Goal: Task Accomplishment & Management: Complete application form

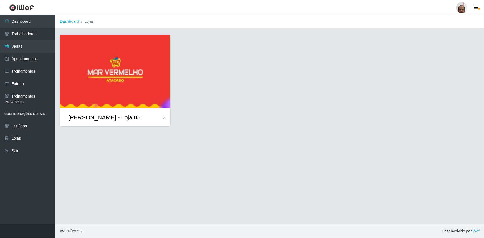
click at [98, 120] on div "[PERSON_NAME] - Loja 05" at bounding box center [104, 117] width 72 height 7
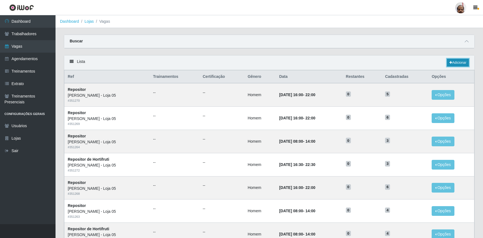
click at [454, 62] on link "Adicionar" at bounding box center [458, 63] width 22 height 8
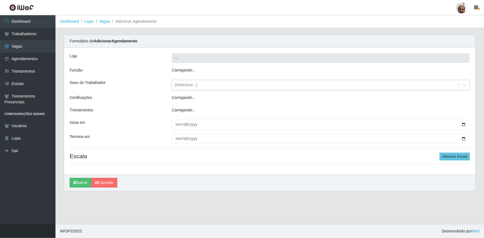
type input "[PERSON_NAME] - Loja 05"
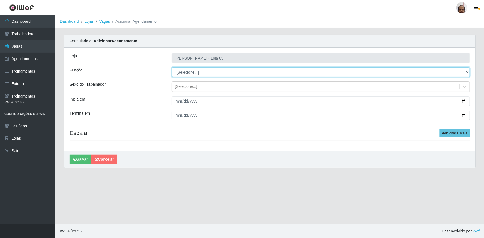
click at [467, 72] on select "[Selecione...] ASG ASG + ASG ++ Auxiliar de Depósito Auxiliar de Depósito + Aux…" at bounding box center [321, 72] width 298 height 10
select select "112"
click at [172, 67] on select "[Selecione...] ASG ASG + ASG ++ Auxiliar de Depósito Auxiliar de Depósito + Aux…" at bounding box center [321, 72] width 298 height 10
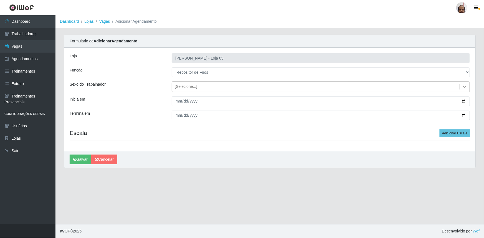
click at [464, 86] on icon at bounding box center [465, 87] width 6 height 6
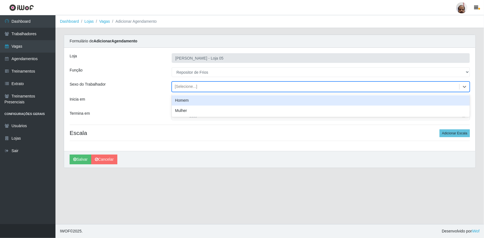
click at [188, 100] on div "Homem" at bounding box center [321, 100] width 298 height 10
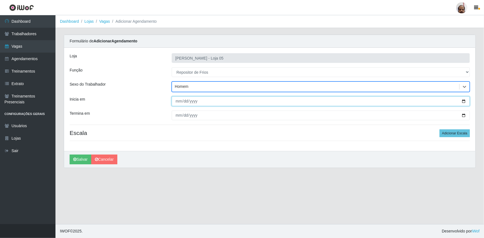
click at [466, 102] on input "Inicia em" at bounding box center [321, 102] width 298 height 10
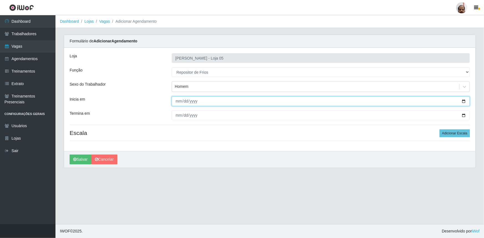
type input "[DATE]"
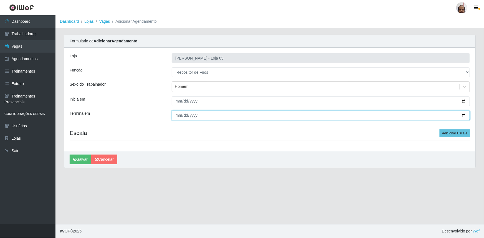
click at [466, 116] on input "Termina em" at bounding box center [321, 116] width 298 height 10
type input "[DATE]"
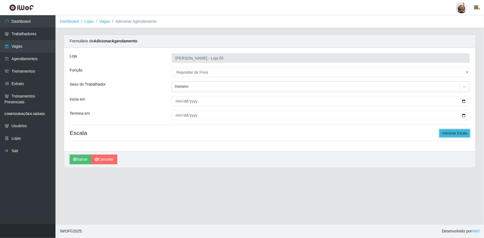
click at [460, 131] on button "Adicionar Escala" at bounding box center [455, 134] width 30 height 8
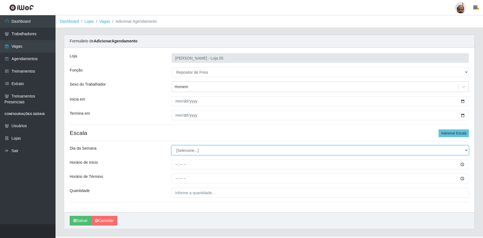
drag, startPoint x: 466, startPoint y: 150, endPoint x: 462, endPoint y: 150, distance: 3.6
click at [466, 150] on select "[Selecione...] Segunda Terça Quarta Quinta Sexta Sábado Domingo" at bounding box center [320, 151] width 297 height 10
select select "1"
click at [172, 146] on select "[Selecione...] Segunda Terça Quarta Quinta Sexta Sábado Domingo" at bounding box center [320, 151] width 297 height 10
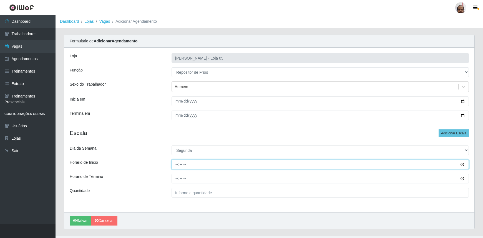
click at [177, 164] on input "Horário de Inicio" at bounding box center [320, 165] width 297 height 10
type input "08:00"
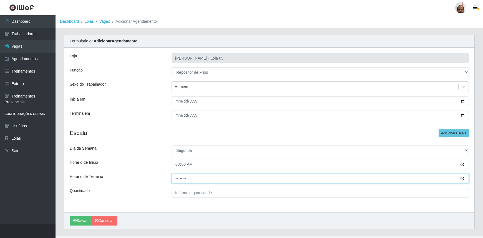
click at [178, 179] on input "Horário de Término" at bounding box center [320, 179] width 297 height 10
type input "14:00"
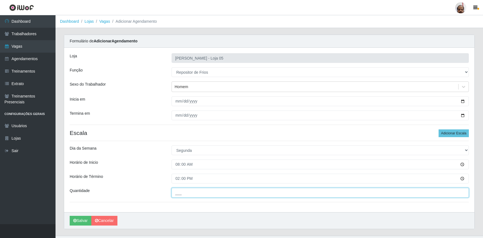
click at [176, 193] on input "___" at bounding box center [320, 193] width 297 height 10
type input "2__"
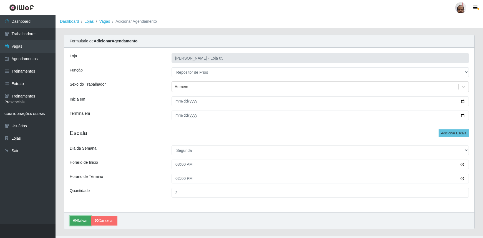
click at [80, 223] on button "Salvar" at bounding box center [81, 221] width 22 height 10
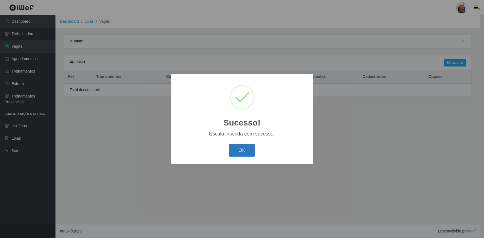
click at [246, 153] on button "OK" at bounding box center [242, 150] width 26 height 13
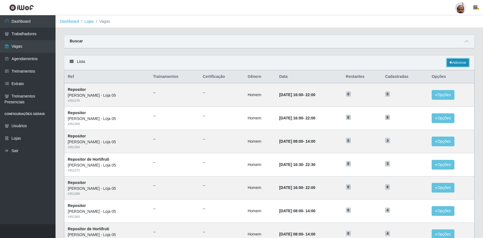
click at [461, 66] on link "Adicionar" at bounding box center [458, 63] width 22 height 8
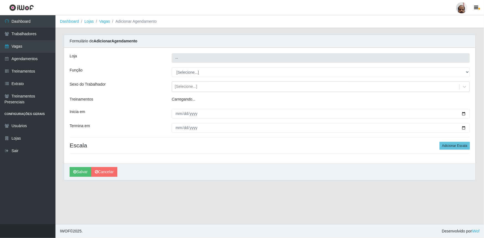
type input "[PERSON_NAME] - Loja 05"
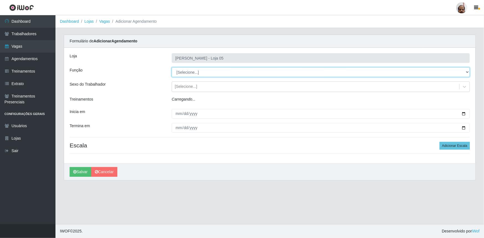
drag, startPoint x: 469, startPoint y: 73, endPoint x: 464, endPoint y: 76, distance: 6.3
click at [469, 73] on select "[Selecione...] ASG ASG + ASG ++ Auxiliar de Depósito Auxiliar de Depósito + Aux…" at bounding box center [321, 72] width 298 height 10
select select "112"
click at [172, 67] on select "[Selecione...] ASG ASG + ASG ++ Auxiliar de Depósito Auxiliar de Depósito + Aux…" at bounding box center [321, 72] width 298 height 10
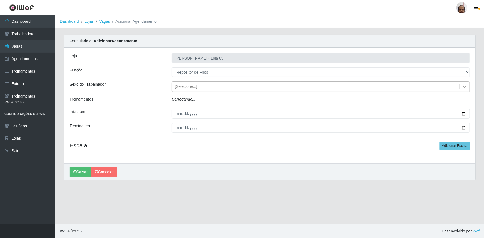
click at [465, 85] on icon at bounding box center [465, 87] width 6 height 6
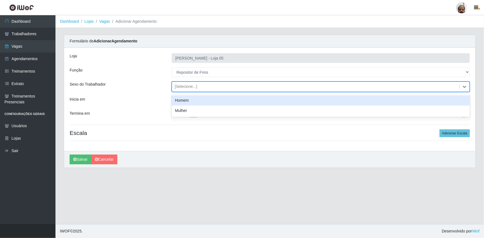
click at [185, 101] on div "Homem" at bounding box center [321, 100] width 298 height 10
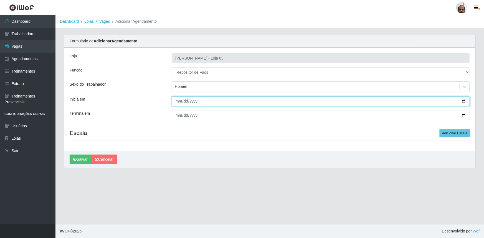
click at [463, 100] on input "Inicia em" at bounding box center [321, 102] width 298 height 10
type input "[DATE]"
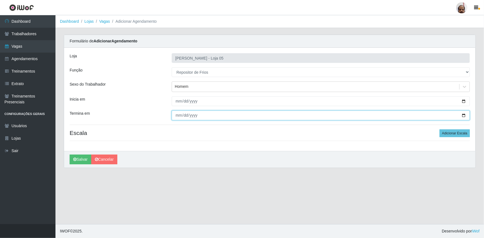
click at [462, 116] on input "Termina em" at bounding box center [321, 116] width 298 height 10
type input "[DATE]"
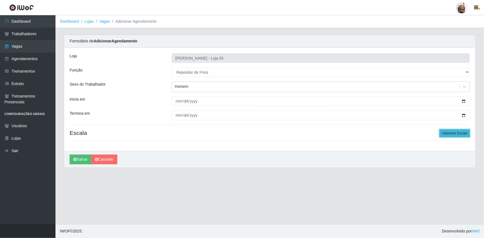
click at [455, 135] on button "Adicionar Escala" at bounding box center [455, 134] width 30 height 8
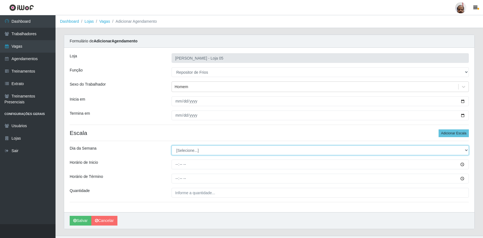
drag, startPoint x: 468, startPoint y: 151, endPoint x: 462, endPoint y: 154, distance: 7.0
click at [468, 151] on select "[Selecione...] Segunda Terça Quarta Quinta Sexta Sábado Domingo" at bounding box center [320, 151] width 297 height 10
select select "2"
click at [172, 146] on select "[Selecione...] Segunda Terça Quarta Quinta Sexta Sábado Domingo" at bounding box center [320, 151] width 297 height 10
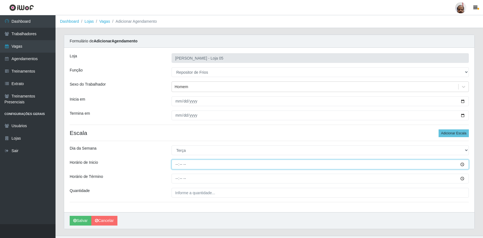
click at [175, 166] on input "Horário de Inicio" at bounding box center [320, 165] width 297 height 10
type input "08:00"
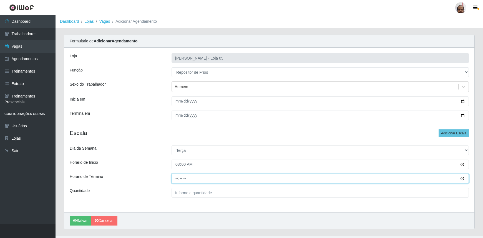
click at [177, 179] on input "Horário de Término" at bounding box center [320, 179] width 297 height 10
type input "14:00"
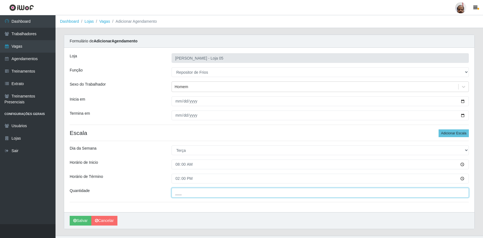
click at [180, 194] on input "___" at bounding box center [320, 193] width 297 height 10
type input "2__"
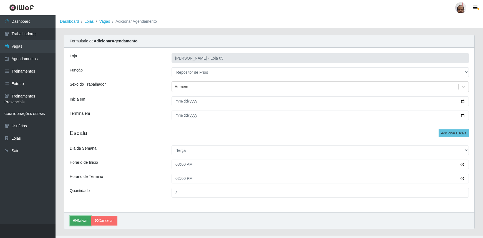
click at [79, 219] on button "Salvar" at bounding box center [81, 221] width 22 height 10
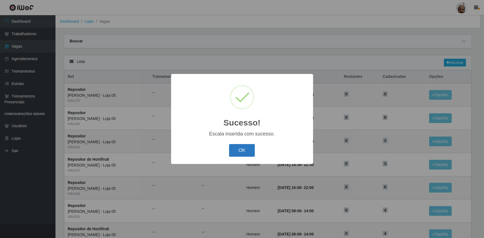
click at [236, 157] on button "OK" at bounding box center [242, 150] width 26 height 13
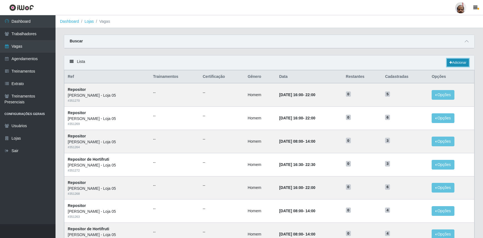
click at [457, 61] on link "Adicionar" at bounding box center [458, 63] width 22 height 8
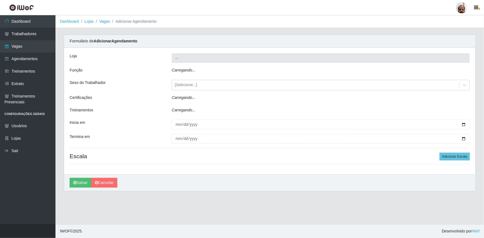
type input "[PERSON_NAME] - Loja 05"
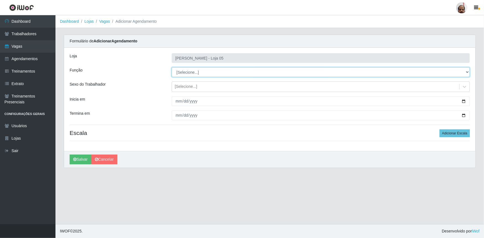
drag, startPoint x: 466, startPoint y: 74, endPoint x: 461, endPoint y: 76, distance: 5.5
click at [466, 74] on select "[Selecione...] ASG ASG + ASG ++ Auxiliar de Depósito Auxiliar de Depósito + Aux…" at bounding box center [321, 72] width 298 height 10
select select "112"
click at [172, 67] on select "[Selecione...] ASG ASG + ASG ++ Auxiliar de Depósito Auxiliar de Depósito + Aux…" at bounding box center [321, 72] width 298 height 10
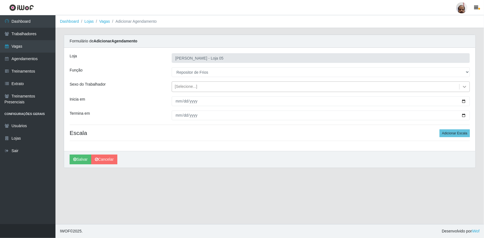
click at [464, 85] on icon at bounding box center [465, 87] width 6 height 6
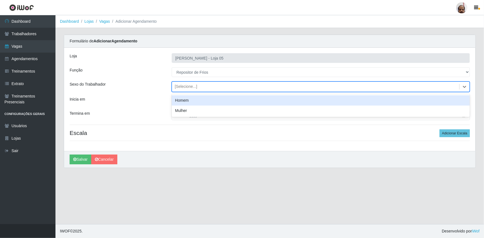
click at [187, 100] on div "Homem" at bounding box center [321, 100] width 298 height 10
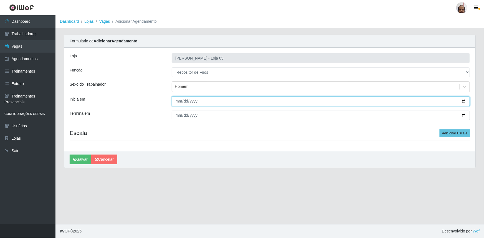
click at [464, 104] on input "Inicia em" at bounding box center [321, 102] width 298 height 10
type input "[DATE]"
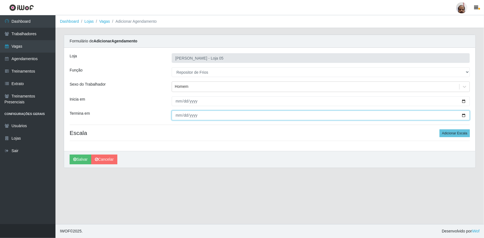
click at [464, 116] on input "Termina em" at bounding box center [321, 116] width 298 height 10
type input "[DATE]"
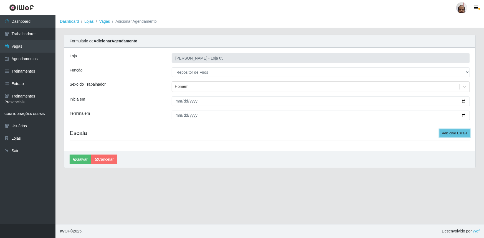
drag, startPoint x: 455, startPoint y: 134, endPoint x: 444, endPoint y: 141, distance: 13.3
click at [456, 134] on button "Adicionar Escala" at bounding box center [455, 134] width 30 height 8
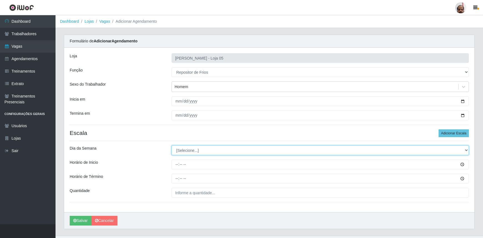
drag, startPoint x: 467, startPoint y: 152, endPoint x: 462, endPoint y: 153, distance: 4.5
click at [467, 152] on select "[Selecione...] Segunda Terça Quarta Quinta Sexta Sábado Domingo" at bounding box center [320, 151] width 297 height 10
select select "3"
click at [172, 146] on select "[Selecione...] Segunda Terça Quarta Quinta Sexta Sábado Domingo" at bounding box center [320, 151] width 297 height 10
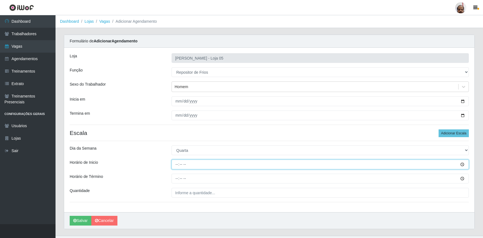
click at [173, 166] on input "Horário de Inicio" at bounding box center [320, 165] width 297 height 10
type input "08:00"
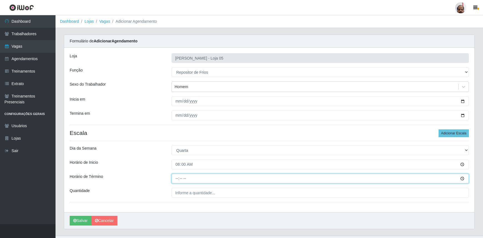
click at [178, 180] on input "Horário de Término" at bounding box center [320, 179] width 297 height 10
type input "14:00"
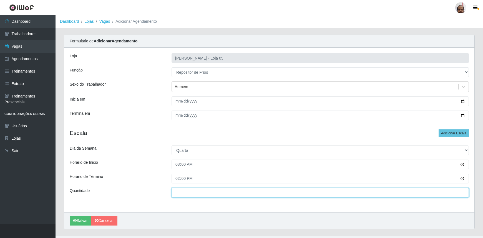
click at [186, 191] on input "___" at bounding box center [320, 193] width 297 height 10
type input "2__"
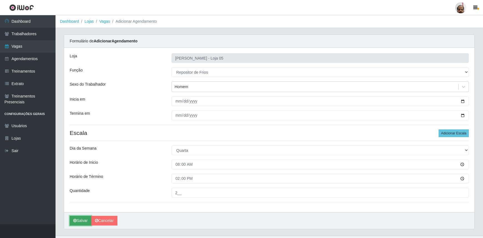
click at [83, 220] on button "Salvar" at bounding box center [81, 221] width 22 height 10
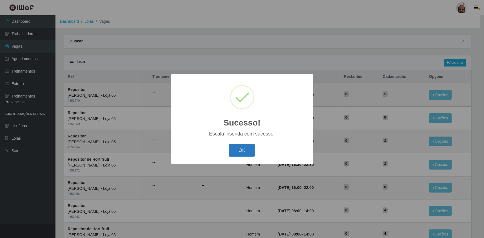
click at [248, 155] on button "OK" at bounding box center [242, 150] width 26 height 13
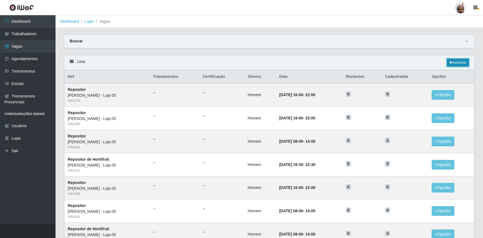
click at [464, 65] on link "Adicionar" at bounding box center [458, 63] width 22 height 8
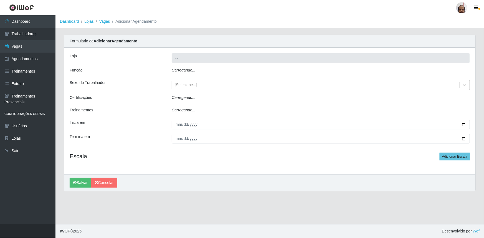
type input "[PERSON_NAME] - Loja 05"
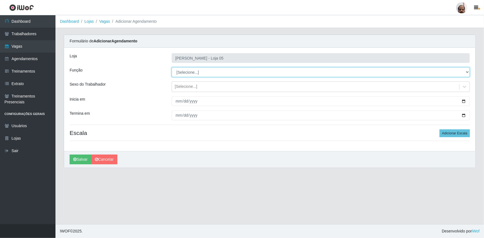
drag, startPoint x: 466, startPoint y: 71, endPoint x: 461, endPoint y: 77, distance: 7.9
click at [466, 71] on select "[Selecione...] ASG ASG + ASG ++ Auxiliar de Depósito Auxiliar de Depósito + Aux…" at bounding box center [321, 72] width 298 height 10
select select "112"
click at [172, 67] on select "[Selecione...] ASG ASG + ASG ++ Auxiliar de Depósito Auxiliar de Depósito + Aux…" at bounding box center [321, 72] width 298 height 10
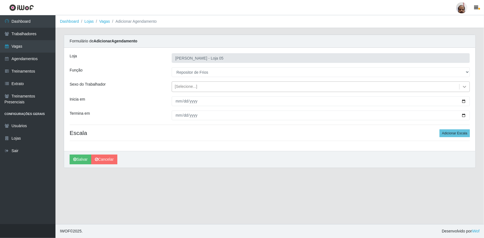
click at [466, 87] on icon at bounding box center [464, 87] width 3 height 2
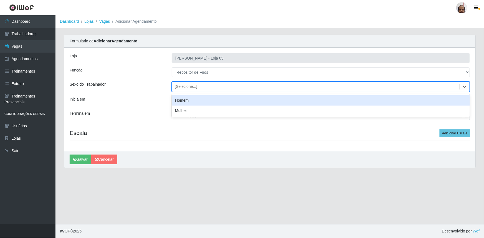
click at [204, 101] on div "Homem" at bounding box center [321, 100] width 298 height 10
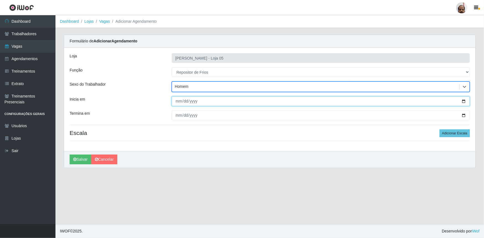
click at [465, 101] on input "Inicia em" at bounding box center [321, 102] width 298 height 10
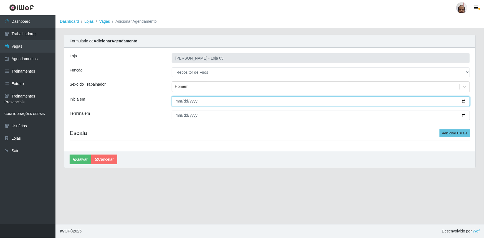
type input "[DATE]"
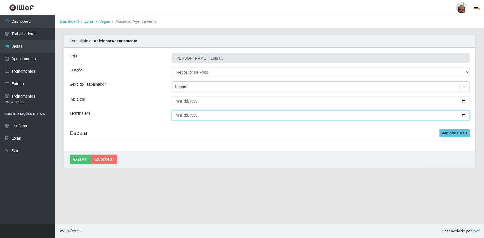
click at [464, 117] on input "Termina em" at bounding box center [321, 116] width 298 height 10
type input "[DATE]"
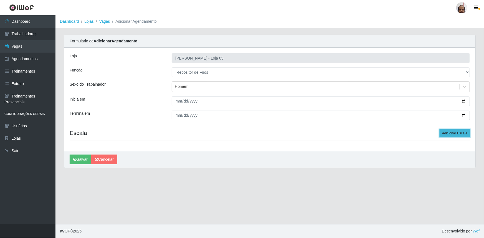
click at [458, 135] on button "Adicionar Escala" at bounding box center [455, 134] width 30 height 8
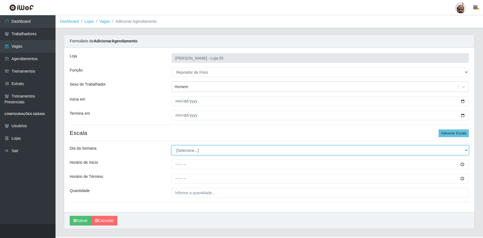
drag, startPoint x: 467, startPoint y: 150, endPoint x: 445, endPoint y: 155, distance: 22.0
click at [467, 150] on select "[Selecione...] Segunda Terça Quarta Quinta Sexta Sábado Domingo" at bounding box center [320, 151] width 297 height 10
select select "4"
click at [172, 146] on select "[Selecione...] Segunda Terça Quarta Quinta Sexta Sábado Domingo" at bounding box center [320, 151] width 297 height 10
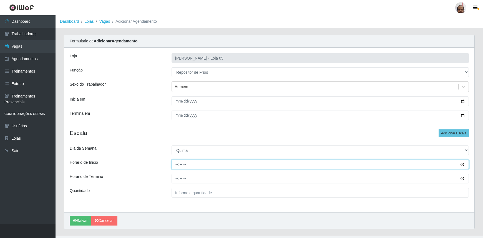
click at [176, 162] on input "Horário de Inicio" at bounding box center [320, 165] width 297 height 10
type input "08:00"
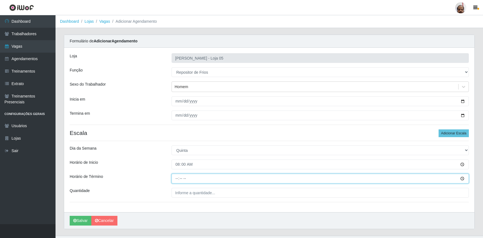
click at [177, 180] on input "Horário de Término" at bounding box center [320, 179] width 297 height 10
type input "14:00"
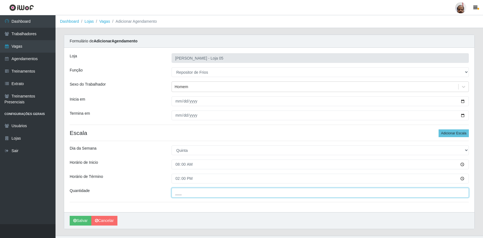
click at [176, 190] on input "___" at bounding box center [320, 193] width 297 height 10
type input "2__"
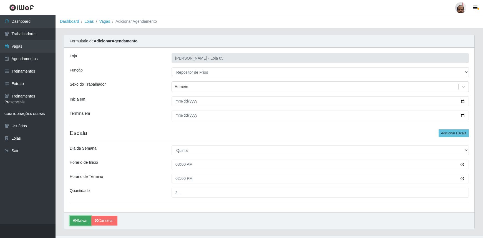
click at [82, 223] on button "Salvar" at bounding box center [81, 221] width 22 height 10
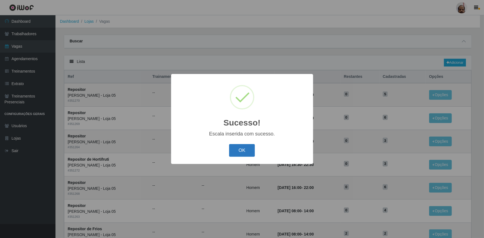
click at [254, 155] on button "OK" at bounding box center [242, 150] width 26 height 13
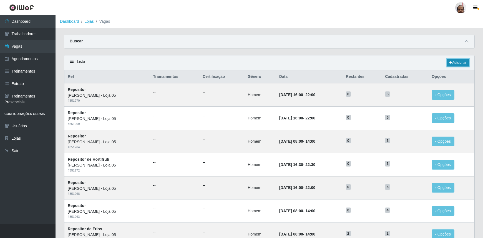
click at [455, 63] on link "Adicionar" at bounding box center [458, 63] width 22 height 8
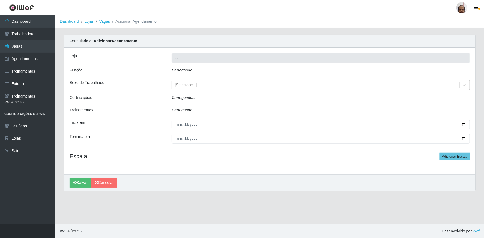
type input "[PERSON_NAME] - Loja 05"
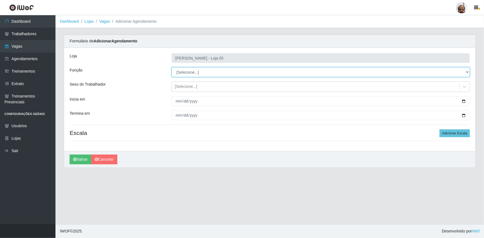
click at [467, 74] on select "[Selecione...] ASG ASG + ASG ++ Auxiliar de Depósito Auxiliar de Depósito + Aux…" at bounding box center [321, 72] width 298 height 10
select select "112"
click at [172, 67] on select "[Selecione...] ASG ASG + ASG ++ Auxiliar de Depósito Auxiliar de Depósito + Aux…" at bounding box center [321, 72] width 298 height 10
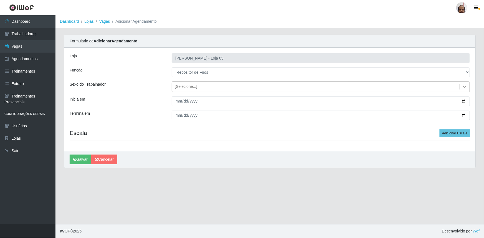
click at [465, 86] on icon at bounding box center [465, 87] width 6 height 6
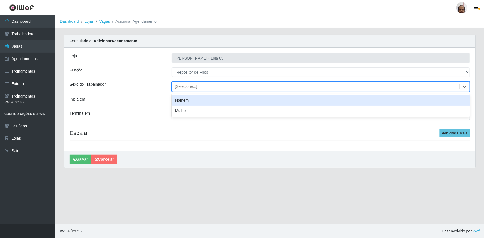
click at [185, 97] on div "Homem" at bounding box center [321, 100] width 298 height 10
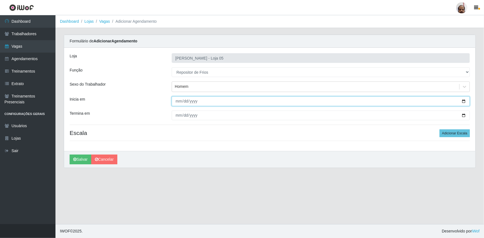
click at [464, 103] on input "Inicia em" at bounding box center [321, 102] width 298 height 10
type input "[DATE]"
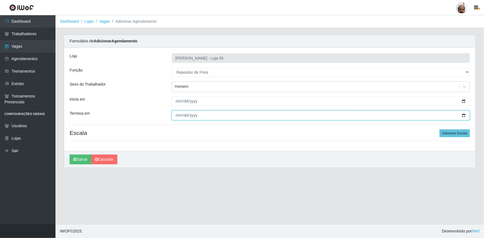
click at [465, 117] on input "Termina em" at bounding box center [321, 116] width 298 height 10
type input "[DATE]"
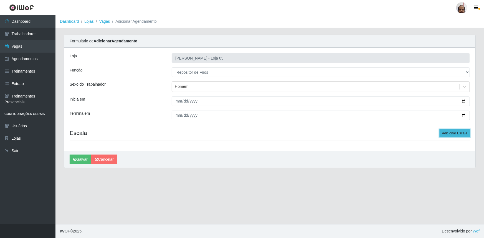
click at [460, 134] on button "Adicionar Escala" at bounding box center [455, 134] width 30 height 8
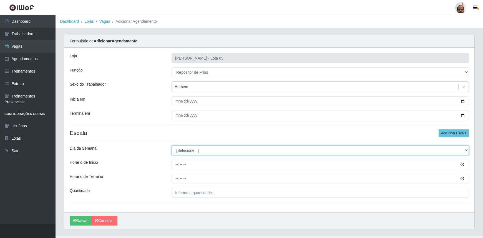
click at [465, 151] on select "[Selecione...] Segunda Terça Quarta Quinta Sexta Sábado Domingo" at bounding box center [320, 151] width 297 height 10
select select "5"
click at [172, 146] on select "[Selecione...] Segunda Terça Quarta Quinta Sexta Sábado Domingo" at bounding box center [320, 151] width 297 height 10
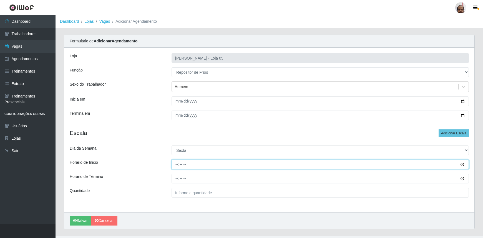
click at [174, 166] on input "Horário de Inicio" at bounding box center [320, 165] width 297 height 10
type input "08:00"
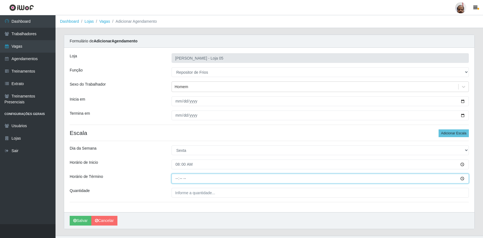
click at [177, 178] on input "Horário de Término" at bounding box center [320, 179] width 297 height 10
type input "14:00"
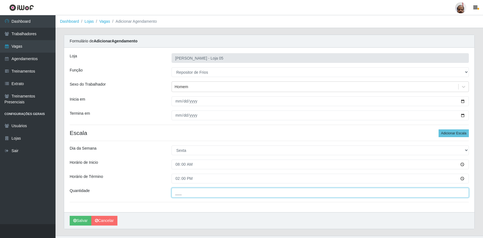
click at [179, 190] on input "___" at bounding box center [320, 193] width 297 height 10
type input "2__"
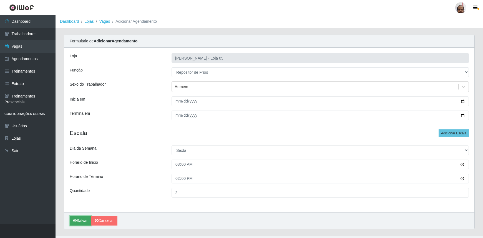
click at [83, 223] on button "Salvar" at bounding box center [81, 221] width 22 height 10
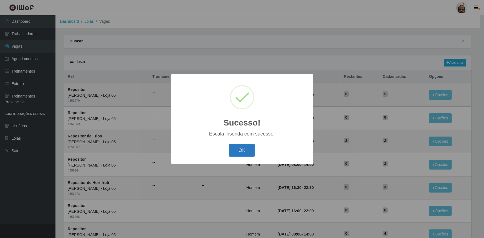
click at [243, 150] on button "OK" at bounding box center [242, 150] width 26 height 13
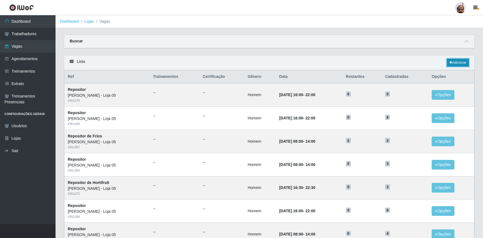
click at [462, 60] on link "Adicionar" at bounding box center [458, 63] width 22 height 8
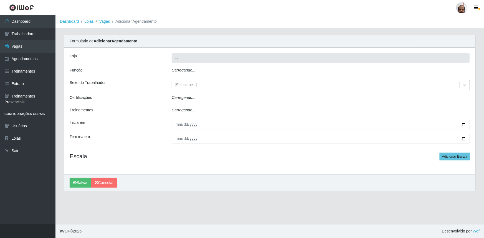
type input "[PERSON_NAME] - Loja 05"
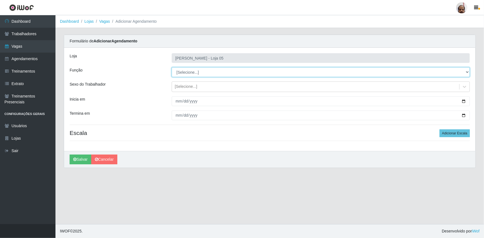
drag, startPoint x: 467, startPoint y: 71, endPoint x: 463, endPoint y: 77, distance: 7.2
click at [467, 71] on select "[Selecione...] ASG ASG + ASG ++ Auxiliar de Depósito Auxiliar de Depósito + Aux…" at bounding box center [321, 72] width 298 height 10
select select "112"
click at [172, 67] on select "[Selecione...] ASG ASG + ASG ++ Auxiliar de Depósito Auxiliar de Depósito + Aux…" at bounding box center [321, 72] width 298 height 10
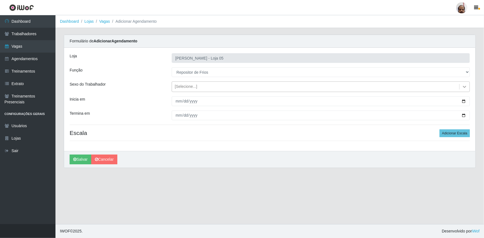
click at [462, 87] on div at bounding box center [465, 87] width 10 height 10
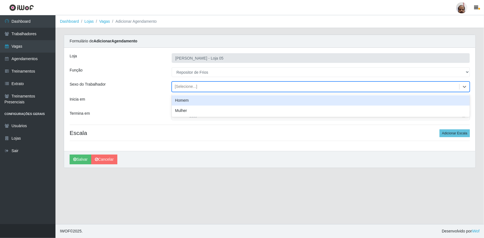
click at [185, 104] on div "Homem" at bounding box center [321, 100] width 298 height 10
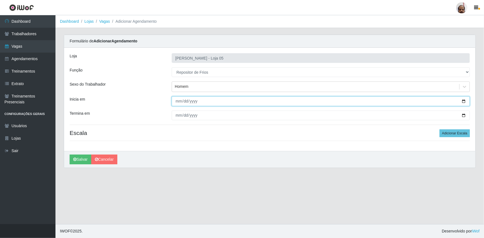
click at [464, 102] on input "Inicia em" at bounding box center [321, 102] width 298 height 10
type input "[DATE]"
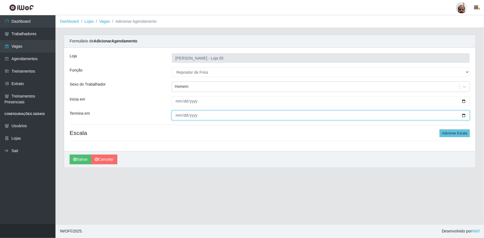
click at [463, 116] on input "Termina em" at bounding box center [321, 116] width 298 height 10
type input "[DATE]"
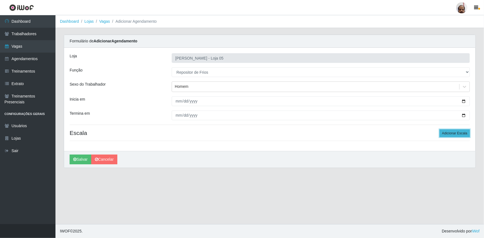
click at [459, 135] on button "Adicionar Escala" at bounding box center [455, 134] width 30 height 8
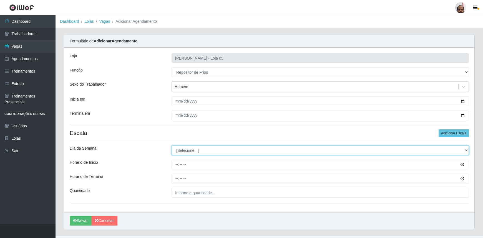
drag, startPoint x: 466, startPoint y: 152, endPoint x: 461, endPoint y: 152, distance: 5.0
click at [466, 152] on select "[Selecione...] Segunda Terça Quarta Quinta Sexta Sábado Domingo" at bounding box center [320, 151] width 297 height 10
select select "6"
click at [172, 146] on select "[Selecione...] Segunda Terça Quarta Quinta Sexta Sábado Domingo" at bounding box center [320, 151] width 297 height 10
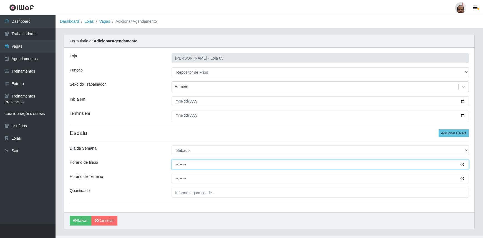
click at [175, 165] on input "Horário de Inicio" at bounding box center [320, 165] width 297 height 10
type input "08:00"
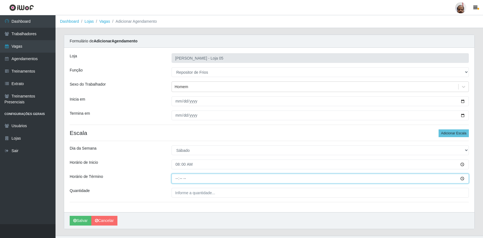
click at [178, 180] on input "Horário de Término" at bounding box center [320, 179] width 297 height 10
type input "14:00"
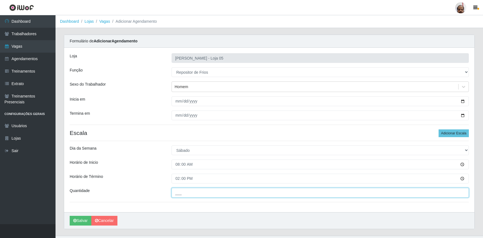
click at [183, 190] on input "___" at bounding box center [320, 193] width 297 height 10
type input "2__"
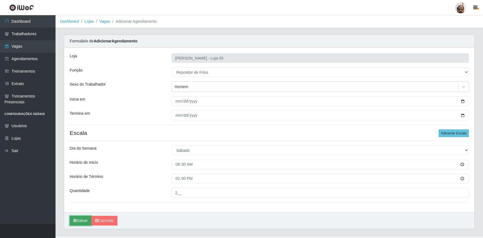
click at [76, 224] on button "Salvar" at bounding box center [81, 221] width 22 height 10
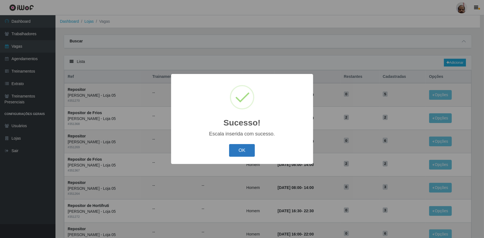
click at [239, 154] on button "OK" at bounding box center [242, 150] width 26 height 13
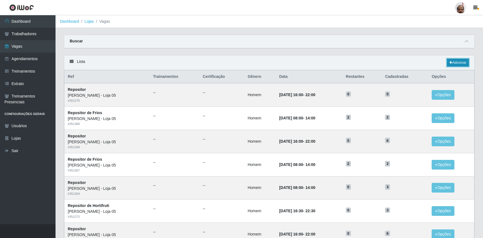
click at [462, 62] on link "Adicionar" at bounding box center [458, 63] width 22 height 8
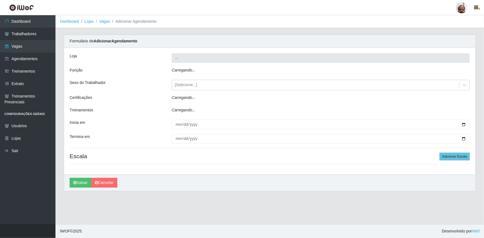
type input "[PERSON_NAME] - Loja 05"
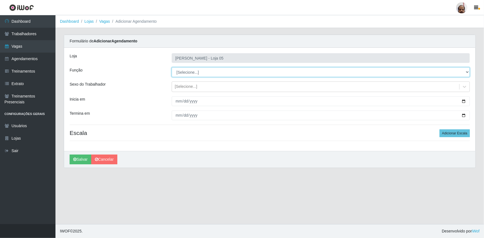
drag, startPoint x: 468, startPoint y: 73, endPoint x: 463, endPoint y: 76, distance: 5.9
click at [468, 73] on select "[Selecione...] ASG ASG + ASG ++ Auxiliar de Depósito Auxiliar de Depósito + Aux…" at bounding box center [321, 72] width 298 height 10
select select "112"
click at [172, 67] on select "[Selecione...] ASG ASG + ASG ++ Auxiliar de Depósito Auxiliar de Depósito + Aux…" at bounding box center [321, 72] width 298 height 10
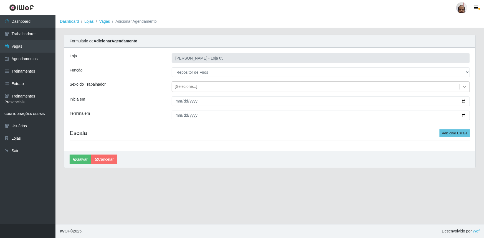
click at [463, 86] on icon at bounding box center [465, 87] width 6 height 6
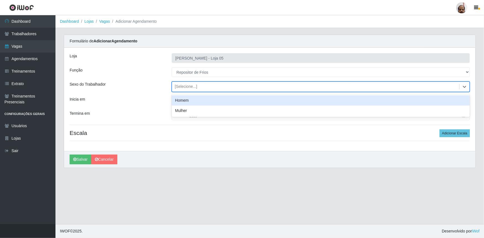
click at [185, 100] on div "Homem" at bounding box center [321, 100] width 298 height 10
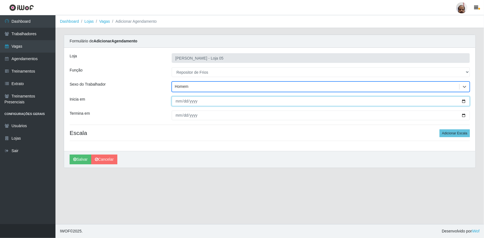
click at [466, 102] on input "Inicia em" at bounding box center [321, 102] width 298 height 10
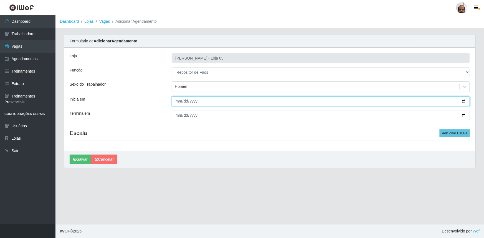
type input "[DATE]"
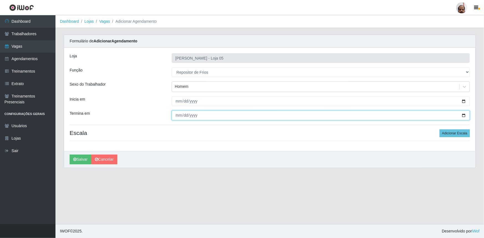
click at [464, 117] on input "Termina em" at bounding box center [321, 116] width 298 height 10
type input "[DATE]"
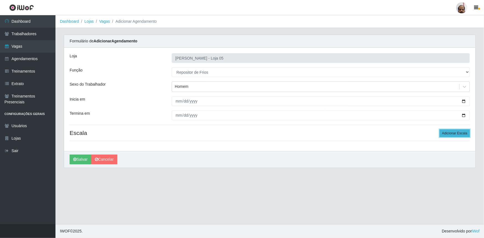
click at [460, 135] on button "Adicionar Escala" at bounding box center [455, 134] width 30 height 8
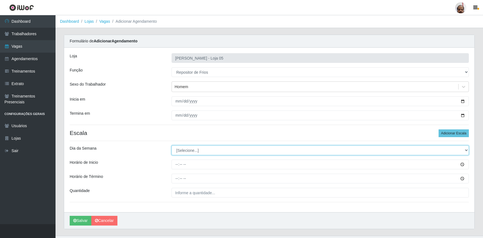
click at [464, 151] on select "[Selecione...] Segunda Terça Quarta Quinta Sexta Sábado Domingo" at bounding box center [320, 151] width 297 height 10
select select "0"
click at [172, 146] on select "[Selecione...] Segunda Terça Quarta Quinta Sexta Sábado Domingo" at bounding box center [320, 151] width 297 height 10
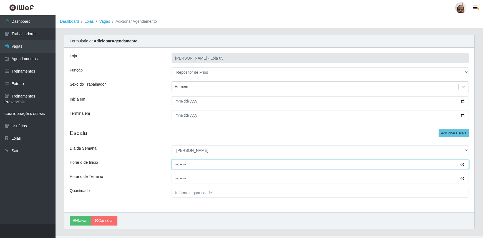
click at [177, 165] on input "Horário de Inicio" at bounding box center [320, 165] width 297 height 10
type input "08:00"
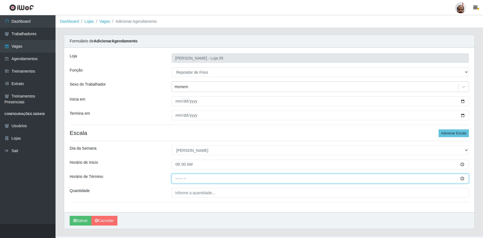
click at [178, 179] on input "Horário de Término" at bounding box center [320, 179] width 297 height 10
type input "14:00"
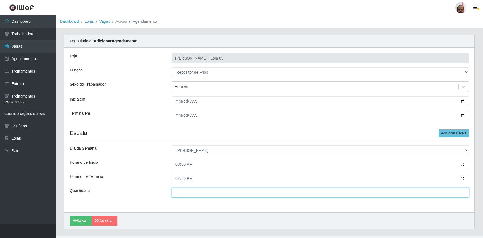
click at [176, 194] on input "___" at bounding box center [320, 193] width 297 height 10
type input "2__"
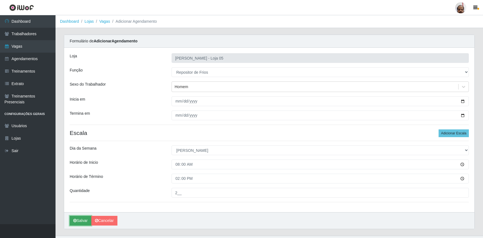
click at [85, 219] on button "Salvar" at bounding box center [81, 221] width 22 height 10
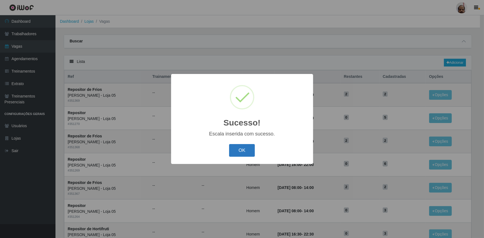
click at [252, 152] on button "OK" at bounding box center [242, 150] width 26 height 13
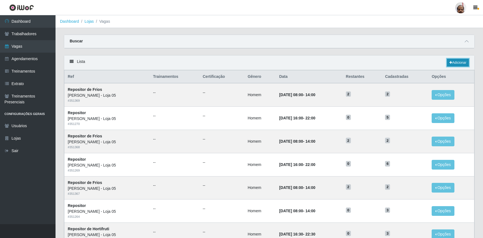
click at [461, 63] on link "Adicionar" at bounding box center [458, 63] width 22 height 8
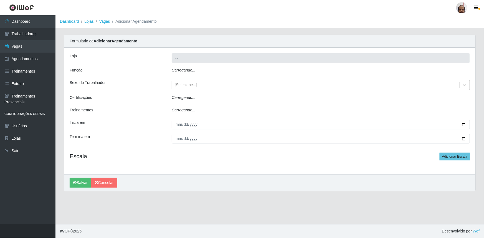
type input "[PERSON_NAME] - Loja 05"
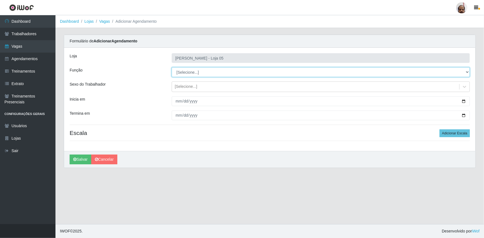
drag, startPoint x: 464, startPoint y: 72, endPoint x: 460, endPoint y: 76, distance: 5.3
click at [464, 72] on select "[Selecione...] ASG ASG + ASG ++ Auxiliar de Depósito Auxiliar de Depósito + Aux…" at bounding box center [321, 72] width 298 height 10
select select "112"
click at [172, 67] on select "[Selecione...] ASG ASG + ASG ++ Auxiliar de Depósito Auxiliar de Depósito + Aux…" at bounding box center [321, 72] width 298 height 10
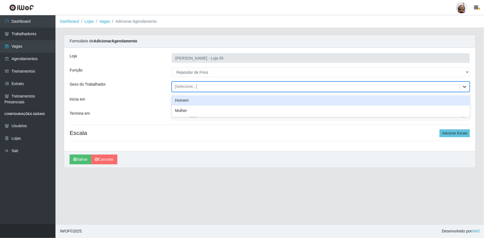
click at [462, 86] on icon at bounding box center [465, 87] width 6 height 6
click at [178, 102] on div "Homem" at bounding box center [321, 100] width 298 height 10
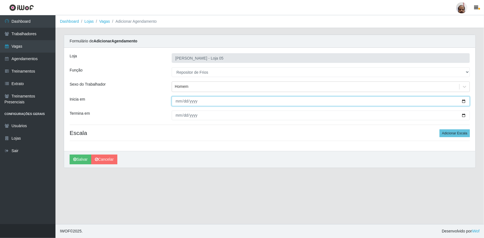
click at [464, 102] on input "Inicia em" at bounding box center [321, 102] width 298 height 10
type input "[DATE]"
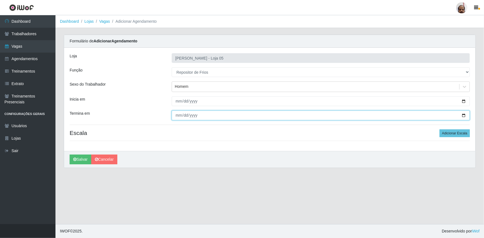
click at [463, 114] on input "Termina em" at bounding box center [321, 116] width 298 height 10
type input "[DATE]"
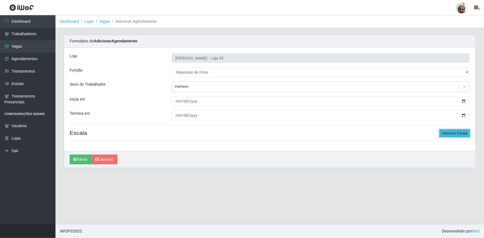
click at [456, 131] on button "Adicionar Escala" at bounding box center [455, 134] width 30 height 8
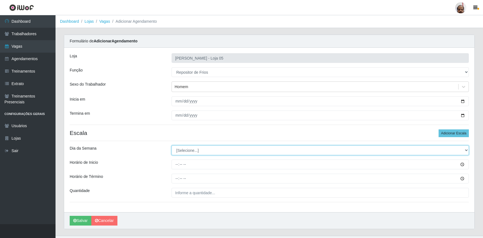
click at [465, 150] on select "[Selecione...] Segunda Terça Quarta Quinta Sexta Sábado Domingo" at bounding box center [320, 151] width 297 height 10
select select "1"
click at [172, 146] on select "[Selecione...] Segunda Terça Quarta Quinta Sexta Sábado Domingo" at bounding box center [320, 151] width 297 height 10
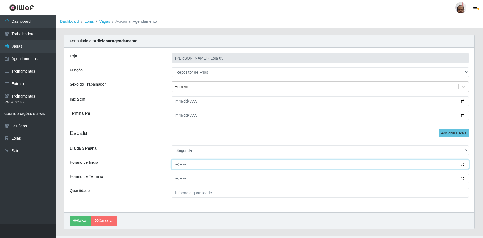
click at [174, 167] on input "Horário de Inicio" at bounding box center [320, 165] width 297 height 10
type input "16:00"
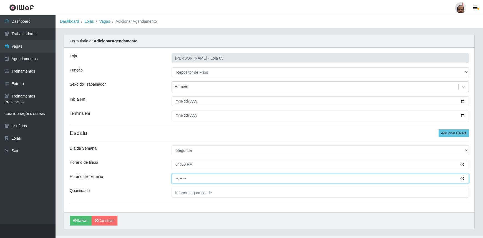
click at [173, 178] on input "Horário de Término" at bounding box center [320, 179] width 297 height 10
type input "22:00"
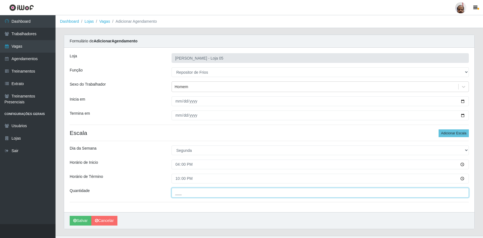
click at [176, 197] on input "___" at bounding box center [320, 193] width 297 height 10
type input "2__"
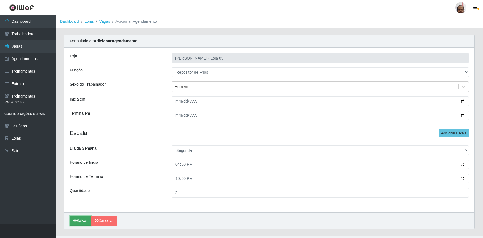
click at [80, 221] on button "Salvar" at bounding box center [81, 221] width 22 height 10
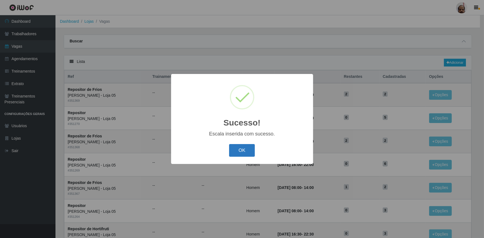
click at [247, 151] on button "OK" at bounding box center [242, 150] width 26 height 13
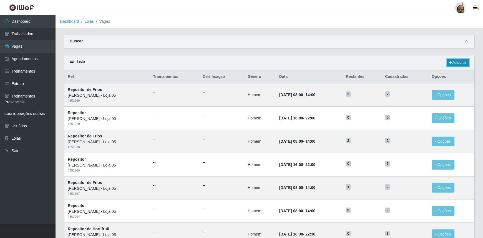
click at [461, 64] on link "Adicionar" at bounding box center [458, 63] width 22 height 8
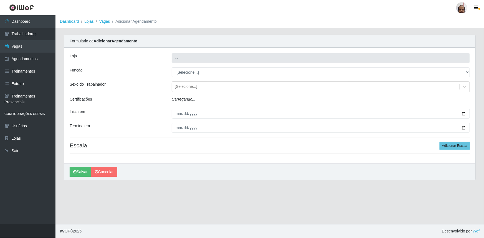
type input "[PERSON_NAME] - Loja 05"
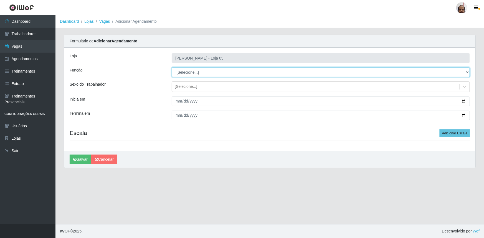
click at [467, 72] on select "[Selecione...] ASG ASG + ASG ++ Auxiliar de Depósito Auxiliar de Depósito + Aux…" at bounding box center [321, 72] width 298 height 10
select select "112"
click at [172, 67] on select "[Selecione...] ASG ASG + ASG ++ Auxiliar de Depósito Auxiliar de Depósito + Aux…" at bounding box center [321, 72] width 298 height 10
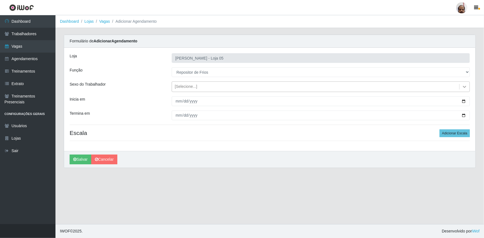
click at [466, 89] on icon at bounding box center [465, 87] width 6 height 6
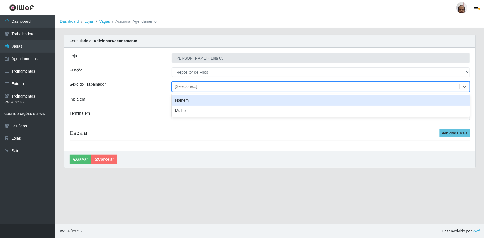
click at [217, 101] on div "Homem" at bounding box center [321, 100] width 298 height 10
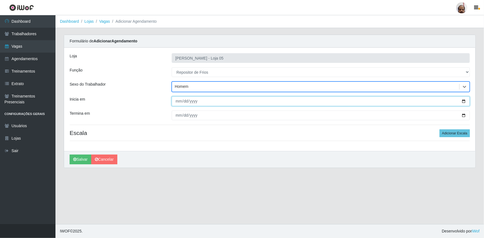
click at [466, 101] on input "Inicia em" at bounding box center [321, 102] width 298 height 10
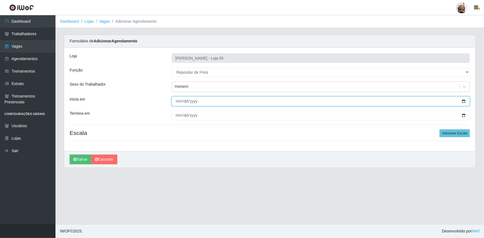
type input "[DATE]"
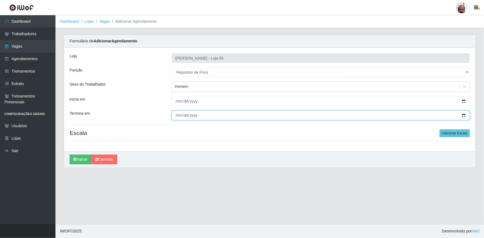
click at [463, 116] on input "Termina em" at bounding box center [321, 116] width 298 height 10
type input "[DATE]"
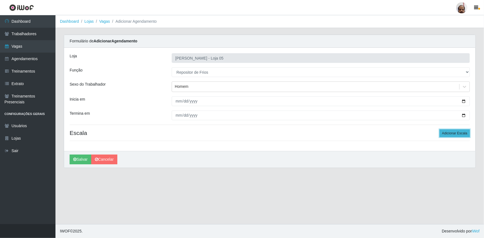
click at [461, 132] on button "Adicionar Escala" at bounding box center [455, 134] width 30 height 8
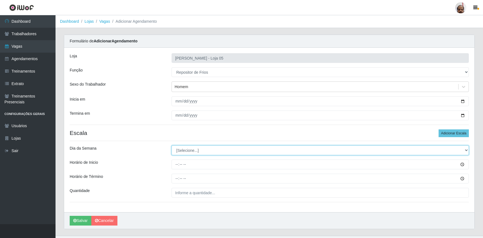
drag, startPoint x: 466, startPoint y: 151, endPoint x: 462, endPoint y: 155, distance: 4.9
click at [466, 151] on select "[Selecione...] Segunda Terça Quarta Quinta Sexta Sábado Domingo" at bounding box center [320, 151] width 297 height 10
select select "2"
click at [172, 146] on select "[Selecione...] Segunda Terça Quarta Quinta Sexta Sábado Domingo" at bounding box center [320, 151] width 297 height 10
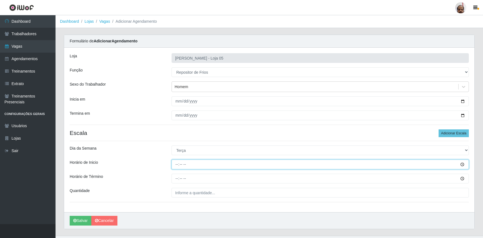
click at [176, 164] on input "Horário de Inicio" at bounding box center [320, 165] width 297 height 10
type input "16:00"
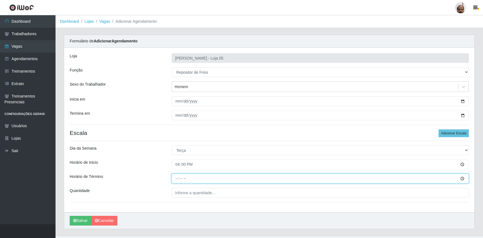
click at [177, 179] on input "Horário de Término" at bounding box center [320, 179] width 297 height 10
type input "22:00"
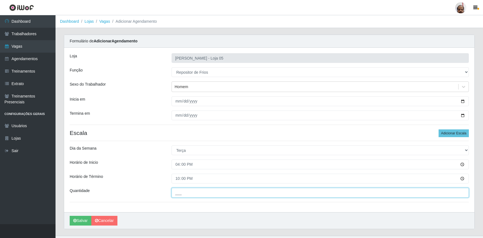
click at [176, 191] on input "___" at bounding box center [320, 193] width 297 height 10
type input "2__"
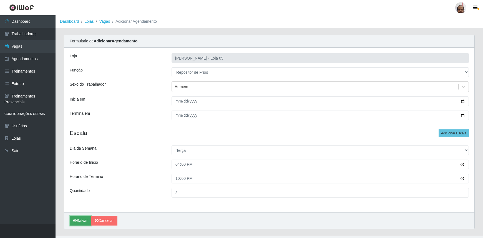
click at [84, 222] on button "Salvar" at bounding box center [81, 221] width 22 height 10
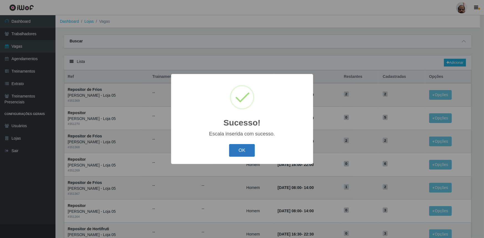
click at [240, 153] on button "OK" at bounding box center [242, 150] width 26 height 13
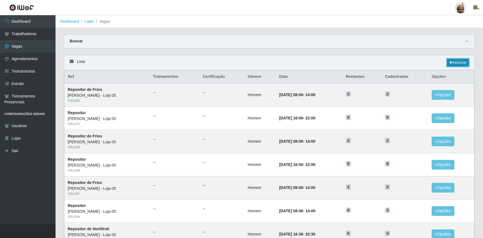
click at [459, 63] on link "Adicionar" at bounding box center [458, 63] width 22 height 8
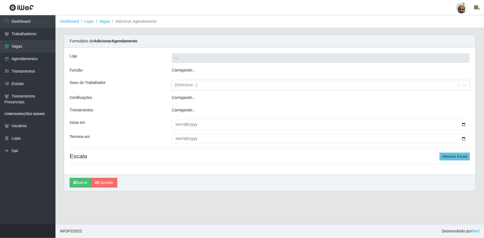
type input "[PERSON_NAME] - Loja 05"
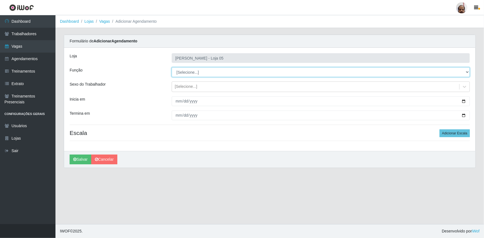
click at [467, 72] on select "[Selecione...] ASG ASG + ASG ++ Auxiliar de Depósito Auxiliar de Depósito + Aux…" at bounding box center [321, 72] width 298 height 10
select select "112"
click at [172, 67] on select "[Selecione...] ASG ASG + ASG ++ Auxiliar de Depósito Auxiliar de Depósito + Aux…" at bounding box center [321, 72] width 298 height 10
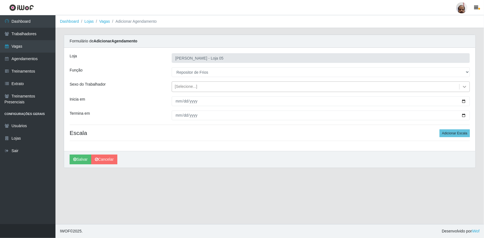
click at [467, 86] on icon at bounding box center [465, 87] width 6 height 6
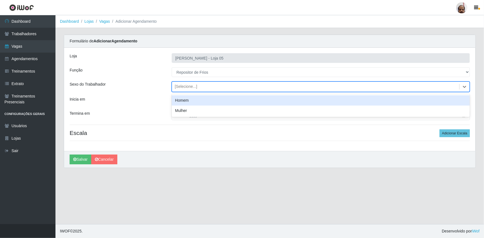
click at [192, 102] on div "Homem" at bounding box center [321, 100] width 298 height 10
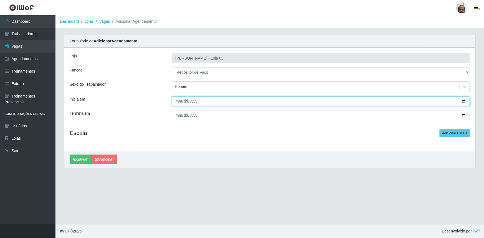
click at [464, 102] on input "Inicia em" at bounding box center [321, 102] width 298 height 10
type input "[DATE]"
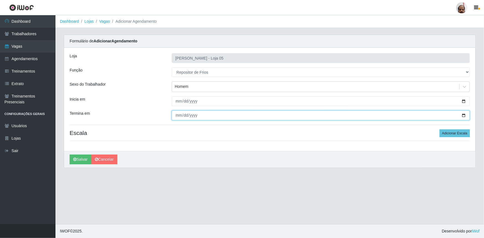
click at [464, 117] on input "Termina em" at bounding box center [321, 116] width 298 height 10
type input "[DATE]"
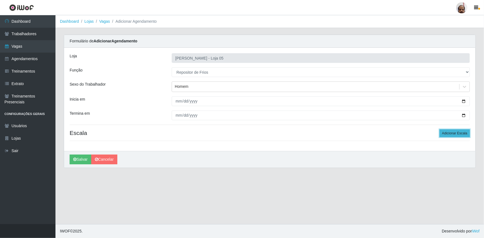
click at [461, 134] on button "Adicionar Escala" at bounding box center [455, 134] width 30 height 8
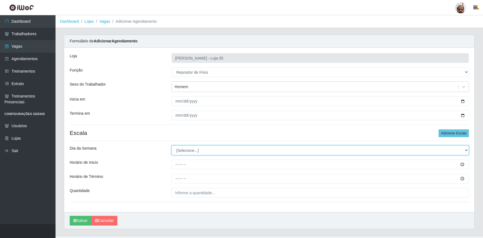
click at [464, 151] on select "[Selecione...] Segunda Terça Quarta Quinta Sexta Sábado Domingo" at bounding box center [320, 151] width 297 height 10
select select "3"
click at [172, 146] on select "[Selecione...] Segunda Terça Quarta Quinta Sexta Sábado Domingo" at bounding box center [320, 151] width 297 height 10
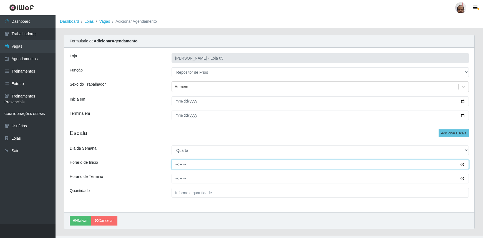
click at [175, 165] on input "Horário de Inicio" at bounding box center [320, 165] width 297 height 10
type input "16:00"
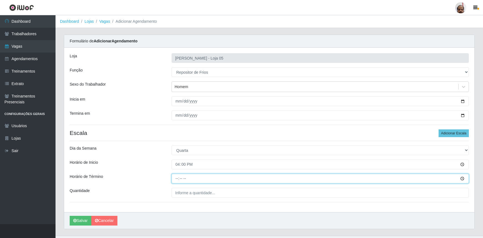
click at [177, 178] on input "Horário de Término" at bounding box center [320, 179] width 297 height 10
type input "22:00"
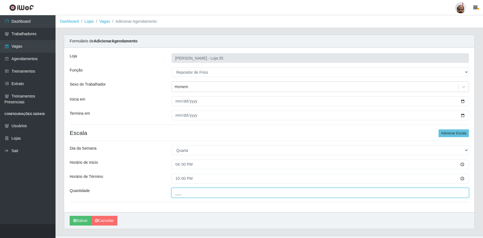
click at [178, 192] on input "___" at bounding box center [320, 193] width 297 height 10
type input "2__"
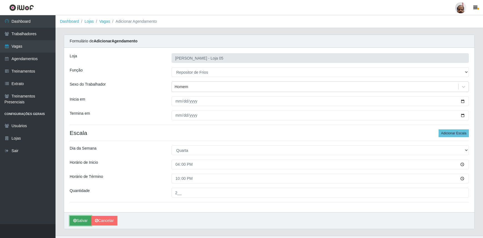
click at [83, 221] on button "Salvar" at bounding box center [81, 221] width 22 height 10
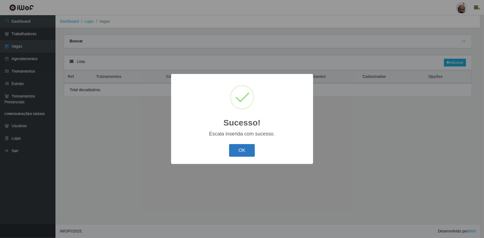
click at [254, 152] on button "OK" at bounding box center [242, 150] width 26 height 13
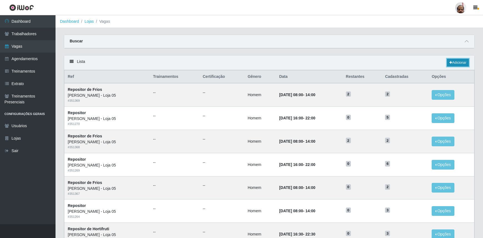
click at [459, 63] on link "Adicionar" at bounding box center [458, 63] width 22 height 8
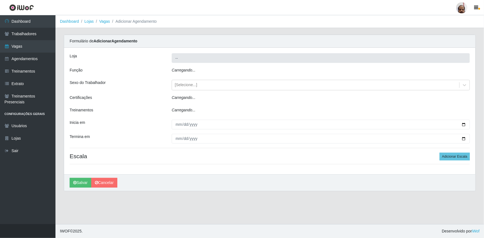
type input "[PERSON_NAME] - Loja 05"
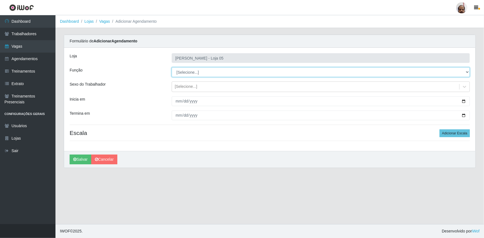
drag, startPoint x: 467, startPoint y: 74, endPoint x: 461, endPoint y: 76, distance: 6.8
click at [467, 74] on select "[Selecione...] ASG ASG + ASG ++ Auxiliar de Depósito Auxiliar de Depósito + Aux…" at bounding box center [321, 72] width 298 height 10
select select "112"
click at [172, 67] on select "[Selecione...] ASG ASG + ASG ++ Auxiliar de Depósito Auxiliar de Depósito + Aux…" at bounding box center [321, 72] width 298 height 10
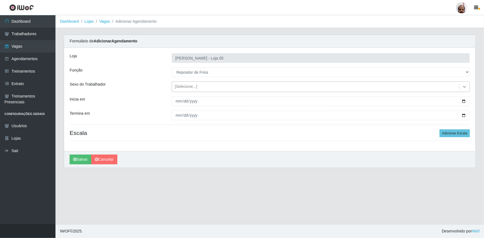
click at [465, 88] on icon at bounding box center [464, 87] width 3 height 2
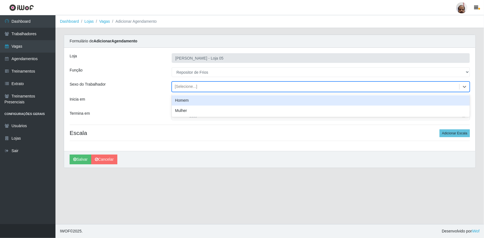
click at [190, 102] on div "Homem" at bounding box center [321, 100] width 298 height 10
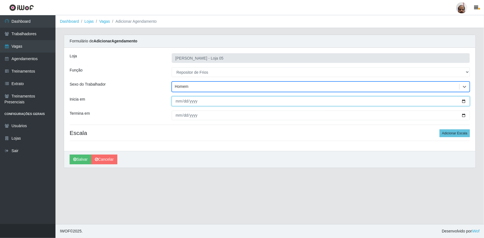
click at [464, 102] on input "Inicia em" at bounding box center [321, 102] width 298 height 10
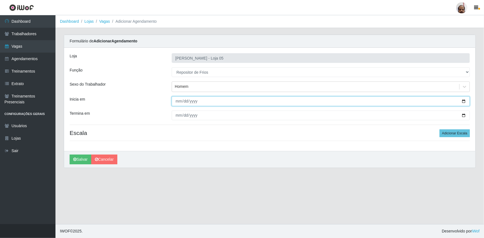
type input "[DATE]"
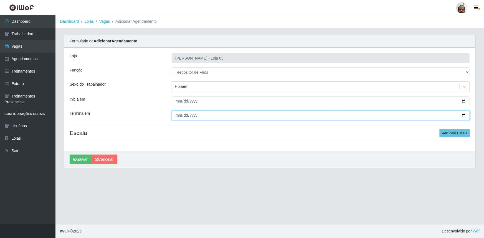
click at [465, 115] on input "Termina em" at bounding box center [321, 116] width 298 height 10
type input "[DATE]"
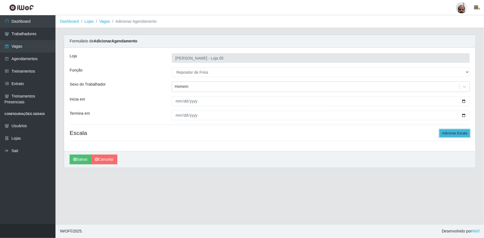
click at [461, 134] on button "Adicionar Escala" at bounding box center [455, 134] width 30 height 8
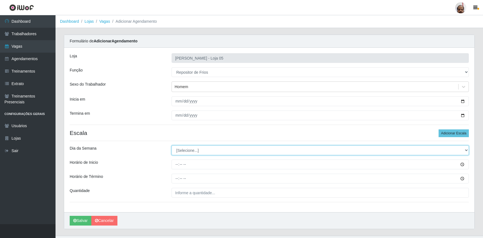
click at [467, 150] on select "[Selecione...] Segunda Terça Quarta Quinta Sexta Sábado Domingo" at bounding box center [320, 151] width 297 height 10
select select "4"
click at [172, 146] on select "[Selecione...] Segunda Terça Quarta Quinta Sexta Sábado Domingo" at bounding box center [320, 151] width 297 height 10
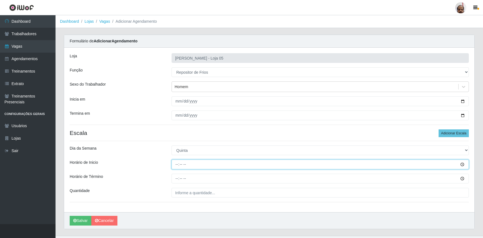
click at [175, 166] on input "Horário de Inicio" at bounding box center [320, 165] width 297 height 10
type input "16:00"
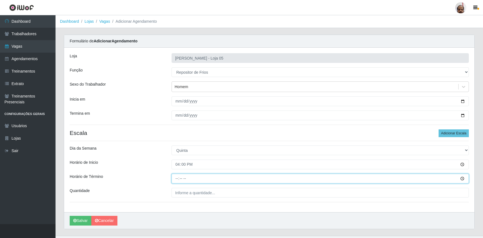
click at [176, 180] on input "Horário de Término" at bounding box center [320, 179] width 297 height 10
type input "22:00"
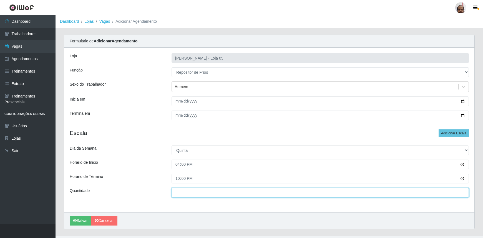
click at [196, 192] on input "___" at bounding box center [320, 193] width 297 height 10
type input "2__"
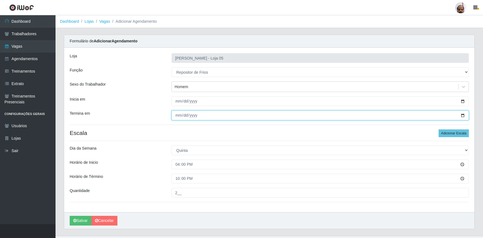
click at [461, 117] on input "[DATE]" at bounding box center [320, 116] width 297 height 10
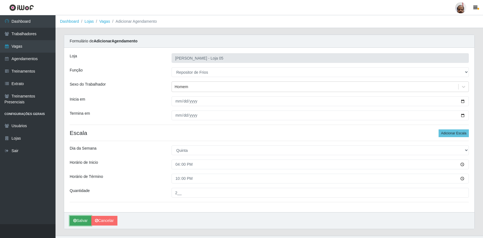
click at [80, 221] on button "Salvar" at bounding box center [81, 221] width 22 height 10
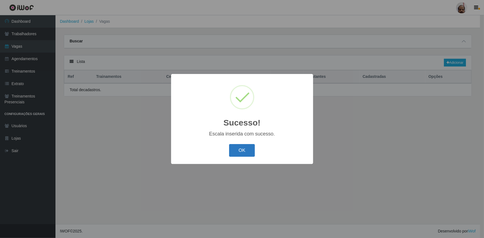
click at [253, 155] on button "OK" at bounding box center [242, 150] width 26 height 13
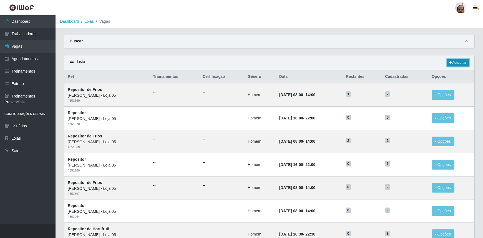
click at [464, 66] on link "Adicionar" at bounding box center [458, 63] width 22 height 8
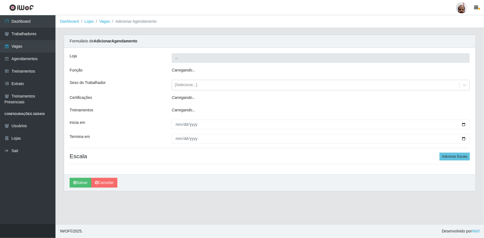
type input "[PERSON_NAME] - Loja 05"
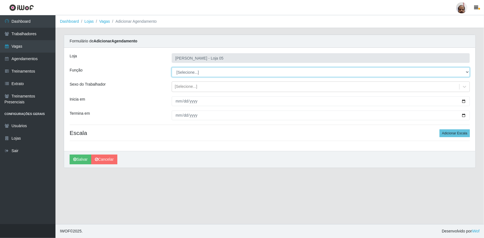
click at [468, 71] on select "[Selecione...] ASG ASG + ASG ++ Auxiliar de Depósito Auxiliar de Depósito + Aux…" at bounding box center [321, 72] width 298 height 10
select select "112"
click at [172, 67] on select "[Selecione...] ASG ASG + ASG ++ Auxiliar de Depósito Auxiliar de Depósito + Aux…" at bounding box center [321, 72] width 298 height 10
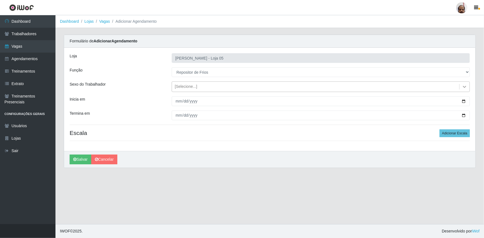
click at [466, 87] on icon at bounding box center [465, 87] width 6 height 6
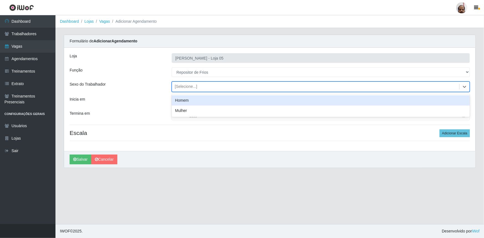
click at [185, 102] on div "Homem" at bounding box center [321, 100] width 298 height 10
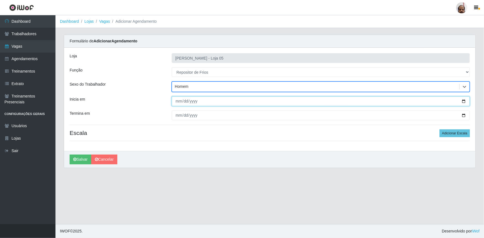
click at [463, 102] on input "Inicia em" at bounding box center [321, 102] width 298 height 10
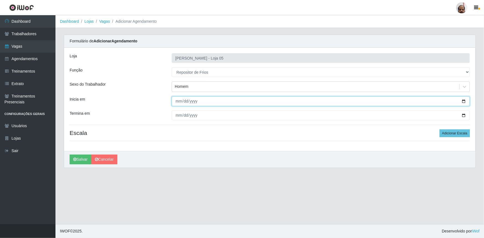
type input "[DATE]"
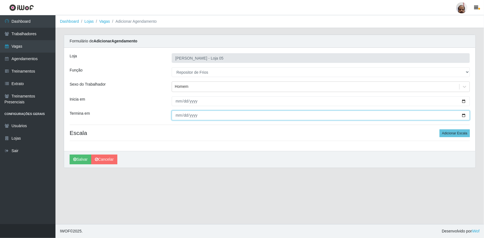
click at [464, 115] on input "Termina em" at bounding box center [321, 116] width 298 height 10
type input "[DATE]"
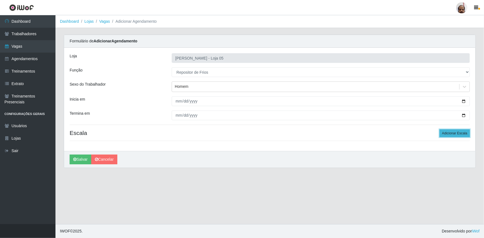
click at [467, 136] on button "Adicionar Escala" at bounding box center [455, 134] width 30 height 8
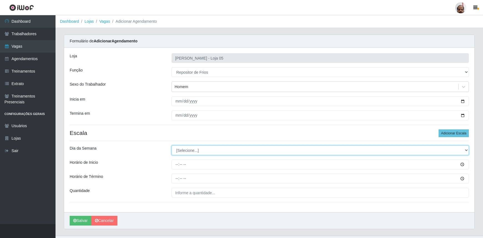
drag, startPoint x: 467, startPoint y: 152, endPoint x: 459, endPoint y: 155, distance: 8.9
click at [467, 152] on select "[Selecione...] Segunda Terça Quarta Quinta Sexta Sábado Domingo" at bounding box center [320, 151] width 297 height 10
select select "5"
click at [172, 146] on select "[Selecione...] Segunda Terça Quarta Quinta Sexta Sábado Domingo" at bounding box center [320, 151] width 297 height 10
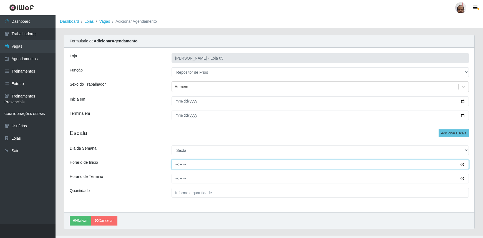
click at [176, 167] on input "Horário de Inicio" at bounding box center [320, 165] width 297 height 10
type input "16:00"
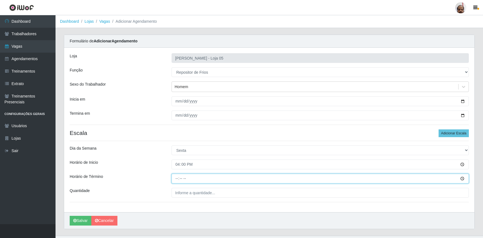
click at [176, 177] on input "Horário de Término" at bounding box center [320, 179] width 297 height 10
type input "22:00"
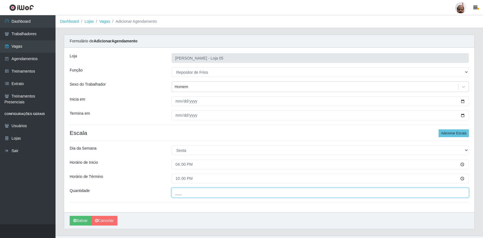
click at [180, 194] on input "___" at bounding box center [320, 193] width 297 height 10
type input "2__"
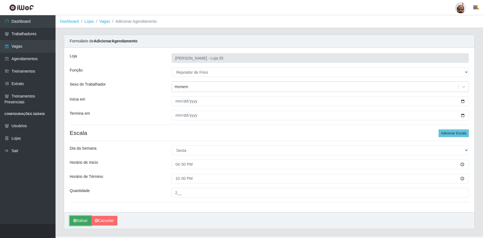
click at [87, 221] on button "Salvar" at bounding box center [81, 221] width 22 height 10
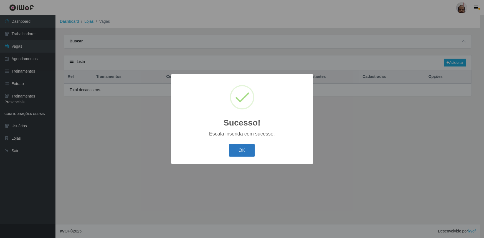
click at [243, 150] on button "OK" at bounding box center [242, 150] width 26 height 13
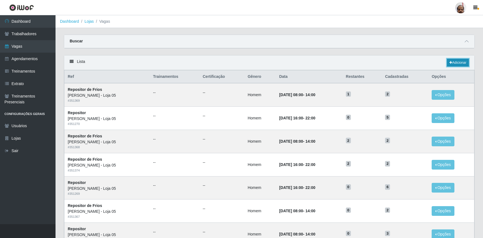
click at [457, 64] on link "Adicionar" at bounding box center [458, 63] width 22 height 8
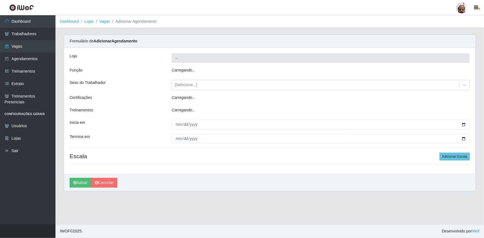
type input "[PERSON_NAME] - Loja 05"
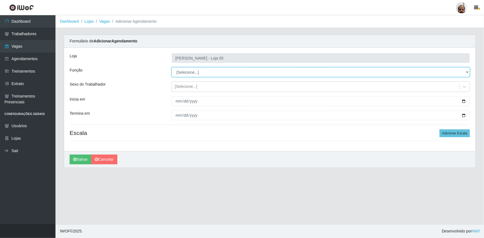
click at [466, 72] on select "[Selecione...] ASG ASG + ASG ++ Auxiliar de Depósito Auxiliar de Depósito + Aux…" at bounding box center [321, 72] width 298 height 10
select select "112"
click at [172, 67] on select "[Selecione...] ASG ASG + ASG ++ Auxiliar de Depósito Auxiliar de Depósito + Aux…" at bounding box center [321, 72] width 298 height 10
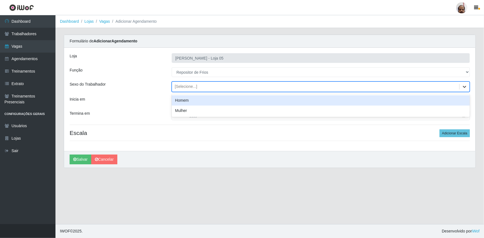
click at [464, 87] on icon at bounding box center [465, 87] width 6 height 6
click at [205, 103] on div "Homem" at bounding box center [321, 100] width 298 height 10
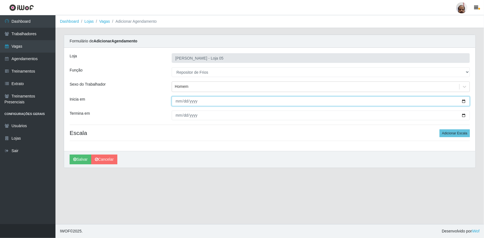
click at [465, 101] on input "Inicia em" at bounding box center [321, 102] width 298 height 10
type input "[DATE]"
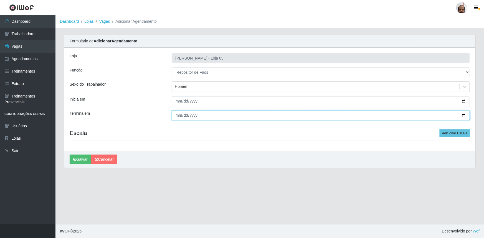
click at [464, 117] on input "Termina em" at bounding box center [321, 116] width 298 height 10
type input "[DATE]"
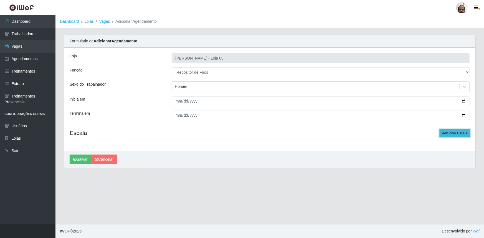
click at [461, 135] on button "Adicionar Escala" at bounding box center [455, 134] width 30 height 8
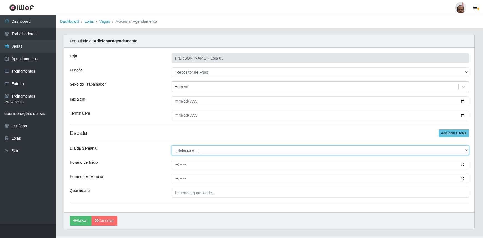
drag, startPoint x: 465, startPoint y: 149, endPoint x: 447, endPoint y: 155, distance: 18.3
click at [465, 149] on select "[Selecione...] Segunda Terça Quarta Quinta Sexta Sábado Domingo" at bounding box center [320, 151] width 297 height 10
select select "6"
click at [172, 146] on select "[Selecione...] Segunda Terça Quarta Quinta Sexta Sábado Domingo" at bounding box center [320, 151] width 297 height 10
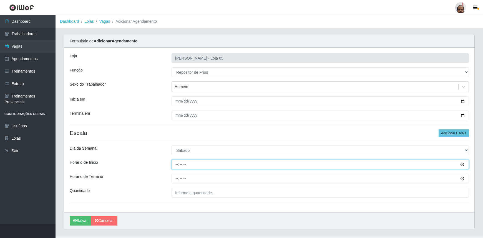
click at [176, 166] on input "Horário de Inicio" at bounding box center [320, 165] width 297 height 10
type input "16:00"
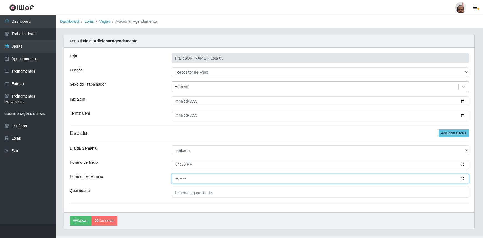
click at [177, 180] on input "Horário de Término" at bounding box center [320, 179] width 297 height 10
type input "22:00"
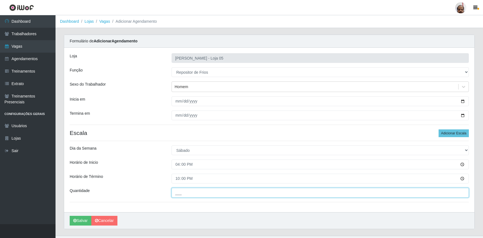
click at [182, 195] on input "___" at bounding box center [320, 193] width 297 height 10
type input "2__"
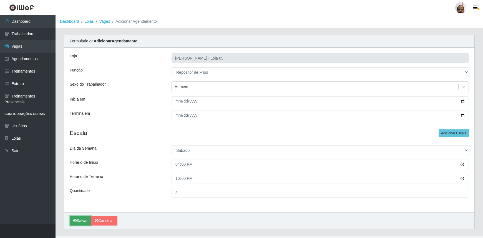
click at [80, 222] on button "Salvar" at bounding box center [81, 221] width 22 height 10
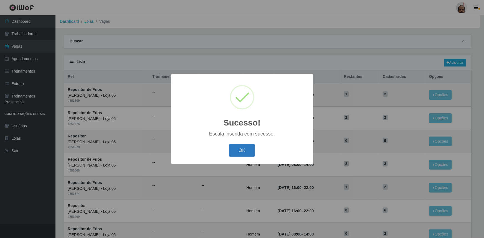
click at [247, 154] on button "OK" at bounding box center [242, 150] width 26 height 13
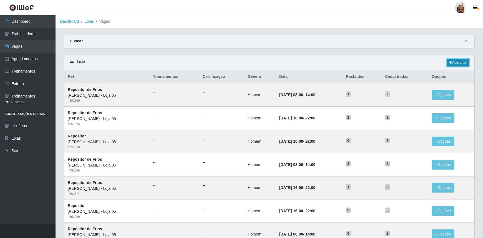
click at [459, 63] on link "Adicionar" at bounding box center [458, 63] width 22 height 8
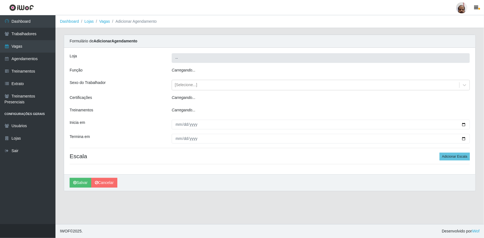
type input "[PERSON_NAME] - Loja 05"
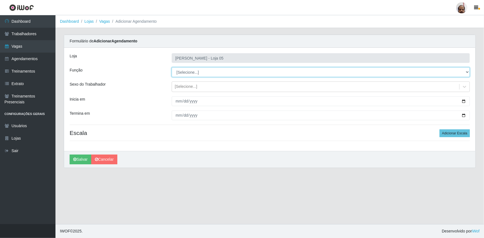
click at [467, 72] on select "[Selecione...] ASG ASG + ASG ++ Auxiliar de Depósito Auxiliar de Depósito + Aux…" at bounding box center [321, 72] width 298 height 10
select select "112"
click at [172, 67] on select "[Selecione...] ASG ASG + ASG ++ Auxiliar de Depósito Auxiliar de Depósito + Aux…" at bounding box center [321, 72] width 298 height 10
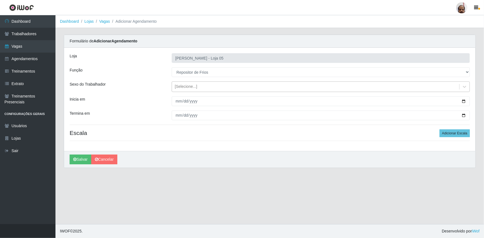
drag, startPoint x: 464, startPoint y: 86, endPoint x: 455, endPoint y: 91, distance: 10.3
click at [464, 86] on icon at bounding box center [465, 87] width 6 height 6
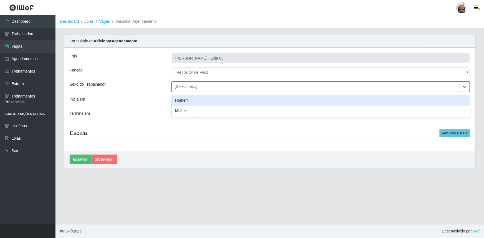
click at [188, 103] on div "Homem" at bounding box center [321, 100] width 298 height 10
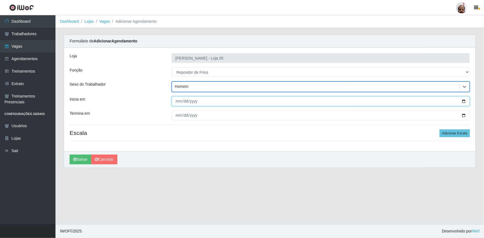
click at [466, 100] on input "Inicia em" at bounding box center [321, 102] width 298 height 10
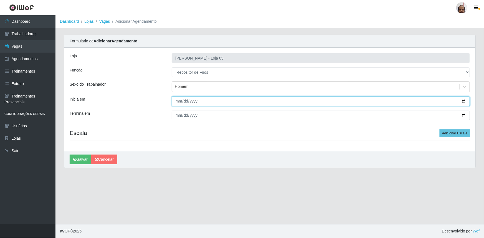
type input "[DATE]"
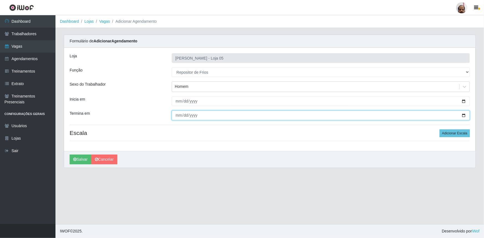
drag, startPoint x: 464, startPoint y: 115, endPoint x: 425, endPoint y: 132, distance: 42.2
click at [464, 115] on input "Termina em" at bounding box center [321, 116] width 298 height 10
type input "[DATE]"
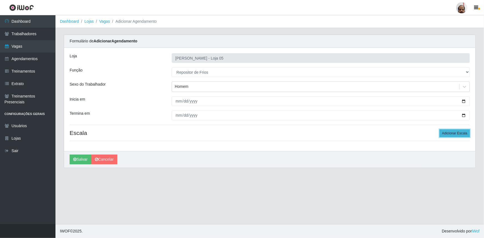
drag, startPoint x: 449, startPoint y: 133, endPoint x: 435, endPoint y: 144, distance: 17.4
click at [449, 133] on button "Adicionar Escala" at bounding box center [455, 134] width 30 height 8
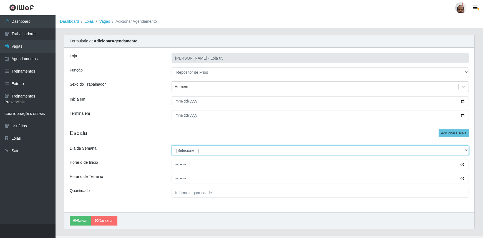
click at [465, 149] on select "[Selecione...] Segunda Terça Quarta Quinta Sexta Sábado Domingo" at bounding box center [320, 151] width 297 height 10
select select "0"
click at [172, 146] on select "[Selecione...] Segunda Terça Quarta Quinta Sexta Sábado Domingo" at bounding box center [320, 151] width 297 height 10
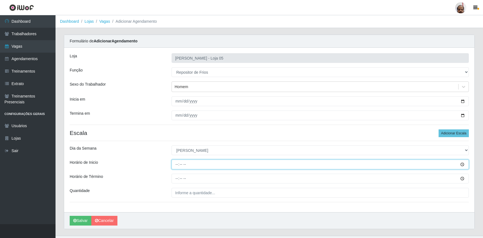
click at [175, 165] on input "Horário de Inicio" at bounding box center [320, 165] width 297 height 10
type input "16:00"
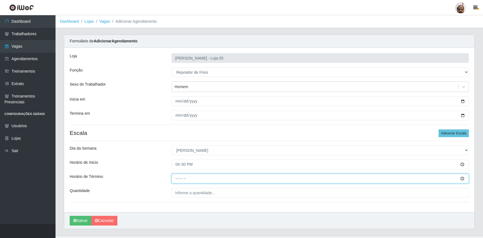
click at [177, 180] on input "Horário de Término" at bounding box center [320, 179] width 297 height 10
type input "22:00"
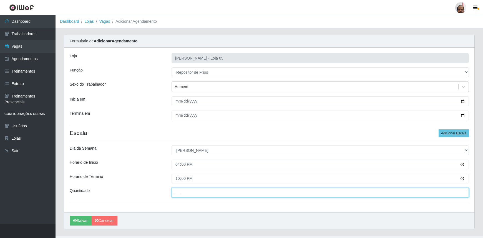
click at [177, 190] on input "___" at bounding box center [320, 193] width 297 height 10
type input "2__"
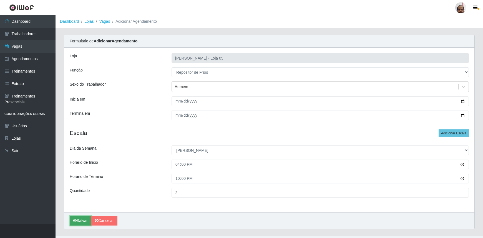
click at [83, 219] on button "Salvar" at bounding box center [81, 221] width 22 height 10
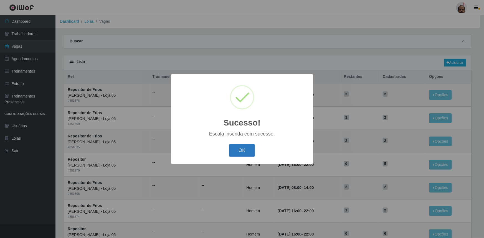
click at [251, 149] on button "OK" at bounding box center [242, 150] width 26 height 13
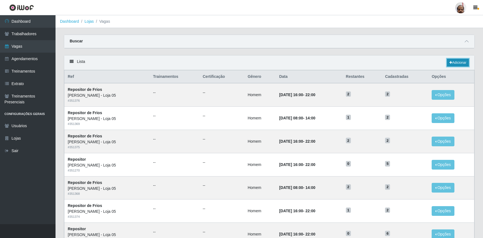
click at [456, 64] on link "Adicionar" at bounding box center [458, 63] width 22 height 8
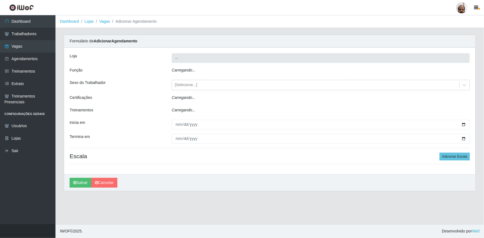
type input "[PERSON_NAME] - Loja 05"
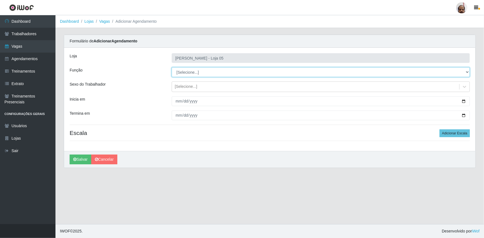
click at [469, 72] on select "[Selecione...] ASG ASG + ASG ++ Auxiliar de Depósito Auxiliar de Depósito + Aux…" at bounding box center [321, 72] width 298 height 10
select select "118"
click at [172, 67] on select "[Selecione...] ASG ASG + ASG ++ Auxiliar de Depósito Auxiliar de Depósito + Aux…" at bounding box center [321, 72] width 298 height 10
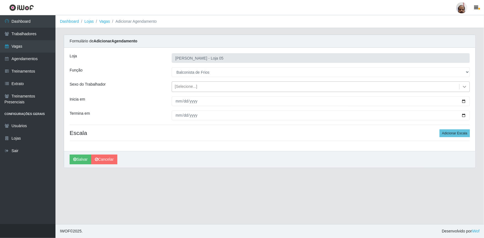
click at [464, 86] on icon at bounding box center [465, 87] width 6 height 6
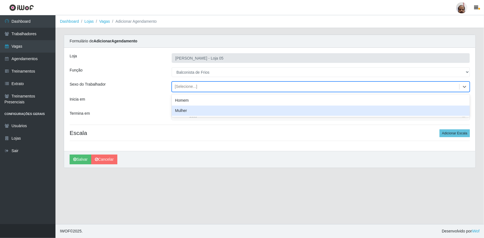
click at [188, 111] on div "Mulher" at bounding box center [321, 111] width 298 height 10
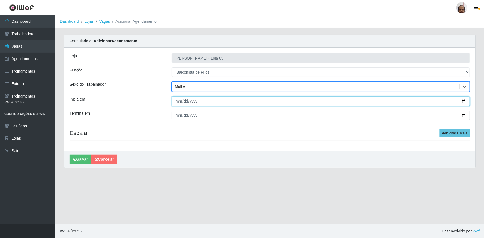
click at [463, 101] on input "Inicia em" at bounding box center [321, 102] width 298 height 10
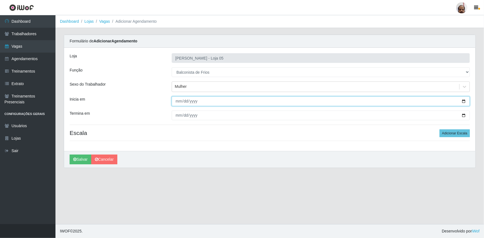
type input "[DATE]"
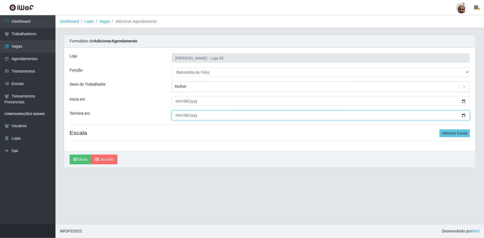
click at [462, 115] on input "Termina em" at bounding box center [321, 116] width 298 height 10
type input "[DATE]"
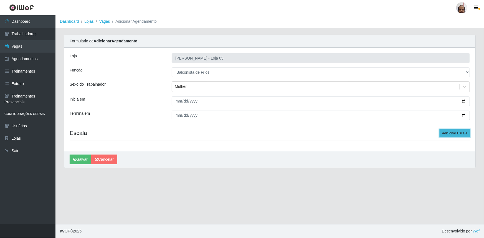
click at [453, 134] on button "Adicionar Escala" at bounding box center [455, 134] width 30 height 8
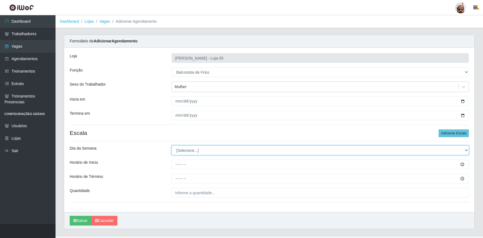
click at [464, 152] on select "[Selecione...] Segunda Terça Quarta Quinta Sexta Sábado Domingo" at bounding box center [320, 151] width 297 height 10
select select "1"
click at [172, 146] on select "[Selecione...] Segunda Terça Quarta Quinta Sexta Sábado Domingo" at bounding box center [320, 151] width 297 height 10
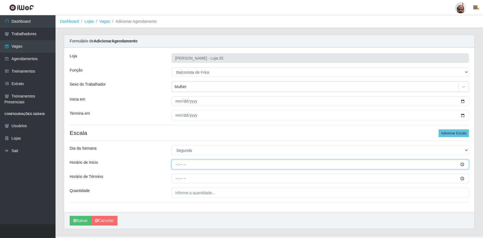
click at [177, 165] on input "Horário de Inicio" at bounding box center [320, 165] width 297 height 10
type input "08:00"
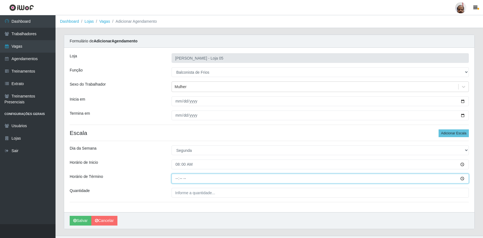
click at [178, 180] on input "Horário de Término" at bounding box center [320, 179] width 297 height 10
type input "14:00"
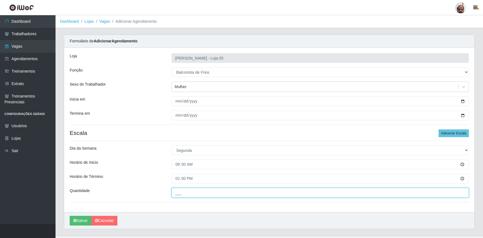
click at [180, 192] on input "___" at bounding box center [320, 193] width 297 height 10
type input "2__"
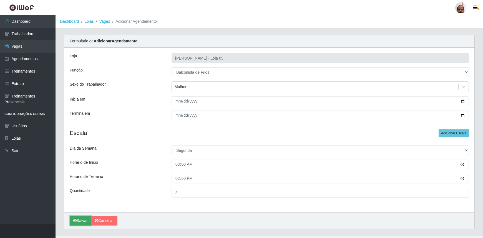
click at [87, 223] on button "Salvar" at bounding box center [81, 221] width 22 height 10
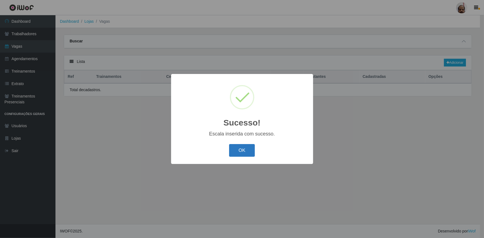
click at [240, 152] on button "OK" at bounding box center [242, 150] width 26 height 13
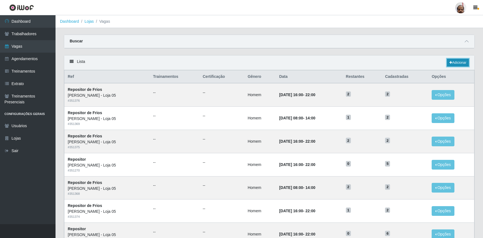
click at [462, 59] on link "Adicionar" at bounding box center [458, 63] width 22 height 8
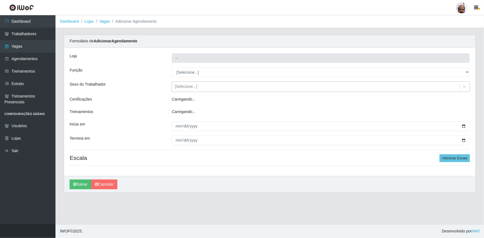
type input "[PERSON_NAME] - Loja 05"
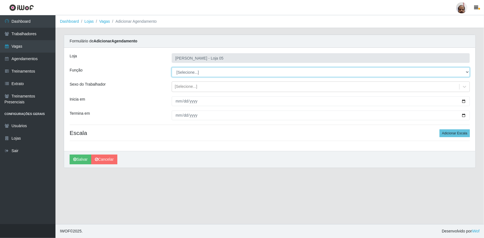
drag, startPoint x: 469, startPoint y: 72, endPoint x: 465, endPoint y: 76, distance: 5.3
click at [469, 72] on select "[Selecione...] ASG ASG + ASG ++ Auxiliar de Depósito Auxiliar de Depósito + Aux…" at bounding box center [321, 72] width 298 height 10
select select "118"
click at [172, 67] on select "[Selecione...] ASG ASG + ASG ++ Auxiliar de Depósito Auxiliar de Depósito + Aux…" at bounding box center [321, 72] width 298 height 10
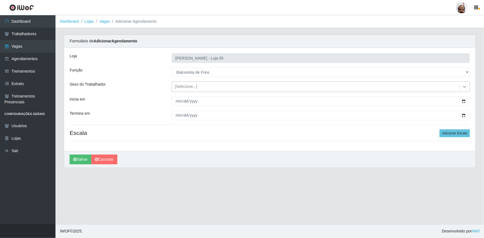
click at [465, 85] on icon at bounding box center [465, 87] width 6 height 6
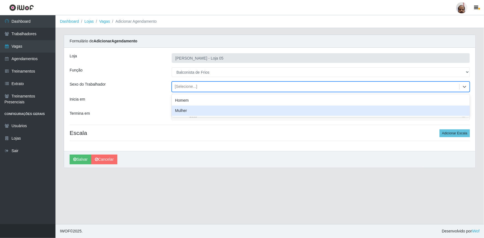
click at [190, 110] on div "Mulher" at bounding box center [321, 111] width 298 height 10
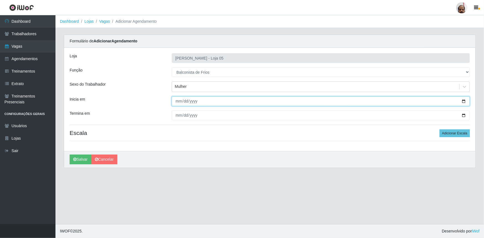
click at [463, 100] on input "Inicia em" at bounding box center [321, 102] width 298 height 10
type input "[DATE]"
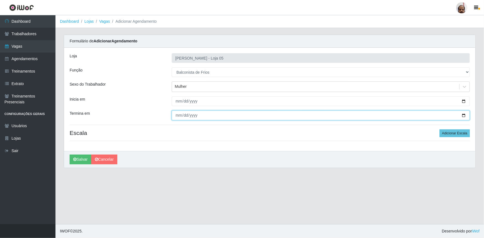
drag, startPoint x: 466, startPoint y: 116, endPoint x: 458, endPoint y: 117, distance: 8.4
click at [466, 116] on input "Termina em" at bounding box center [321, 116] width 298 height 10
type input "[DATE]"
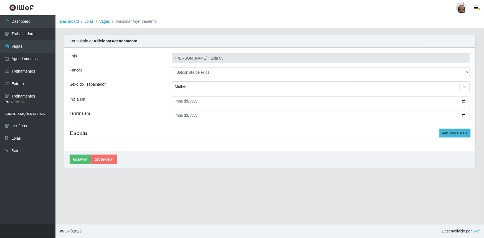
click at [465, 135] on button "Adicionar Escala" at bounding box center [455, 134] width 30 height 8
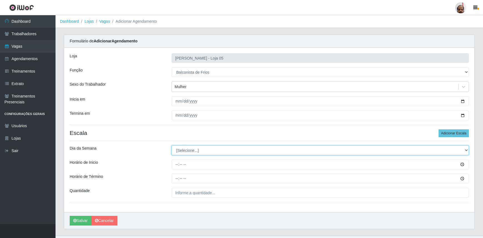
drag, startPoint x: 466, startPoint y: 150, endPoint x: 462, endPoint y: 152, distance: 4.8
click at [466, 150] on select "[Selecione...] Segunda Terça Quarta Quinta Sexta Sábado Domingo" at bounding box center [320, 151] width 297 height 10
select select "2"
click at [172, 146] on select "[Selecione...] Segunda Terça Quarta Quinta Sexta Sábado Domingo" at bounding box center [320, 151] width 297 height 10
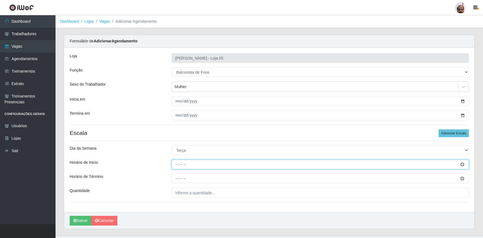
click at [173, 163] on input "Horário de Inicio" at bounding box center [320, 165] width 297 height 10
type input "08:00"
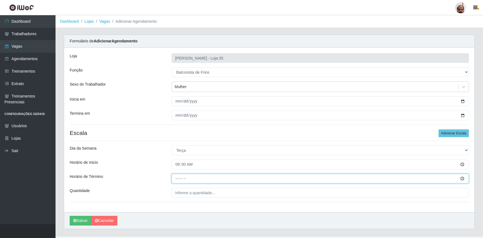
click at [175, 178] on input "Horário de Término" at bounding box center [320, 179] width 297 height 10
type input "14:00"
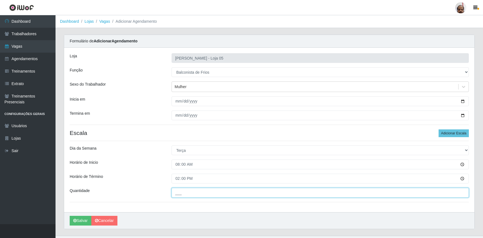
click at [180, 195] on input "___" at bounding box center [320, 193] width 297 height 10
type input "2__"
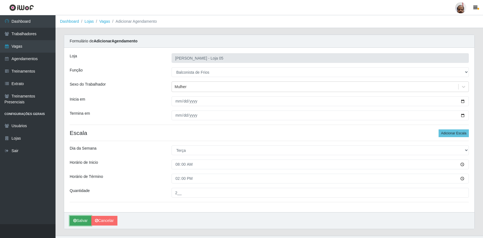
click at [81, 222] on button "Salvar" at bounding box center [81, 221] width 22 height 10
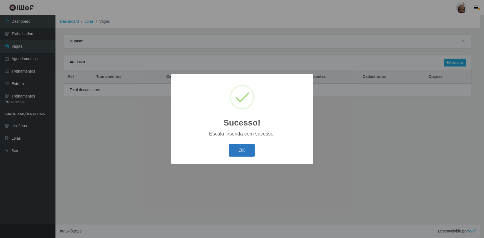
click at [248, 151] on button "OK" at bounding box center [242, 150] width 26 height 13
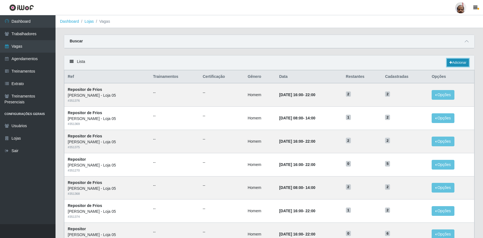
click at [461, 62] on link "Adicionar" at bounding box center [458, 63] width 22 height 8
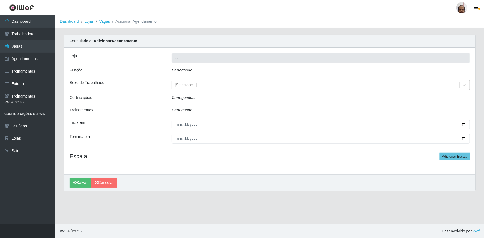
type input "[PERSON_NAME] - Loja 05"
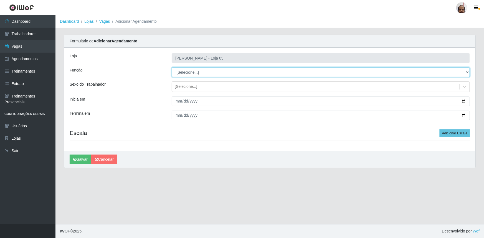
click at [468, 72] on select "[Selecione...] ASG ASG + ASG ++ Auxiliar de Depósito Auxiliar de Depósito + Aux…" at bounding box center [321, 72] width 298 height 10
select select "118"
click at [172, 67] on select "[Selecione...] ASG ASG + ASG ++ Auxiliar de Depósito Auxiliar de Depósito + Aux…" at bounding box center [321, 72] width 298 height 10
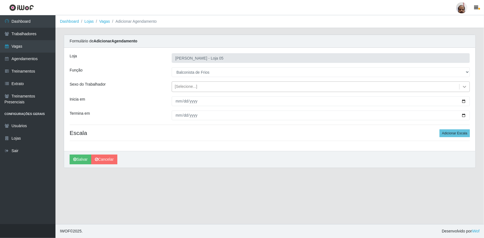
click at [466, 88] on icon at bounding box center [465, 87] width 6 height 6
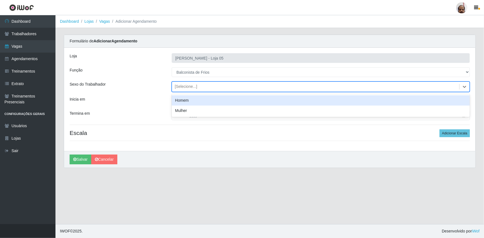
click at [201, 99] on div "Homem" at bounding box center [321, 100] width 298 height 10
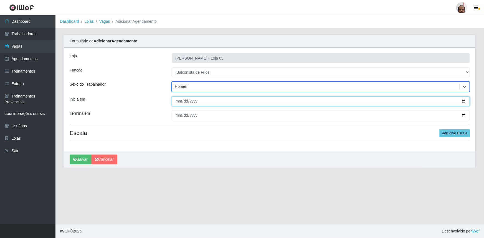
click at [463, 103] on input "Inicia em" at bounding box center [321, 102] width 298 height 10
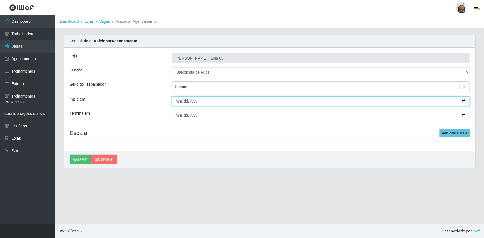
type input "[DATE]"
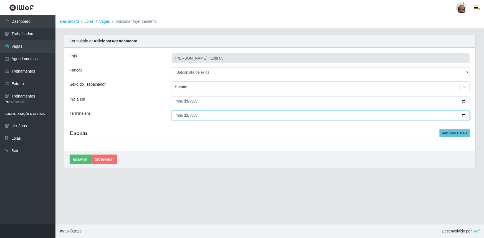
click at [465, 116] on input "Termina em" at bounding box center [321, 116] width 298 height 10
type input "[DATE]"
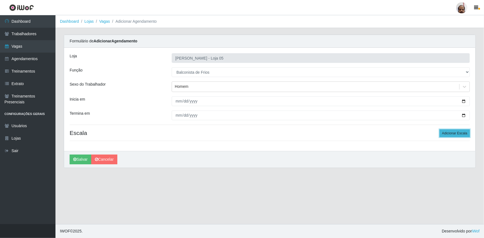
click at [464, 135] on button "Adicionar Escala" at bounding box center [455, 134] width 30 height 8
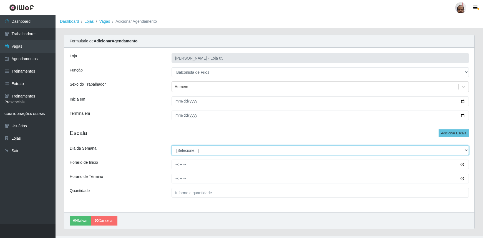
click at [464, 152] on select "[Selecione...] Segunda Terça Quarta Quinta Sexta Sábado Domingo" at bounding box center [320, 151] width 297 height 10
select select "3"
click at [172, 146] on select "[Selecione...] Segunda Terça Quarta Quinta Sexta Sábado Domingo" at bounding box center [320, 151] width 297 height 10
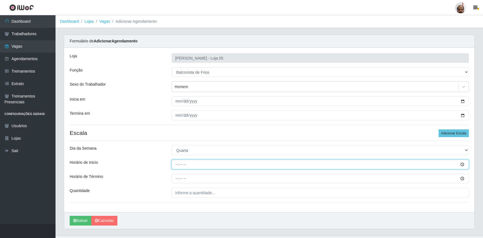
click at [176, 165] on input "Horário de Inicio" at bounding box center [320, 165] width 297 height 10
type input "08:00"
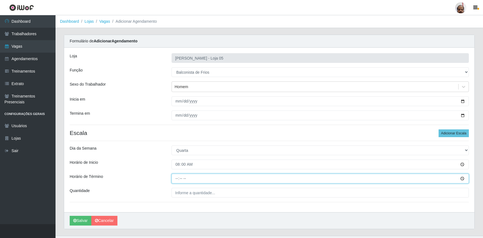
click at [176, 180] on input "Horário de Término" at bounding box center [320, 179] width 297 height 10
type input "14:00"
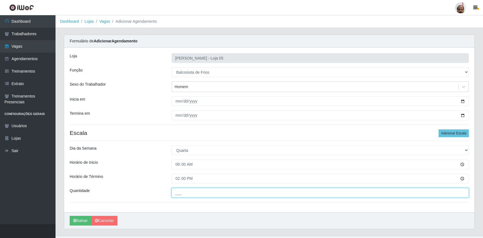
click at [176, 191] on input "___" at bounding box center [320, 193] width 297 height 10
type input "2__"
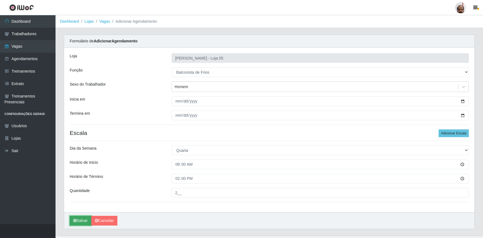
click at [81, 222] on button "Salvar" at bounding box center [81, 221] width 22 height 10
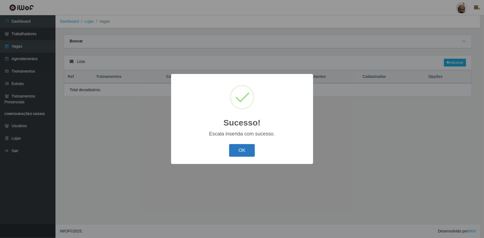
click at [252, 150] on button "OK" at bounding box center [242, 150] width 26 height 13
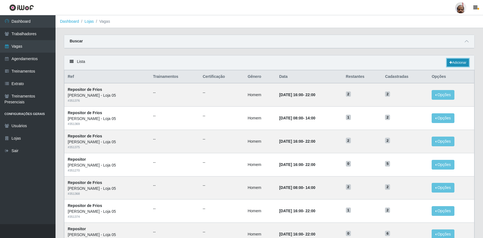
click at [458, 64] on link "Adicionar" at bounding box center [458, 63] width 22 height 8
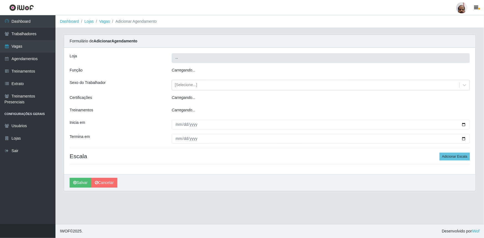
type input "[PERSON_NAME] - Loja 05"
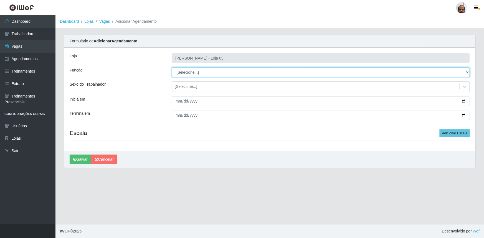
drag, startPoint x: 467, startPoint y: 71, endPoint x: 464, endPoint y: 76, distance: 6.1
click at [467, 71] on select "[Selecione...] ASG ASG + ASG ++ Auxiliar de Depósito Auxiliar de Depósito + Aux…" at bounding box center [321, 72] width 298 height 10
select select "118"
click at [172, 67] on select "[Selecione...] ASG ASG + ASG ++ Auxiliar de Depósito Auxiliar de Depósito + Aux…" at bounding box center [321, 72] width 298 height 10
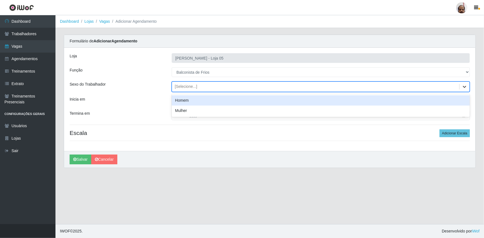
click at [464, 86] on icon at bounding box center [465, 87] width 6 height 6
click at [207, 100] on div "Homem" at bounding box center [321, 100] width 298 height 10
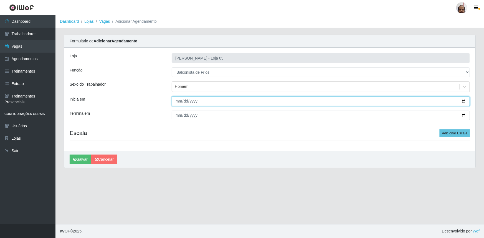
click at [461, 101] on input "Inicia em" at bounding box center [321, 102] width 298 height 10
click at [462, 101] on input "Inicia em" at bounding box center [321, 102] width 298 height 10
type input "[DATE]"
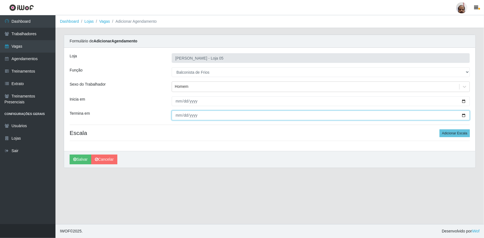
click at [467, 117] on input "Termina em" at bounding box center [321, 116] width 298 height 10
click at [464, 115] on input "Termina em" at bounding box center [321, 116] width 298 height 10
type input "[DATE]"
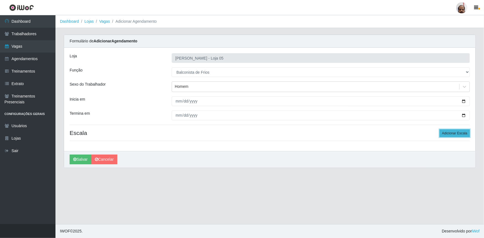
click at [462, 134] on button "Adicionar Escala" at bounding box center [455, 134] width 30 height 8
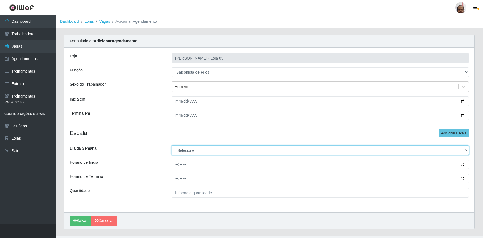
click at [466, 152] on select "[Selecione...] Segunda Terça Quarta Quinta Sexta Sábado Domingo" at bounding box center [320, 151] width 297 height 10
select select "4"
click at [172, 146] on select "[Selecione...] Segunda Terça Quarta Quinta Sexta Sábado Domingo" at bounding box center [320, 151] width 297 height 10
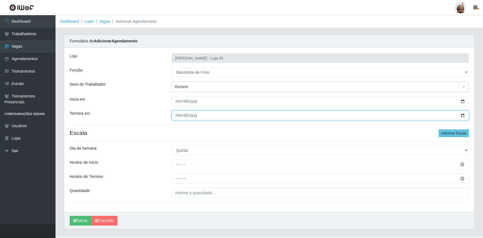
click at [465, 116] on input "[DATE]" at bounding box center [320, 116] width 297 height 10
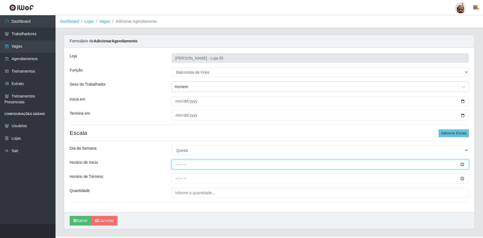
click at [177, 165] on input "Horário de Inicio" at bounding box center [320, 165] width 297 height 10
type input "08:00"
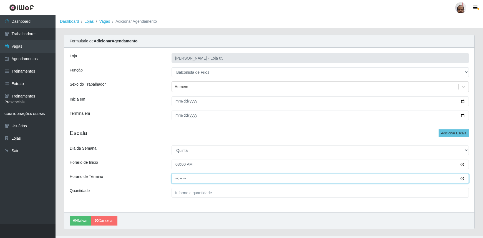
click at [177, 176] on input "Horário de Término" at bounding box center [320, 179] width 297 height 10
type input "14:00"
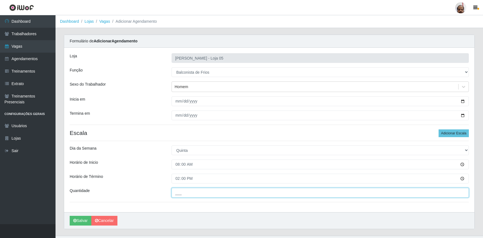
click at [175, 190] on input "___" at bounding box center [320, 193] width 297 height 10
type input "2__"
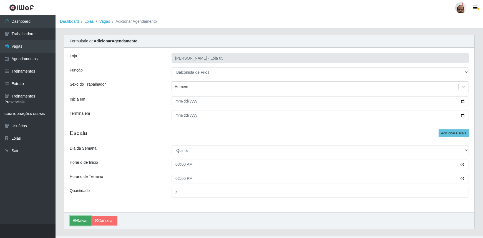
click at [82, 220] on button "Salvar" at bounding box center [81, 221] width 22 height 10
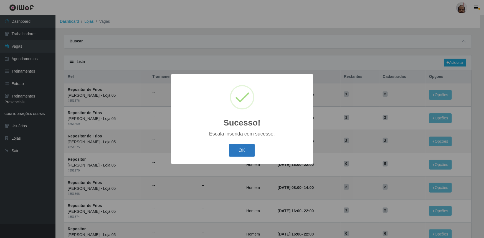
click at [237, 146] on button "OK" at bounding box center [242, 150] width 26 height 13
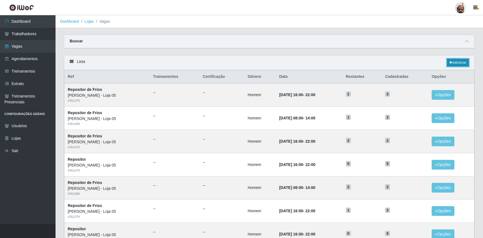
click at [459, 63] on link "Adicionar" at bounding box center [458, 63] width 22 height 8
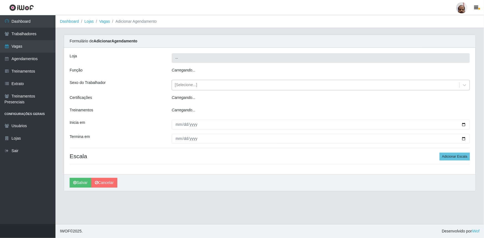
type input "[PERSON_NAME] - Loja 05"
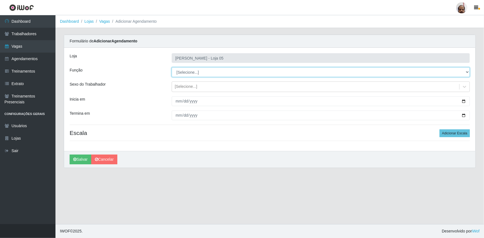
click at [468, 72] on select "[Selecione...] ASG ASG + ASG ++ Auxiliar de Depósito Auxiliar de Depósito + Aux…" at bounding box center [321, 72] width 298 height 10
select select "118"
click at [172, 67] on select "[Selecione...] ASG ASG + ASG ++ Auxiliar de Depósito Auxiliar de Depósito + Aux…" at bounding box center [321, 72] width 298 height 10
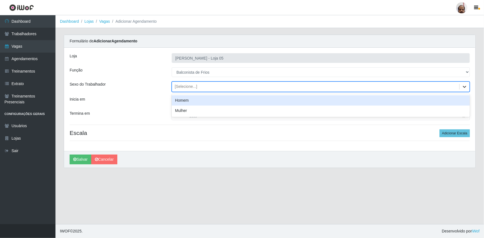
click at [464, 85] on icon at bounding box center [465, 87] width 6 height 6
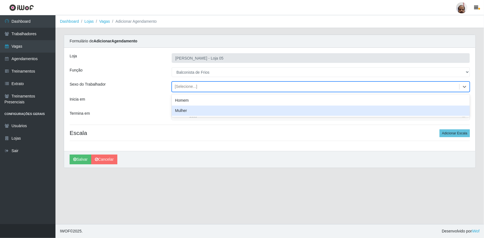
click at [203, 111] on div "Mulher" at bounding box center [321, 111] width 298 height 10
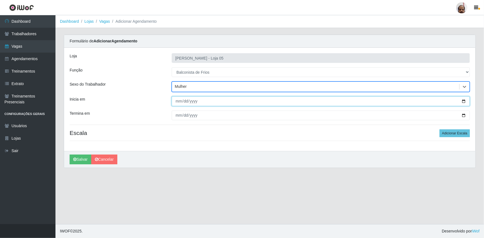
click at [464, 100] on input "Inicia em" at bounding box center [321, 102] width 298 height 10
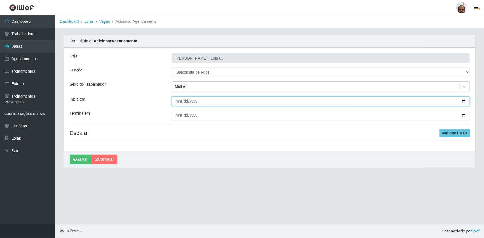
type input "[DATE]"
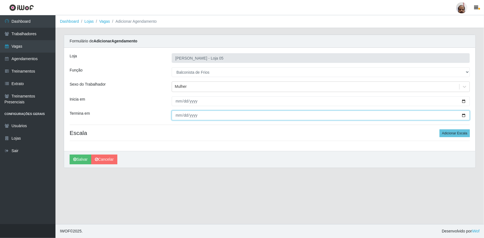
click at [464, 115] on input "Termina em" at bounding box center [321, 116] width 298 height 10
type input "[DATE]"
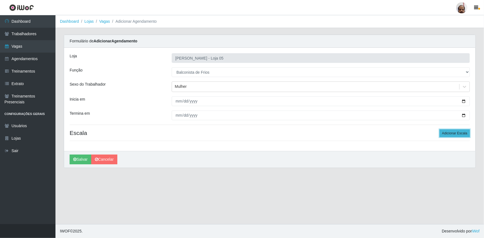
click at [454, 133] on button "Adicionar Escala" at bounding box center [455, 134] width 30 height 8
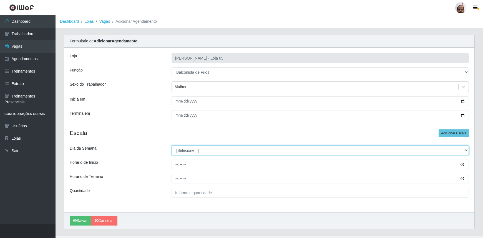
click at [466, 150] on select "[Selecione...] Segunda Terça Quarta Quinta Sexta Sábado Domingo" at bounding box center [320, 151] width 297 height 10
select select "5"
click at [172, 146] on select "[Selecione...] Segunda Terça Quarta Quinta Sexta Sábado Domingo" at bounding box center [320, 151] width 297 height 10
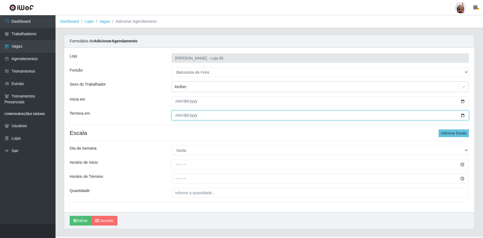
click at [464, 115] on input "[DATE]" at bounding box center [320, 116] width 297 height 10
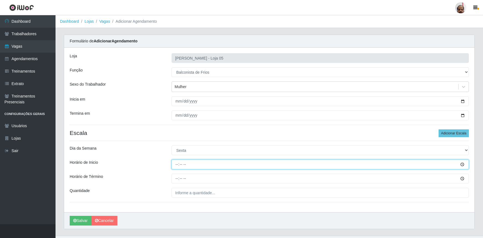
click at [177, 164] on input "Horário de Inicio" at bounding box center [320, 165] width 297 height 10
type input "08:00"
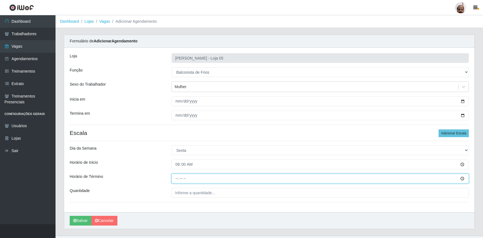
click at [178, 179] on input "Horário de Término" at bounding box center [320, 179] width 297 height 10
type input "14:00"
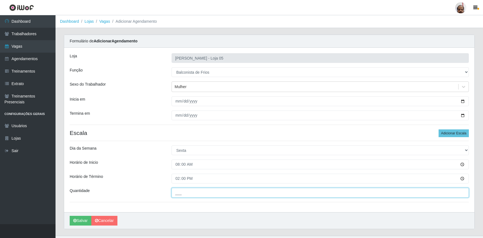
click at [183, 195] on input "___" at bounding box center [320, 193] width 297 height 10
type input "2__"
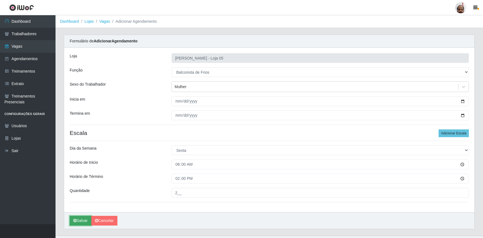
click at [85, 218] on button "Salvar" at bounding box center [81, 221] width 22 height 10
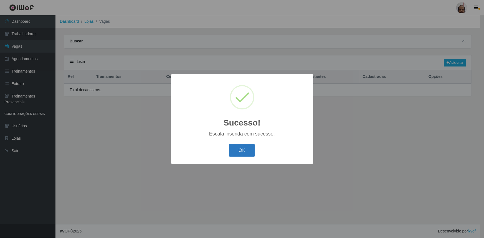
click at [240, 148] on button "OK" at bounding box center [242, 150] width 26 height 13
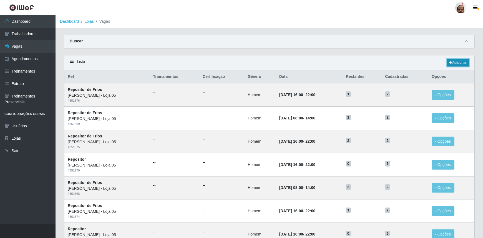
click at [458, 62] on link "Adicionar" at bounding box center [458, 63] width 22 height 8
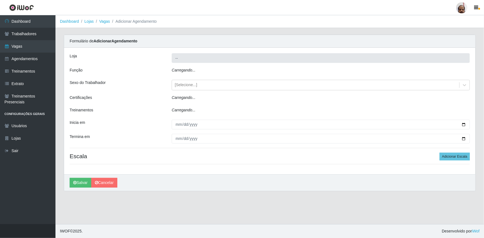
type input "[PERSON_NAME] - Loja 05"
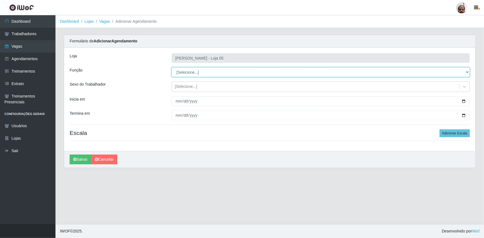
drag, startPoint x: 469, startPoint y: 72, endPoint x: 461, endPoint y: 75, distance: 8.5
click at [469, 72] on select "[Selecione...] ASG ASG + ASG ++ Auxiliar de Depósito Auxiliar de Depósito + Aux…" at bounding box center [321, 72] width 298 height 10
select select "118"
click at [172, 67] on select "[Selecione...] ASG ASG + ASG ++ Auxiliar de Depósito Auxiliar de Depósito + Aux…" at bounding box center [321, 72] width 298 height 10
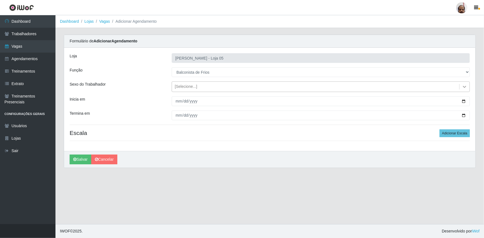
click at [463, 87] on icon at bounding box center [465, 87] width 6 height 6
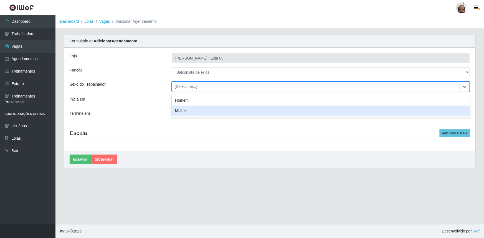
click at [207, 112] on div "Mulher" at bounding box center [321, 111] width 298 height 10
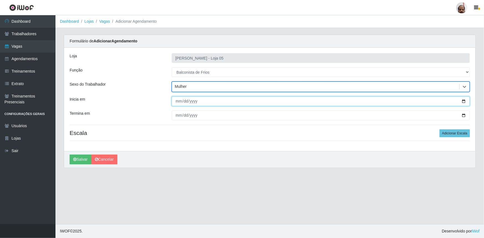
click at [462, 101] on input "Inicia em" at bounding box center [321, 102] width 298 height 10
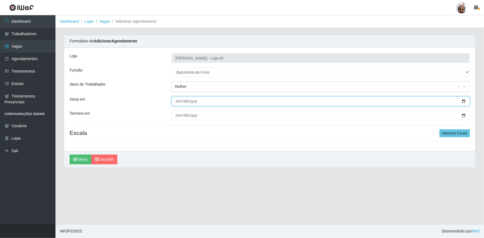
type input "[DATE]"
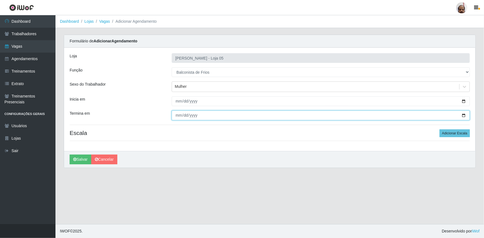
click at [463, 115] on input "Termina em" at bounding box center [321, 116] width 298 height 10
type input "[DATE]"
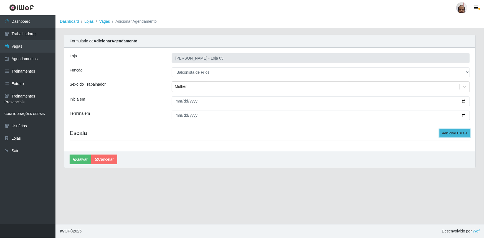
click at [463, 132] on button "Adicionar Escala" at bounding box center [455, 134] width 30 height 8
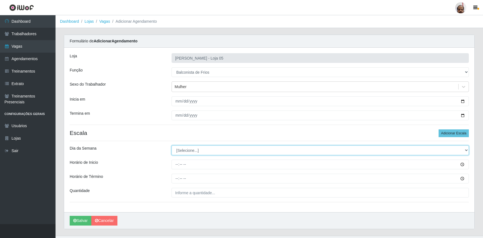
drag, startPoint x: 465, startPoint y: 151, endPoint x: 456, endPoint y: 155, distance: 9.4
click at [465, 151] on select "[Selecione...] Segunda Terça Quarta Quinta Sexta Sábado Domingo" at bounding box center [320, 151] width 297 height 10
select select "6"
click at [172, 146] on select "[Selecione...] Segunda Terça Quarta Quinta Sexta Sábado Domingo" at bounding box center [320, 151] width 297 height 10
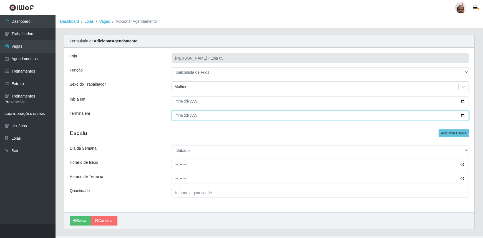
click at [462, 114] on input "[DATE]" at bounding box center [320, 116] width 297 height 10
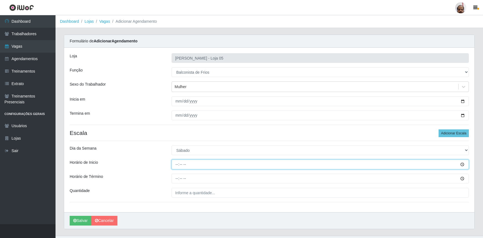
click at [178, 167] on input "Horário de Inicio" at bounding box center [320, 165] width 297 height 10
type input "08:00"
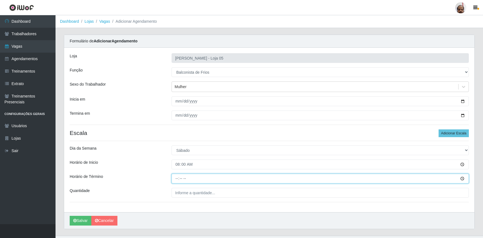
click at [177, 180] on input "Horário de Término" at bounding box center [320, 179] width 297 height 10
type input "14:00"
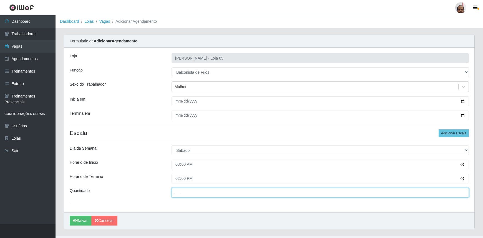
click at [178, 191] on input "___" at bounding box center [320, 193] width 297 height 10
type input "2__"
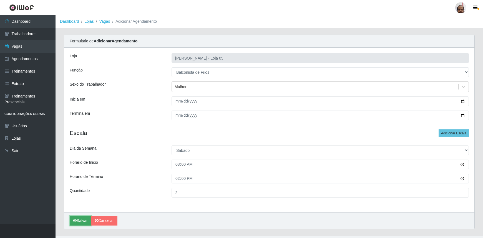
click at [84, 219] on button "Salvar" at bounding box center [81, 221] width 22 height 10
click at [87, 222] on button "Salvar" at bounding box center [81, 221] width 22 height 10
click at [79, 220] on button "Salvar" at bounding box center [81, 221] width 22 height 10
click at [80, 221] on button "Salvar" at bounding box center [81, 221] width 22 height 10
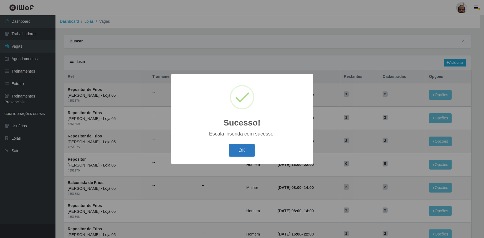
click at [244, 147] on button "OK" at bounding box center [242, 150] width 26 height 13
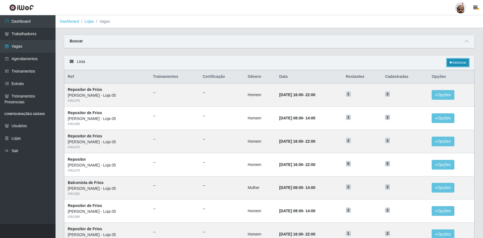
click at [460, 59] on link "Adicionar" at bounding box center [458, 63] width 22 height 8
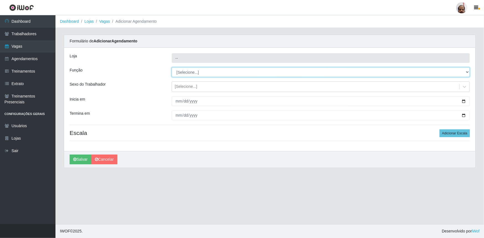
drag, startPoint x: 466, startPoint y: 73, endPoint x: 461, endPoint y: 75, distance: 5.7
click at [466, 73] on select "[Selecione...] ASG ASG + ASG ++ Auxiliar de Depósito Auxiliar de Depósito + Aux…" at bounding box center [321, 72] width 298 height 10
select select "118"
click at [172, 67] on select "[Selecione...] ASG ASG + ASG ++ Auxiliar de Depósito Auxiliar de Depósito + Aux…" at bounding box center [321, 72] width 298 height 10
type input "[PERSON_NAME] - Loja 05"
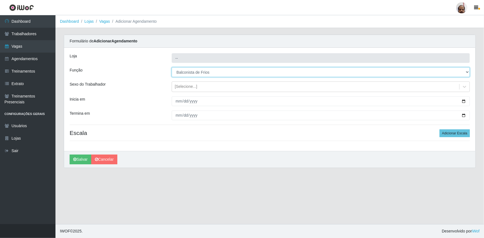
select select "[Selecione...]"
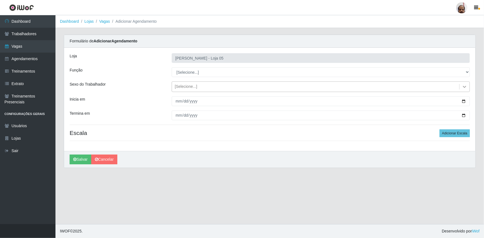
click at [466, 84] on icon at bounding box center [465, 87] width 6 height 6
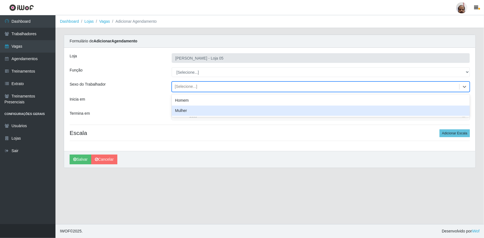
click at [185, 113] on div "Mulher" at bounding box center [321, 111] width 298 height 10
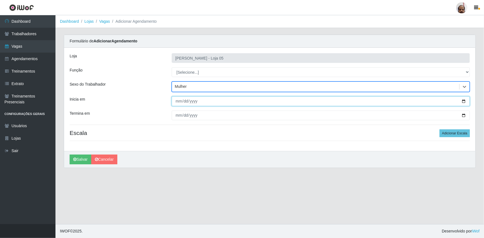
click at [463, 101] on input "Inicia em" at bounding box center [321, 102] width 298 height 10
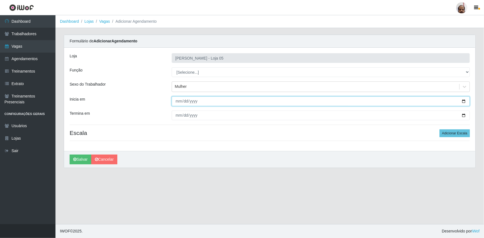
type input "[DATE]"
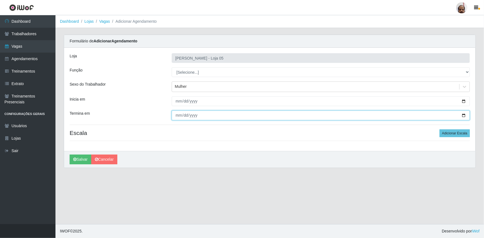
click at [465, 116] on input "Termina em" at bounding box center [321, 116] width 298 height 10
type input "[DATE]"
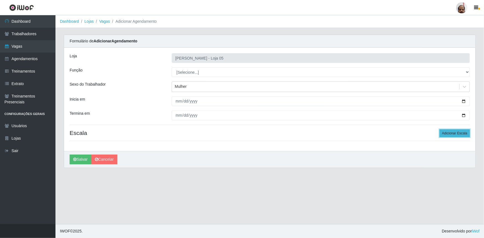
click at [462, 135] on button "Adicionar Escala" at bounding box center [455, 134] width 30 height 8
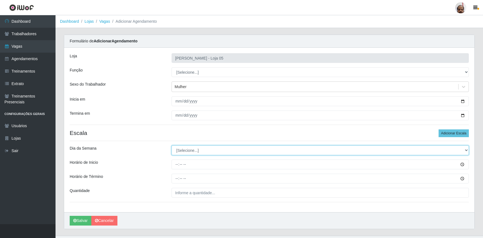
click at [465, 150] on select "[Selecione...] Segunda Terça Quarta Quinta Sexta Sábado Domingo" at bounding box center [320, 151] width 297 height 10
select select "0"
click at [172, 146] on select "[Selecione...] Segunda Terça Quarta Quinta Sexta Sábado Domingo" at bounding box center [320, 151] width 297 height 10
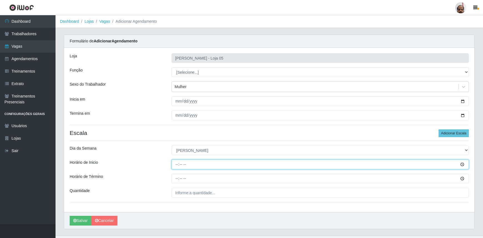
click at [179, 165] on input "Horário de Inicio" at bounding box center [320, 165] width 297 height 10
type input "08:00"
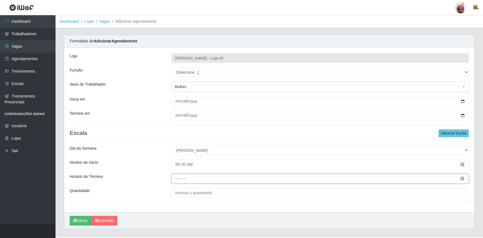
click at [175, 180] on input "Horário de Término" at bounding box center [320, 179] width 297 height 10
type input "14:00"
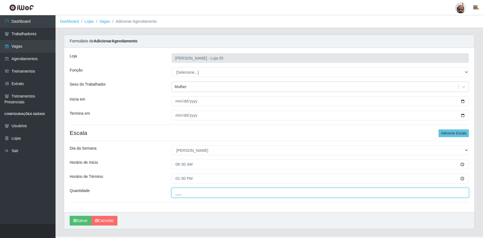
click at [178, 190] on input "___" at bounding box center [320, 193] width 297 height 10
type input "2__"
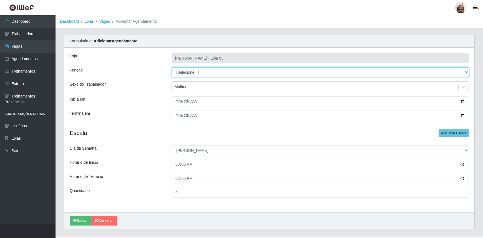
drag, startPoint x: 466, startPoint y: 71, endPoint x: 452, endPoint y: 76, distance: 14.8
click at [466, 71] on select "[Selecione...] ASG ASG + ASG ++ Auxiliar de Depósito Auxiliar de Depósito + Aux…" at bounding box center [320, 72] width 297 height 10
select select "118"
click at [172, 67] on select "[Selecione...] ASG ASG + ASG ++ Auxiliar de Depósito Auxiliar de Depósito + Aux…" at bounding box center [320, 72] width 297 height 10
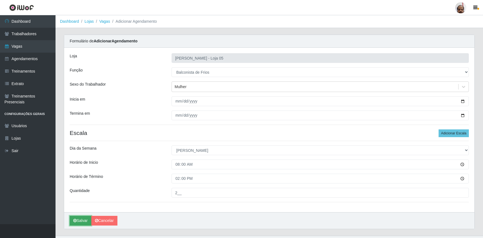
click at [83, 222] on button "Salvar" at bounding box center [81, 221] width 22 height 10
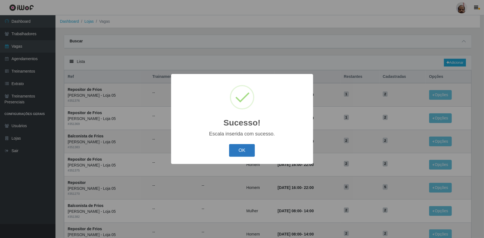
click at [253, 149] on button "OK" at bounding box center [242, 150] width 26 height 13
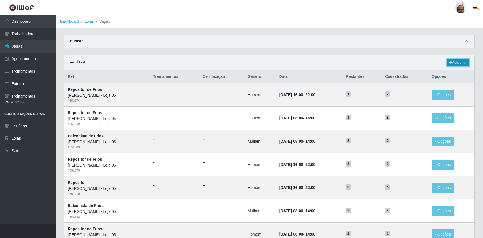
click at [464, 63] on link "Adicionar" at bounding box center [458, 63] width 22 height 8
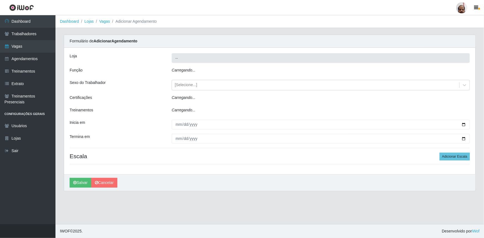
type input "[PERSON_NAME] - Loja 05"
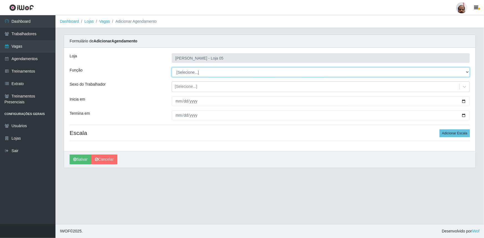
click at [468, 71] on select "[Selecione...] ASG ASG + ASG ++ Auxiliar de Depósito Auxiliar de Depósito + Aux…" at bounding box center [321, 72] width 298 height 10
select select "118"
click at [172, 67] on select "[Selecione...] ASG ASG + ASG ++ Auxiliar de Depósito Auxiliar de Depósito + Aux…" at bounding box center [321, 72] width 298 height 10
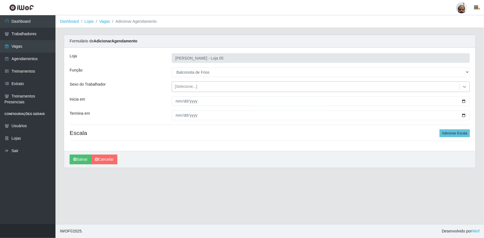
click at [465, 88] on icon at bounding box center [465, 87] width 6 height 6
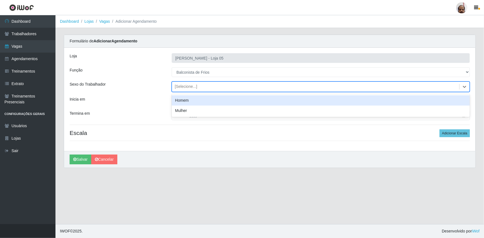
click at [174, 102] on div "Homem" at bounding box center [321, 100] width 298 height 10
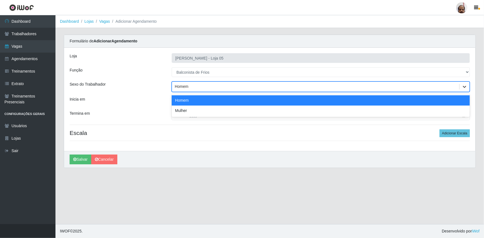
click at [464, 87] on icon at bounding box center [464, 87] width 3 height 2
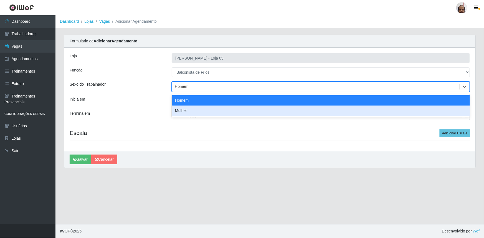
click at [179, 111] on div "Mulher" at bounding box center [321, 111] width 298 height 10
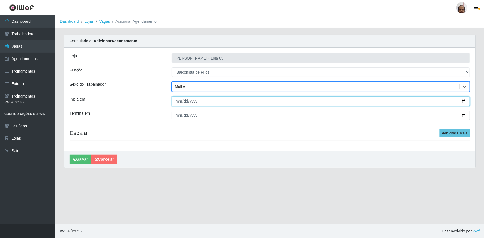
click at [464, 102] on input "Inicia em" at bounding box center [321, 102] width 298 height 10
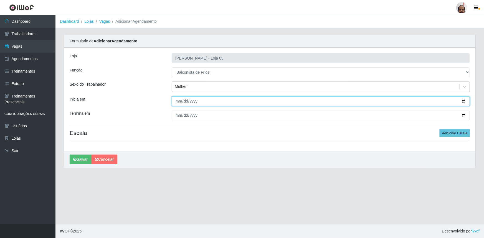
type input "[DATE]"
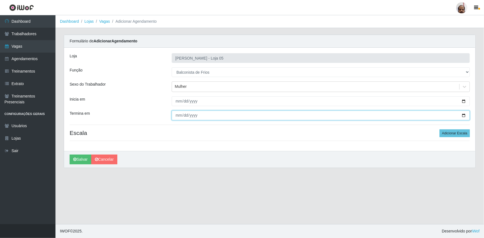
click at [462, 117] on input "Termina em" at bounding box center [321, 116] width 298 height 10
type input "[DATE]"
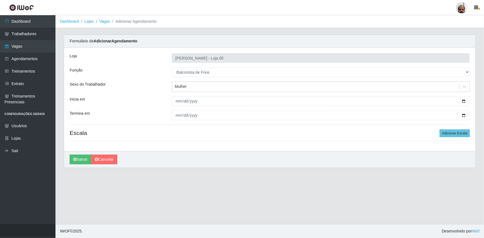
click at [456, 137] on div "Loja Mar Vermelho - Loja 05 Função [Selecione...] ASG ASG + ASG ++ Auxiliar de …" at bounding box center [270, 100] width 412 height 104
click at [461, 131] on button "Adicionar Escala" at bounding box center [455, 134] width 30 height 8
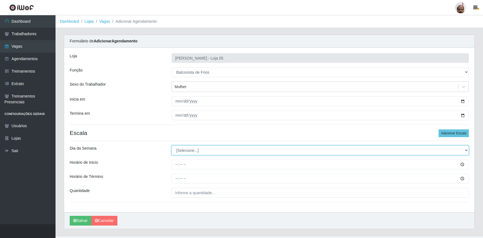
drag, startPoint x: 466, startPoint y: 150, endPoint x: 457, endPoint y: 152, distance: 8.3
click at [465, 150] on select "[Selecione...] Segunda Terça Quarta Quinta Sexta Sábado Domingo" at bounding box center [320, 151] width 297 height 10
select select "1"
click at [172, 146] on select "[Selecione...] Segunda Terça Quarta Quinta Sexta Sábado Domingo" at bounding box center [320, 151] width 297 height 10
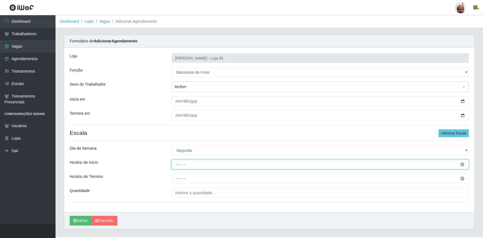
click at [175, 162] on input "Horário de Inicio" at bounding box center [320, 165] width 297 height 10
type input "16:00"
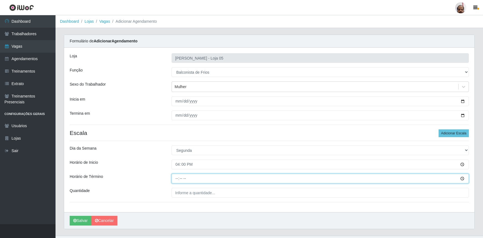
click at [177, 180] on input "Horário de Término" at bounding box center [320, 179] width 297 height 10
type input "22:00"
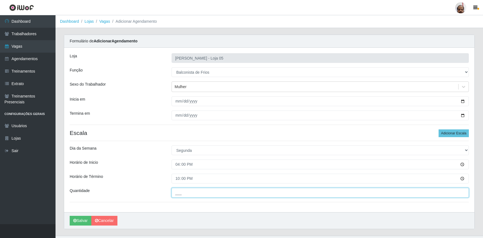
click at [176, 190] on input "___" at bounding box center [320, 193] width 297 height 10
type input "2__"
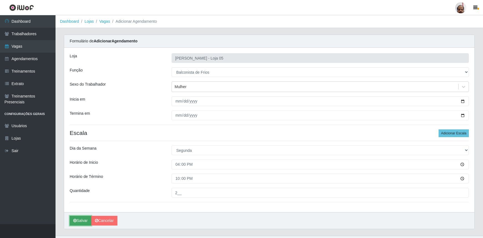
click at [88, 221] on button "Salvar" at bounding box center [81, 221] width 22 height 10
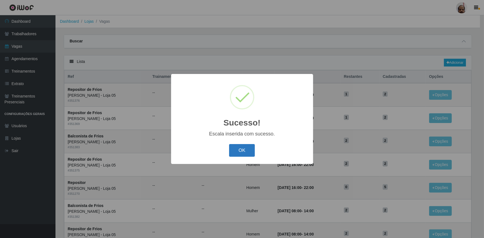
click at [253, 151] on button "OK" at bounding box center [242, 150] width 26 height 13
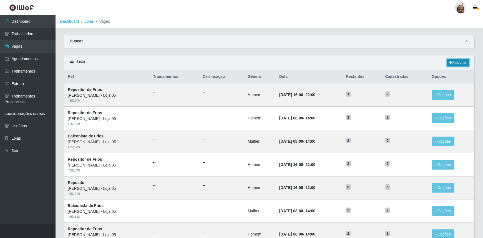
click at [456, 61] on link "Adicionar" at bounding box center [458, 63] width 22 height 8
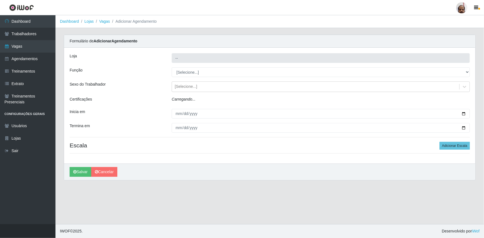
type input "[PERSON_NAME] - Loja 05"
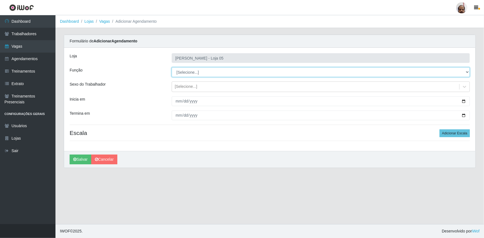
click at [467, 72] on select "[Selecione...] ASG ASG + ASG ++ Auxiliar de Depósito Auxiliar de Depósito + Aux…" at bounding box center [321, 72] width 298 height 10
select select "118"
click at [172, 67] on select "[Selecione...] ASG ASG + ASG ++ Auxiliar de Depósito Auxiliar de Depósito + Aux…" at bounding box center [321, 72] width 298 height 10
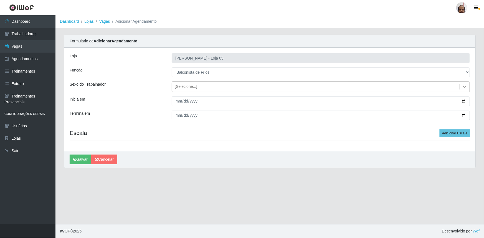
click at [464, 86] on icon at bounding box center [465, 87] width 6 height 6
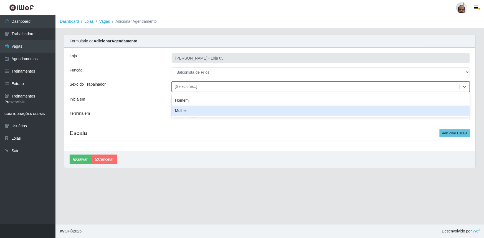
click at [180, 112] on div "Mulher" at bounding box center [321, 111] width 298 height 10
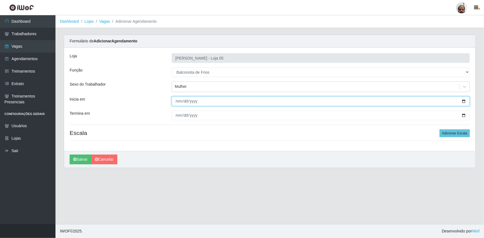
click at [466, 102] on input "Inicia em" at bounding box center [321, 102] width 298 height 10
type input "[DATE]"
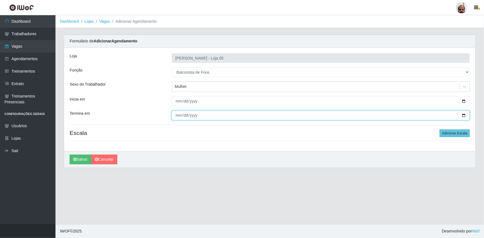
click at [467, 115] on input "Termina em" at bounding box center [321, 116] width 298 height 10
click at [465, 114] on input "Termina em" at bounding box center [321, 116] width 298 height 10
type input "[DATE]"
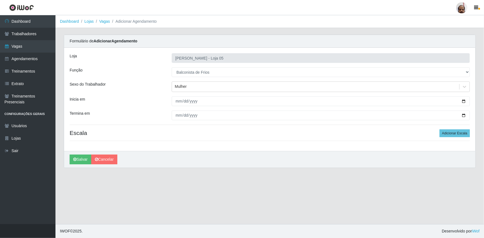
click at [460, 138] on div "Loja Mar Vermelho - Loja 05 Função [Selecione...] ASG ASG + ASG ++ Auxiliar de …" at bounding box center [270, 100] width 412 height 104
click at [462, 135] on button "Adicionar Escala" at bounding box center [455, 134] width 30 height 8
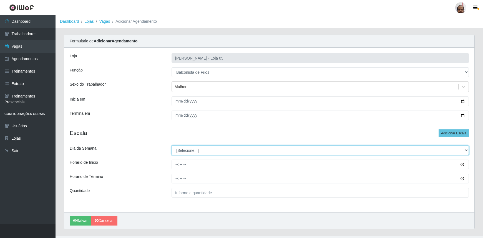
click at [465, 152] on select "[Selecione...] Segunda Terça Quarta Quinta Sexta Sábado Domingo" at bounding box center [320, 151] width 297 height 10
select select "2"
click at [172, 146] on select "[Selecione...] Segunda Terça Quarta Quinta Sexta Sábado Domingo" at bounding box center [320, 151] width 297 height 10
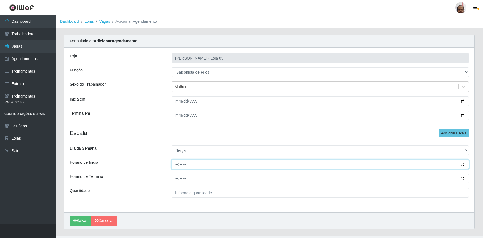
click at [176, 167] on input "Horário de Inicio" at bounding box center [320, 165] width 297 height 10
type input "16:00"
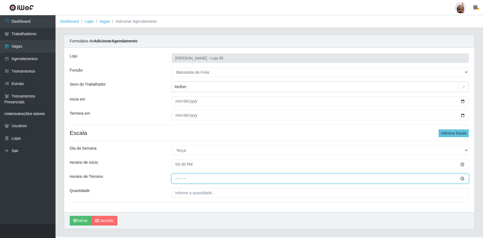
click at [174, 179] on input "Horário de Término" at bounding box center [320, 179] width 297 height 10
type input "22:00"
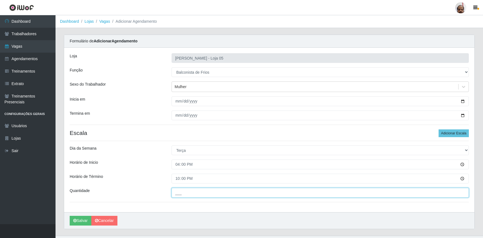
click at [177, 192] on input "___" at bounding box center [320, 193] width 297 height 10
type input "2__"
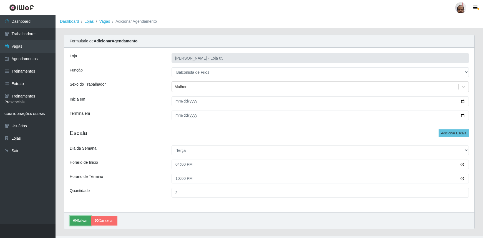
click at [84, 223] on button "Salvar" at bounding box center [81, 221] width 22 height 10
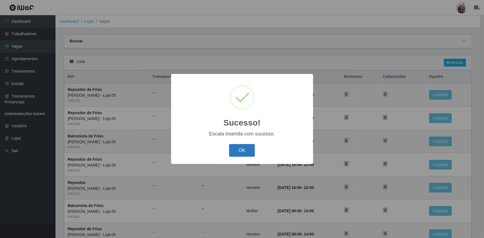
click at [241, 150] on button "OK" at bounding box center [242, 150] width 26 height 13
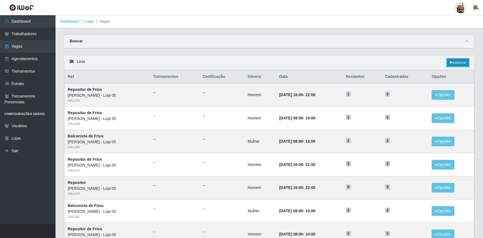
click at [461, 61] on link "Adicionar" at bounding box center [458, 63] width 22 height 8
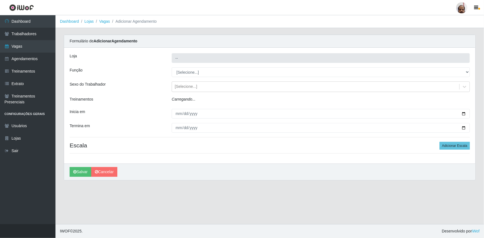
type input "[PERSON_NAME] - Loja 05"
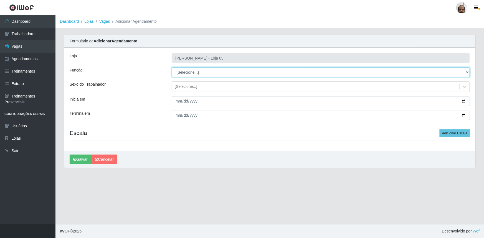
click at [467, 73] on select "[Selecione...] ASG ASG + ASG ++ Auxiliar de Depósito Auxiliar de Depósito + Aux…" at bounding box center [321, 72] width 298 height 10
select select "118"
click at [172, 67] on select "[Selecione...] ASG ASG + ASG ++ Auxiliar de Depósito Auxiliar de Depósito + Aux…" at bounding box center [321, 72] width 298 height 10
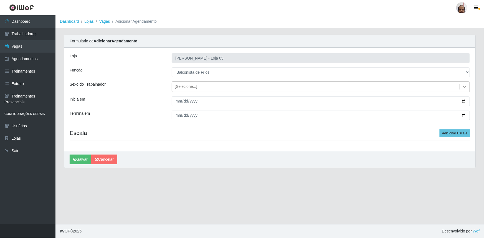
click at [463, 86] on icon at bounding box center [465, 87] width 6 height 6
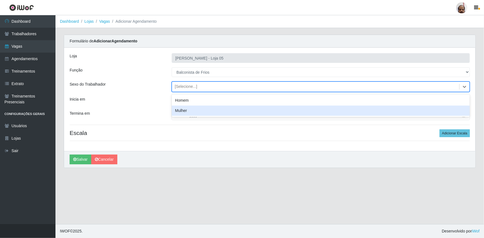
click at [179, 112] on div "Mulher" at bounding box center [321, 111] width 298 height 10
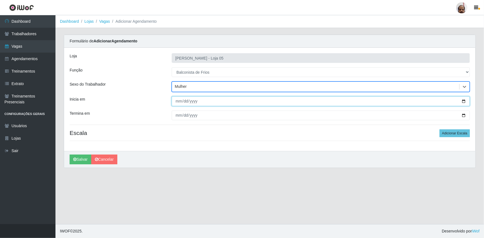
click at [462, 101] on input "Inicia em" at bounding box center [321, 102] width 298 height 10
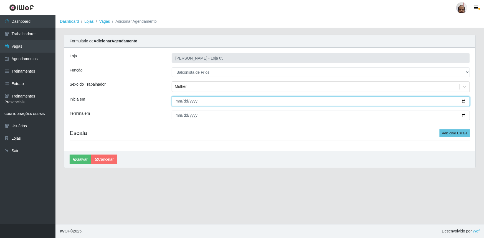
type input "[DATE]"
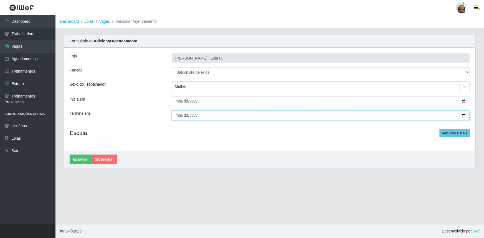
click at [462, 115] on input "Termina em" at bounding box center [321, 116] width 298 height 10
type input "[DATE]"
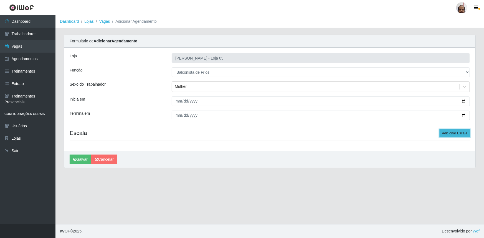
click at [456, 132] on button "Adicionar Escala" at bounding box center [455, 134] width 30 height 8
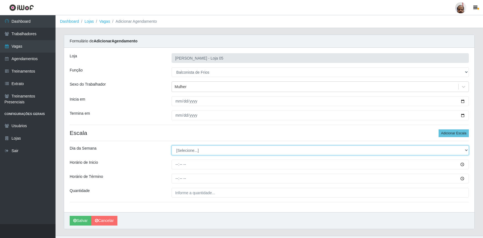
click at [465, 151] on select "[Selecione...] Segunda Terça Quarta Quinta Sexta Sábado Domingo" at bounding box center [320, 151] width 297 height 10
select select "3"
click at [172, 146] on select "[Selecione...] Segunda Terça Quarta Quinta Sexta Sábado Domingo" at bounding box center [320, 151] width 297 height 10
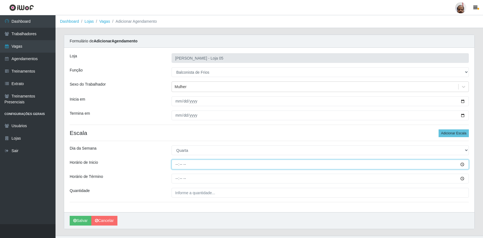
click at [178, 167] on input "Horário de Inicio" at bounding box center [320, 165] width 297 height 10
type input "16:00"
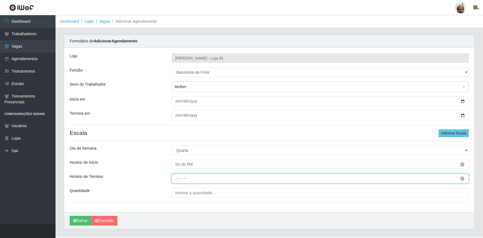
click at [176, 179] on input "Horário de Término" at bounding box center [320, 179] width 297 height 10
type input "22:00"
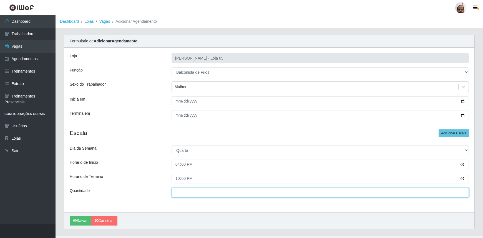
click at [182, 192] on input "___" at bounding box center [320, 193] width 297 height 10
type input "2__"
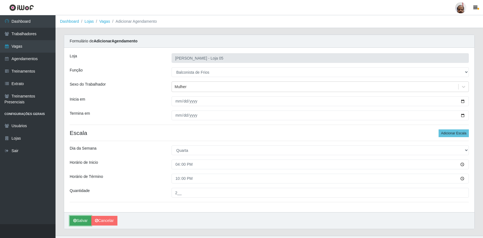
click at [84, 219] on button "Salvar" at bounding box center [81, 221] width 22 height 10
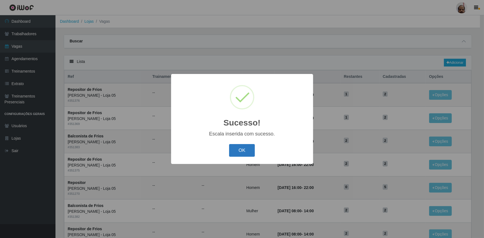
click at [249, 154] on button "OK" at bounding box center [242, 150] width 26 height 13
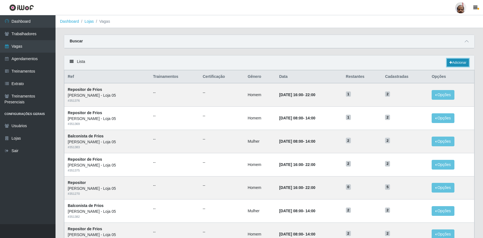
click at [463, 64] on link "Adicionar" at bounding box center [458, 63] width 22 height 8
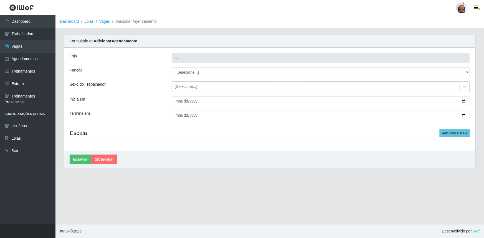
type input "[PERSON_NAME] - Loja 05"
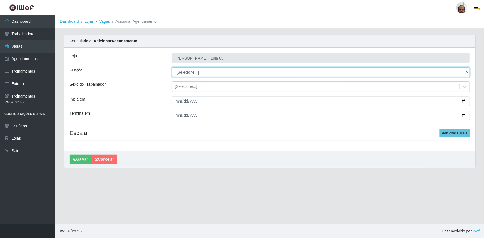
click at [466, 72] on select "[Selecione...] ASG ASG + ASG ++ Auxiliar de Depósito Auxiliar de Depósito + Aux…" at bounding box center [321, 72] width 298 height 10
select select "118"
click at [172, 67] on select "[Selecione...] ASG ASG + ASG ++ Auxiliar de Depósito Auxiliar de Depósito + Aux…" at bounding box center [321, 72] width 298 height 10
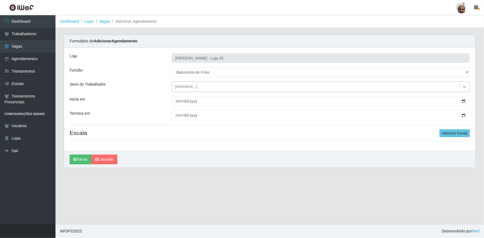
click at [464, 86] on icon at bounding box center [465, 87] width 6 height 6
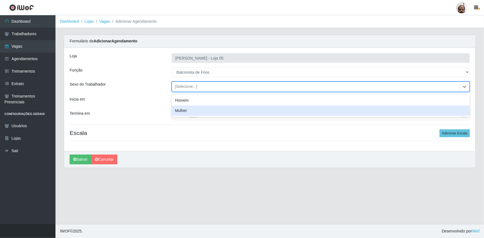
click at [196, 110] on div "Mulher" at bounding box center [321, 111] width 298 height 10
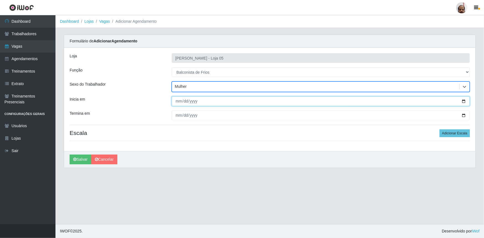
click at [461, 101] on input "Inicia em" at bounding box center [321, 102] width 298 height 10
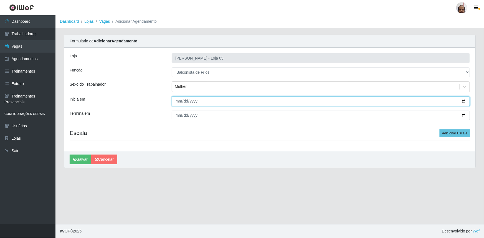
click at [465, 99] on input "Inicia em" at bounding box center [321, 102] width 298 height 10
type input "[DATE]"
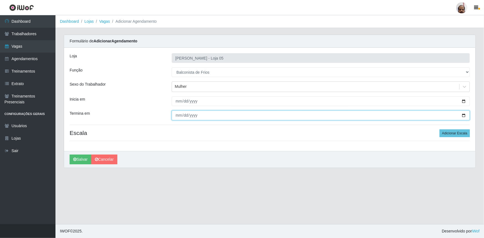
click at [462, 113] on input "Termina em" at bounding box center [321, 116] width 298 height 10
type input "[DATE]"
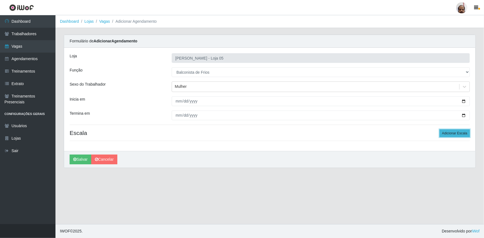
click at [455, 135] on button "Adicionar Escala" at bounding box center [455, 134] width 30 height 8
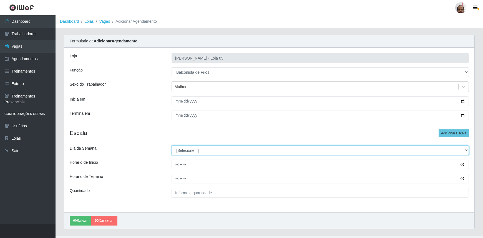
drag, startPoint x: 465, startPoint y: 149, endPoint x: 457, endPoint y: 155, distance: 9.3
click at [465, 149] on select "[Selecione...] Segunda Terça Quarta Quinta Sexta Sábado Domingo" at bounding box center [320, 151] width 297 height 10
select select "4"
click at [172, 146] on select "[Selecione...] Segunda Terça Quarta Quinta Sexta Sábado Domingo" at bounding box center [320, 151] width 297 height 10
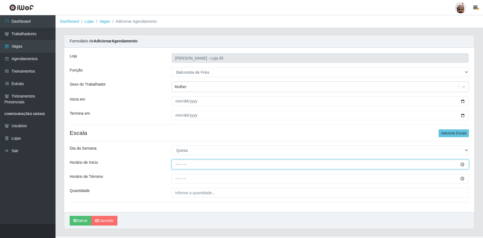
click at [176, 166] on input "Horário de Inicio" at bounding box center [320, 165] width 297 height 10
type input "16:00"
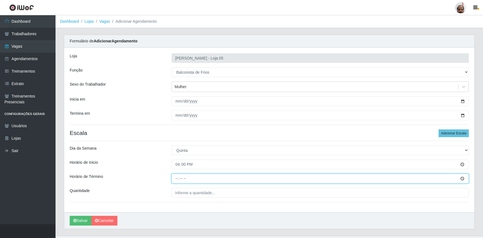
click at [177, 179] on input "Horário de Término" at bounding box center [320, 179] width 297 height 10
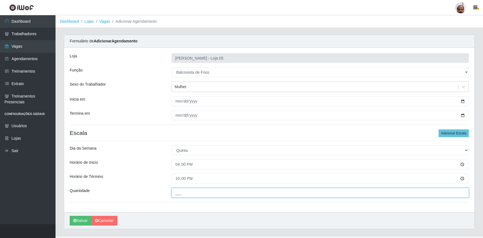
click at [178, 194] on input "___" at bounding box center [320, 193] width 297 height 10
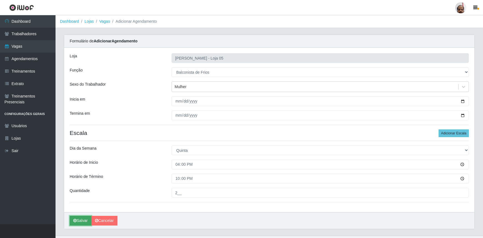
click at [86, 222] on button "Salvar" at bounding box center [81, 221] width 22 height 10
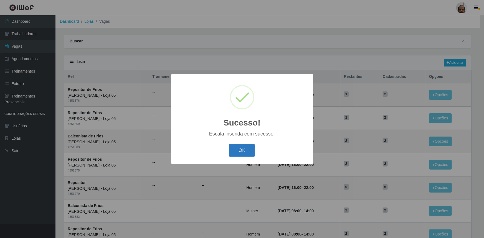
click at [247, 151] on button "OK" at bounding box center [242, 150] width 26 height 13
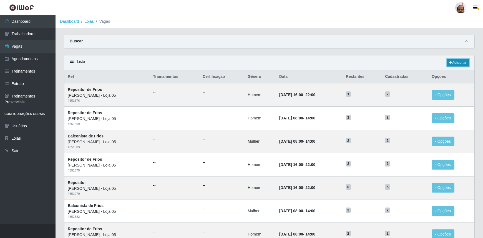
click at [464, 64] on link "Adicionar" at bounding box center [458, 63] width 22 height 8
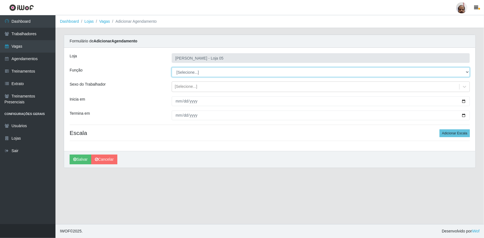
click at [470, 72] on select "[Selecione...] ASG ASG + ASG ++ Auxiliar de Depósito Auxiliar de Depósito + Aux…" at bounding box center [321, 72] width 298 height 10
click at [172, 67] on select "[Selecione...] ASG ASG + ASG ++ Auxiliar de Depósito Auxiliar de Depósito + Aux…" at bounding box center [321, 72] width 298 height 10
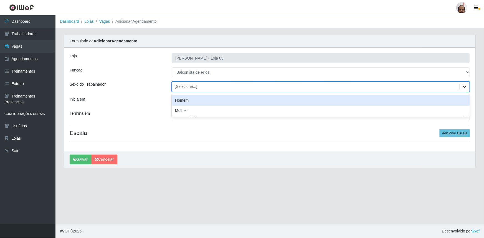
click at [467, 87] on icon at bounding box center [465, 87] width 6 height 6
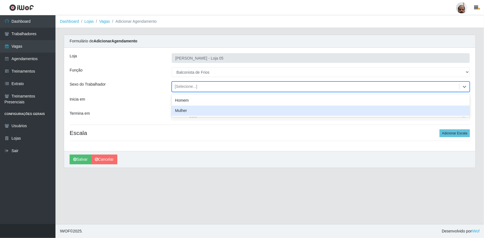
click at [175, 108] on div "Mulher" at bounding box center [321, 111] width 298 height 10
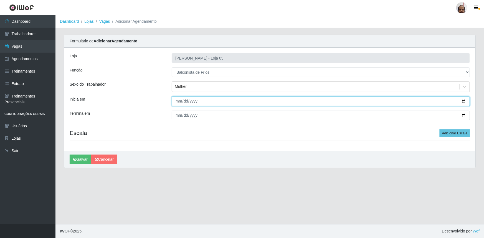
click at [465, 101] on input "Inicia em" at bounding box center [321, 102] width 298 height 10
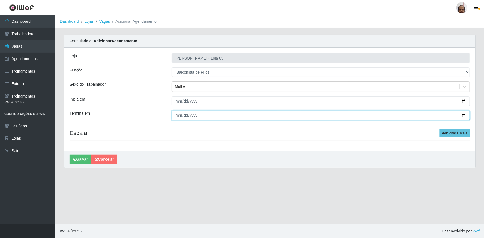
click at [465, 114] on input "Termina em" at bounding box center [321, 116] width 298 height 10
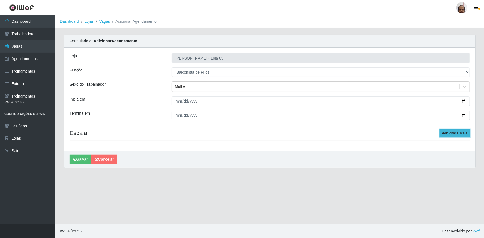
click at [457, 135] on button "Adicionar Escala" at bounding box center [455, 134] width 30 height 8
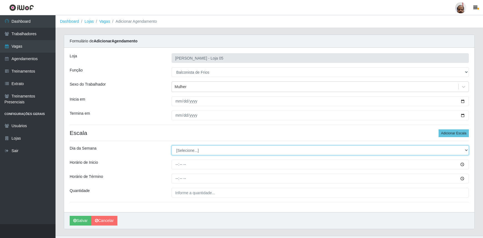
drag, startPoint x: 467, startPoint y: 151, endPoint x: 463, endPoint y: 154, distance: 4.8
click at [467, 151] on select "[Selecione...] Segunda Terça Quarta Quinta Sexta Sábado Domingo" at bounding box center [320, 151] width 297 height 10
click at [172, 146] on select "[Selecione...] Segunda Terça Quarta Quinta Sexta Sábado Domingo" at bounding box center [320, 151] width 297 height 10
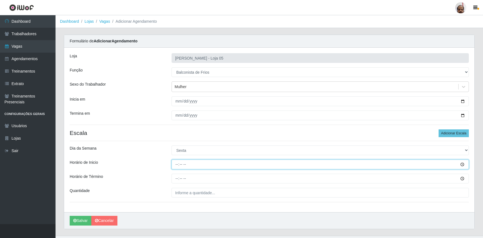
click at [177, 167] on input "Horário de Inicio" at bounding box center [320, 165] width 297 height 10
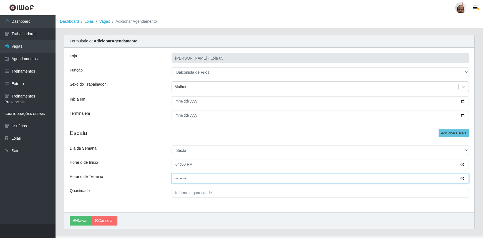
click at [177, 178] on input "Horário de Término" at bounding box center [320, 179] width 297 height 10
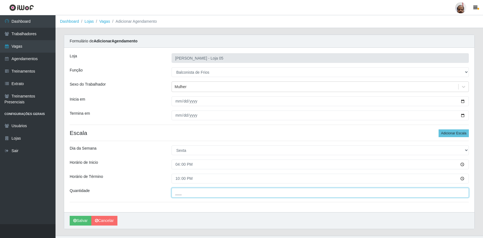
click at [175, 194] on input "___" at bounding box center [320, 193] width 297 height 10
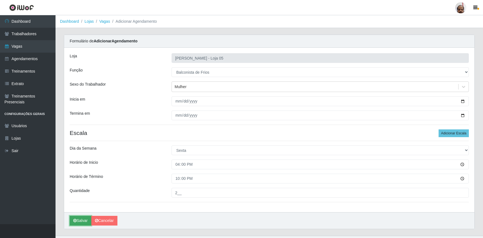
click at [82, 223] on button "Salvar" at bounding box center [81, 221] width 22 height 10
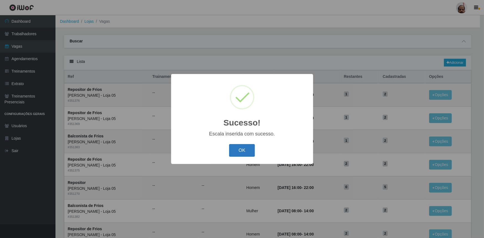
click at [243, 151] on button "OK" at bounding box center [242, 150] width 26 height 13
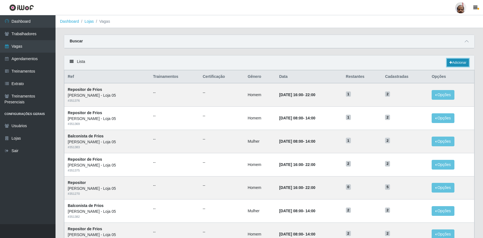
click at [458, 65] on link "Adicionar" at bounding box center [458, 63] width 22 height 8
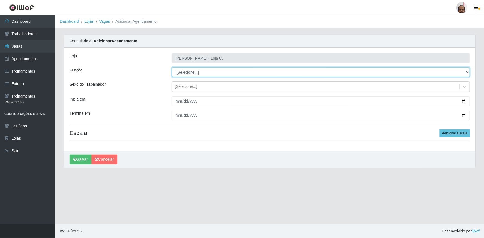
drag, startPoint x: 469, startPoint y: 72, endPoint x: 466, endPoint y: 74, distance: 3.6
click at [469, 72] on select "[Selecione...] ASG ASG + ASG ++ Auxiliar de Depósito Auxiliar de Depósito + Aux…" at bounding box center [321, 72] width 298 height 10
click at [172, 67] on select "[Selecione...] ASG ASG + ASG ++ Auxiliar de Depósito Auxiliar de Depósito + Aux…" at bounding box center [321, 72] width 298 height 10
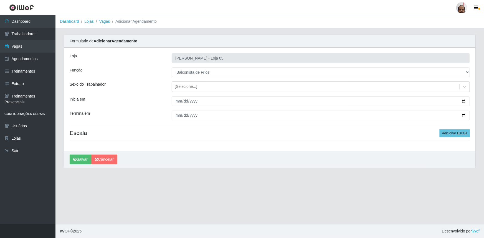
click at [464, 87] on icon at bounding box center [464, 87] width 3 height 2
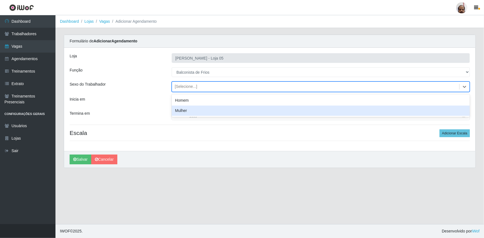
click at [195, 110] on div "Mulher" at bounding box center [321, 111] width 298 height 10
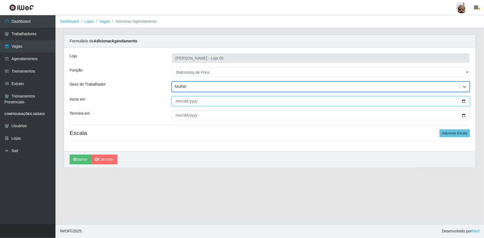
click at [460, 99] on input "Inicia em" at bounding box center [321, 102] width 298 height 10
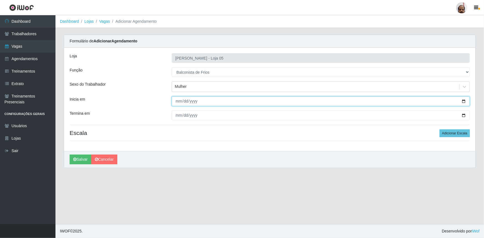
click at [466, 99] on input "Inicia em" at bounding box center [321, 102] width 298 height 10
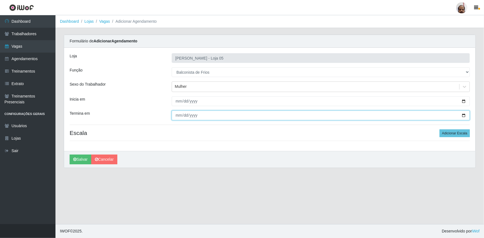
click at [465, 115] on input "Termina em" at bounding box center [321, 116] width 298 height 10
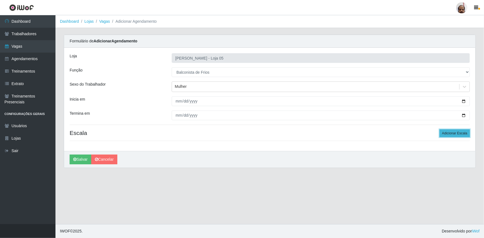
click at [457, 134] on button "Adicionar Escala" at bounding box center [455, 134] width 30 height 8
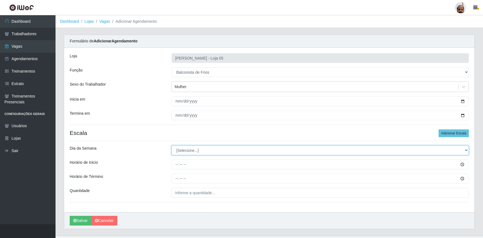
click at [467, 150] on select "[Selecione...] Segunda Terça Quarta Quinta Sexta Sábado Domingo" at bounding box center [320, 151] width 297 height 10
click at [172, 146] on select "[Selecione...] Segunda Terça Quarta Quinta Sexta Sábado Domingo" at bounding box center [320, 151] width 297 height 10
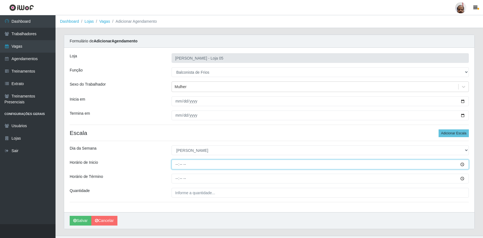
click at [177, 167] on input "Horário de Inicio" at bounding box center [320, 165] width 297 height 10
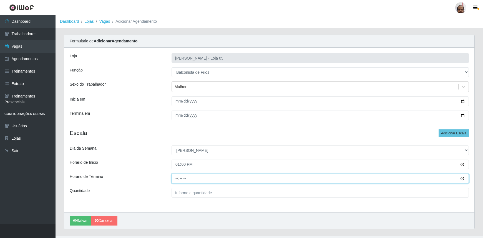
click at [177, 180] on input "Horário de Término" at bounding box center [320, 179] width 297 height 10
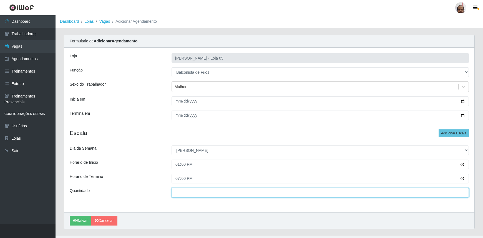
click at [177, 194] on input "___" at bounding box center [320, 193] width 297 height 10
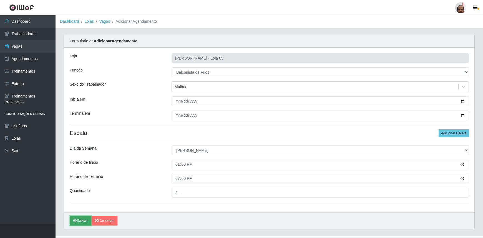
click at [79, 223] on button "Salvar" at bounding box center [81, 221] width 22 height 10
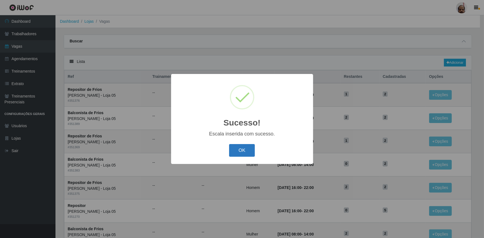
click at [251, 153] on button "OK" at bounding box center [242, 150] width 26 height 13
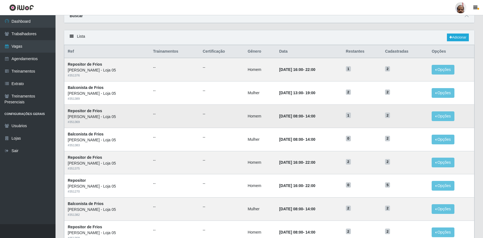
scroll to position [25, 0]
click at [449, 68] on button "Opções" at bounding box center [443, 70] width 23 height 10
click at [408, 71] on link "Editar" at bounding box center [401, 71] width 16 height 4
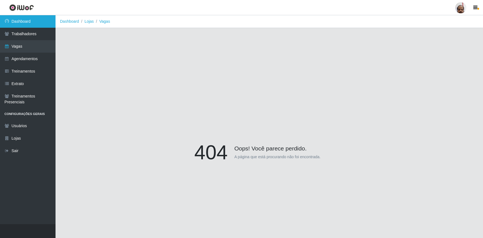
click at [22, 21] on link "Dashboard" at bounding box center [28, 21] width 56 height 12
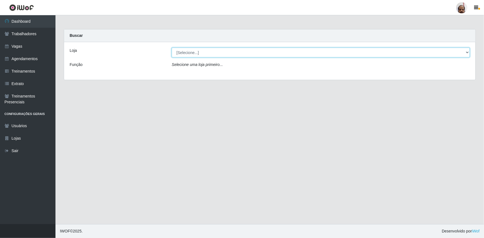
click at [468, 51] on select "[Selecione...] Mar Vermelho - Loja 05" at bounding box center [321, 53] width 298 height 10
click at [172, 48] on select "[Selecione...] Mar Vermelho - Loja 05" at bounding box center [321, 53] width 298 height 10
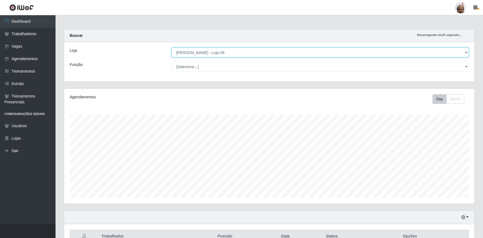
scroll to position [115, 410]
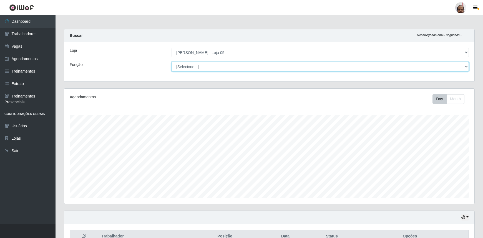
click at [467, 68] on select "[Selecione...] ASG ASG + ASG ++ Auxiliar de Depósito Auxiliar de Depósito + Aux…" at bounding box center [320, 67] width 297 height 10
click at [38, 68] on link "Treinamentos" at bounding box center [28, 71] width 56 height 12
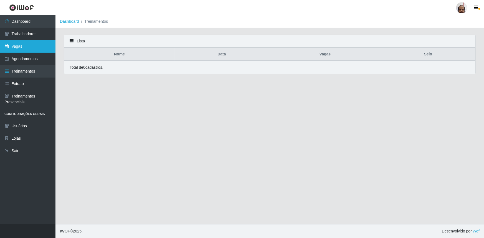
click at [34, 43] on link "Vagas" at bounding box center [28, 46] width 56 height 12
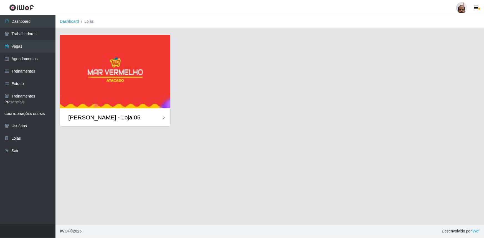
click at [124, 117] on div "[PERSON_NAME] - Loja 05" at bounding box center [104, 117] width 72 height 7
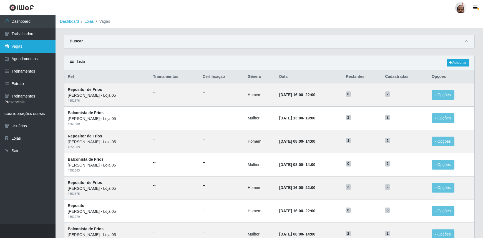
click at [37, 48] on link "Vagas" at bounding box center [28, 46] width 56 height 12
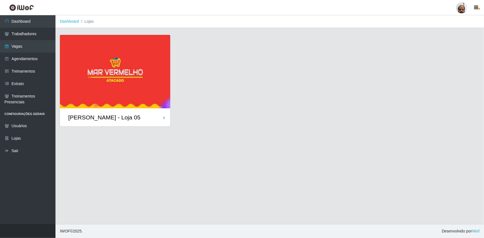
click at [136, 119] on div "[PERSON_NAME] - Loja 05" at bounding box center [115, 118] width 110 height 18
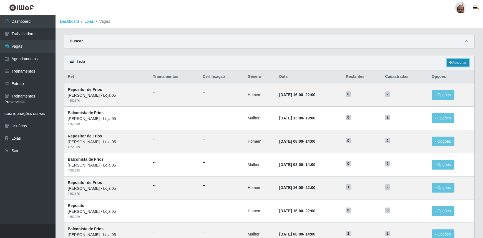
click at [457, 62] on link "Adicionar" at bounding box center [458, 63] width 22 height 8
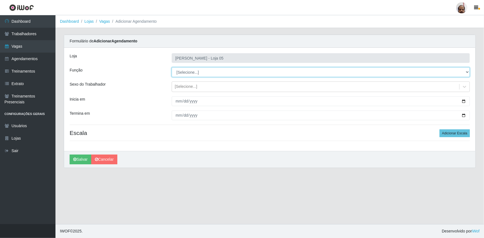
click at [467, 71] on select "[Selecione...] ASG ASG + ASG ++ Auxiliar de Depósito Auxiliar de Depósito + Aux…" at bounding box center [321, 72] width 298 height 10
click at [172, 67] on select "[Selecione...] ASG ASG + ASG ++ Auxiliar de Depósito Auxiliar de Depósito + Aux…" at bounding box center [321, 72] width 298 height 10
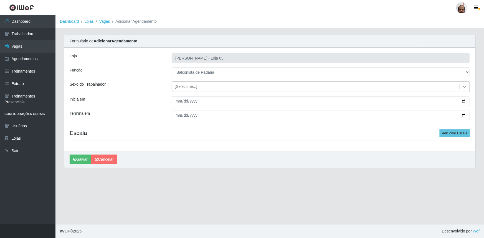
click at [463, 87] on icon at bounding box center [465, 87] width 6 height 6
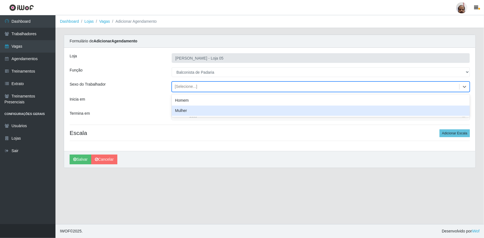
click at [178, 112] on div "Mulher" at bounding box center [321, 111] width 298 height 10
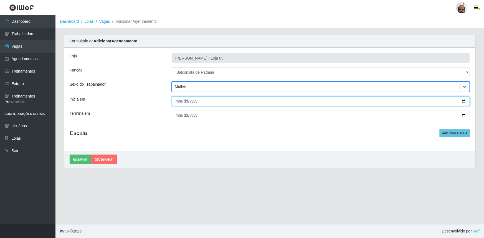
click at [465, 103] on input "Inicia em" at bounding box center [321, 102] width 298 height 10
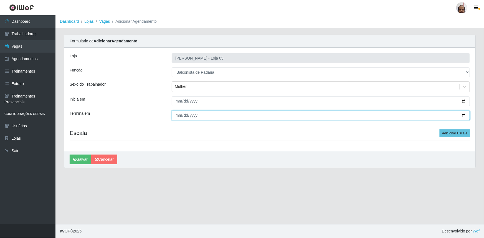
click at [464, 114] on input "Termina em" at bounding box center [321, 116] width 298 height 10
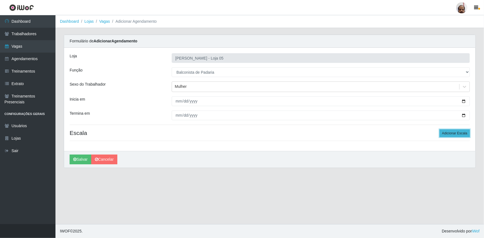
click at [470, 135] on button "Adicionar Escala" at bounding box center [455, 134] width 30 height 8
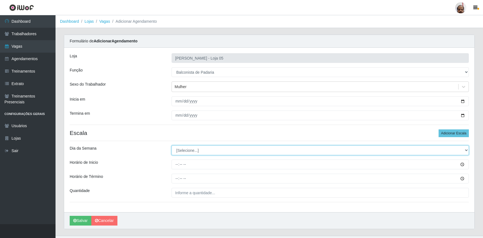
drag, startPoint x: 465, startPoint y: 151, endPoint x: 451, endPoint y: 154, distance: 13.7
click at [465, 151] on select "[Selecione...] Segunda Terça Quarta Quinta Sexta Sábado Domingo" at bounding box center [320, 151] width 297 height 10
click at [172, 146] on select "[Selecione...] Segunda Terça Quarta Quinta Sexta Sábado Domingo" at bounding box center [320, 151] width 297 height 10
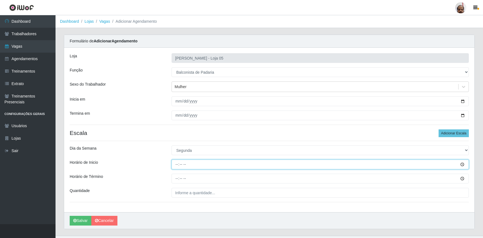
click at [176, 167] on input "Horário de Inicio" at bounding box center [320, 165] width 297 height 10
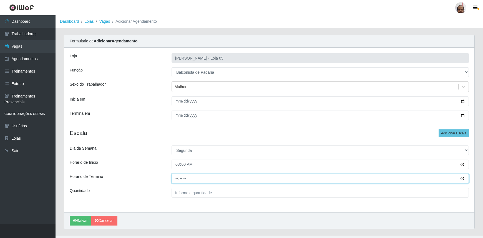
click at [175, 180] on input "Horário de Término" at bounding box center [320, 179] width 297 height 10
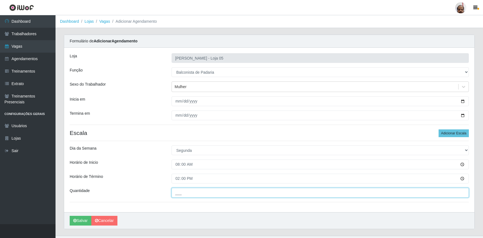
click at [175, 193] on input "___" at bounding box center [320, 193] width 297 height 10
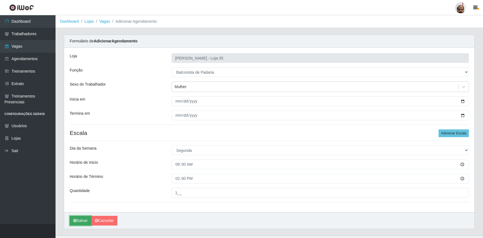
click at [80, 222] on button "Salvar" at bounding box center [81, 221] width 22 height 10
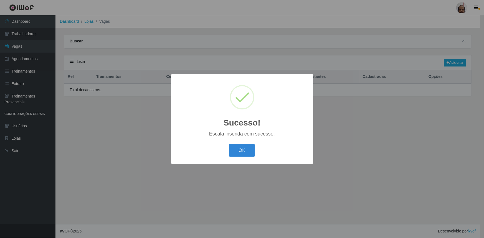
click at [245, 154] on button "OK" at bounding box center [242, 150] width 26 height 13
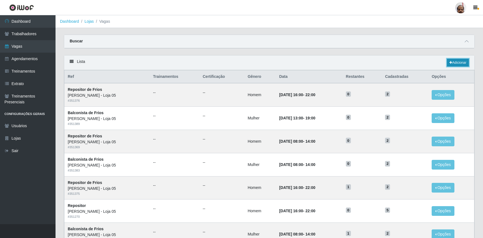
click at [457, 62] on link "Adicionar" at bounding box center [458, 63] width 22 height 8
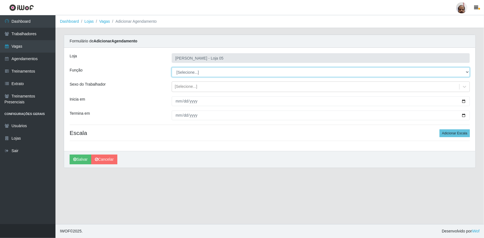
click at [468, 72] on select "[Selecione...] ASG ASG + ASG ++ Auxiliar de Depósito Auxiliar de Depósito + Aux…" at bounding box center [321, 72] width 298 height 10
click at [172, 67] on select "[Selecione...] ASG ASG + ASG ++ Auxiliar de Depósito Auxiliar de Depósito + Aux…" at bounding box center [321, 72] width 298 height 10
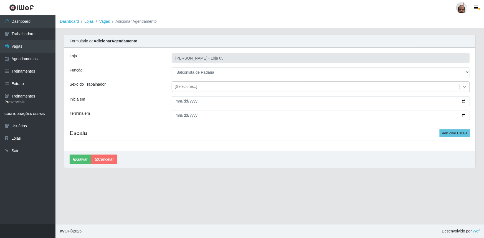
click at [466, 87] on icon at bounding box center [464, 87] width 3 height 2
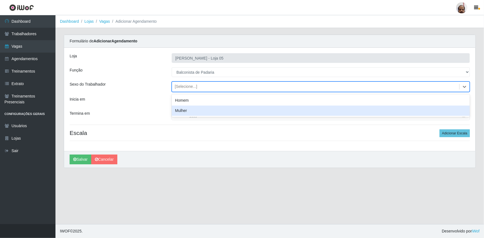
click at [209, 111] on div "Mulher" at bounding box center [321, 111] width 298 height 10
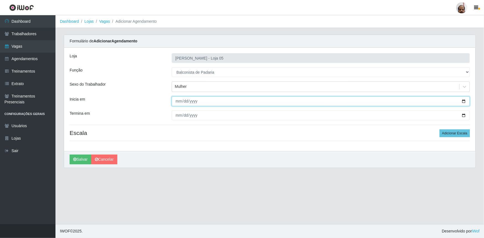
click at [178, 102] on input "Inicia em" at bounding box center [321, 102] width 298 height 10
click at [464, 101] on input "Inicia em" at bounding box center [321, 102] width 298 height 10
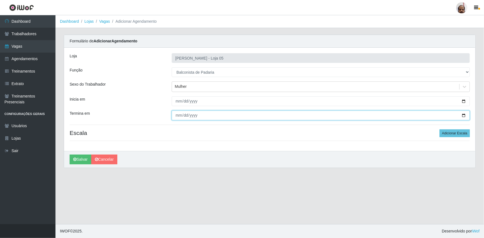
click at [464, 115] on input "Termina em" at bounding box center [321, 116] width 298 height 10
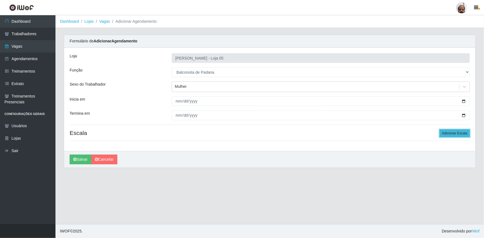
click at [462, 135] on button "Adicionar Escala" at bounding box center [455, 134] width 30 height 8
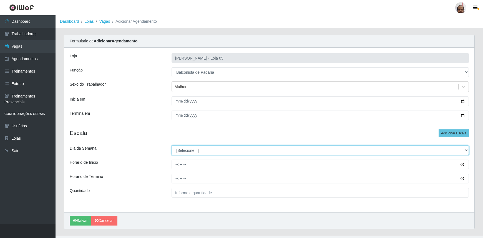
drag, startPoint x: 464, startPoint y: 148, endPoint x: 450, endPoint y: 154, distance: 15.8
click at [464, 148] on select "[Selecione...] Segunda Terça Quarta Quinta Sexta Sábado Domingo" at bounding box center [320, 151] width 297 height 10
click at [172, 146] on select "[Selecione...] Segunda Terça Quarta Quinta Sexta Sábado Domingo" at bounding box center [320, 151] width 297 height 10
drag, startPoint x: 465, startPoint y: 150, endPoint x: 396, endPoint y: 154, distance: 69.0
click at [465, 150] on select "[Selecione...] Segunda Terça Quarta Quinta Sexta Sábado Domingo" at bounding box center [320, 151] width 297 height 10
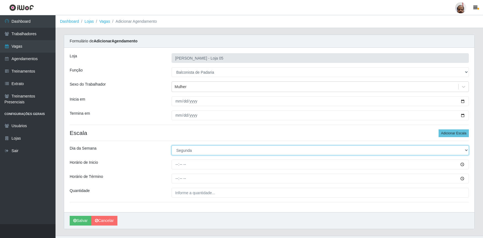
click at [172, 146] on select "[Selecione...] Segunda Terça Quarta Quinta Sexta Sábado Domingo" at bounding box center [320, 151] width 297 height 10
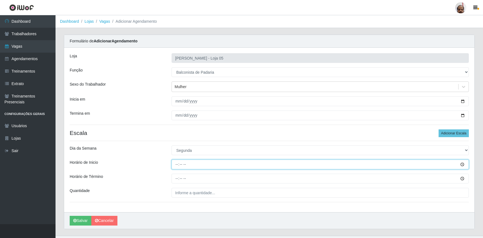
click at [176, 164] on input "Horário de Inicio" at bounding box center [320, 165] width 297 height 10
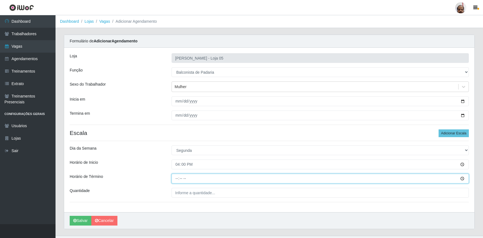
click at [176, 180] on input "Horário de Término" at bounding box center [320, 179] width 297 height 10
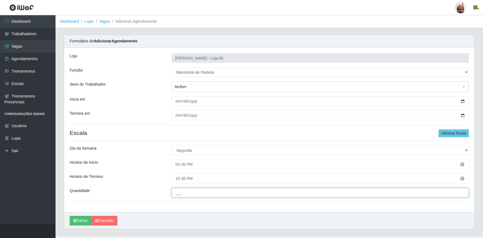
click at [176, 189] on input "___" at bounding box center [320, 193] width 297 height 10
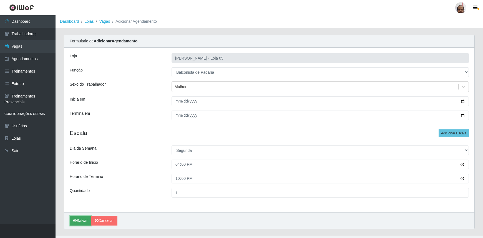
click at [82, 220] on button "Salvar" at bounding box center [81, 221] width 22 height 10
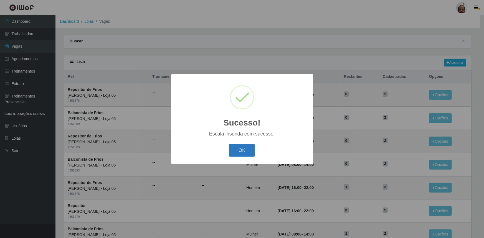
click at [248, 153] on button "OK" at bounding box center [242, 150] width 26 height 13
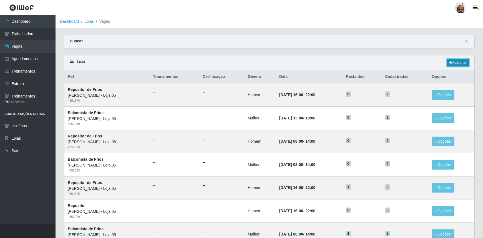
click at [458, 64] on link "Adicionar" at bounding box center [458, 63] width 22 height 8
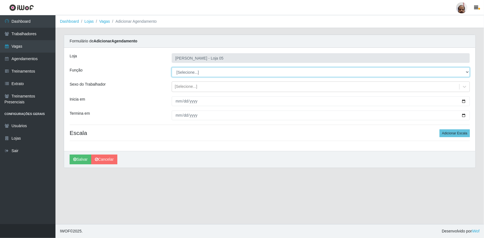
click at [466, 72] on select "[Selecione...] ASG ASG + ASG ++ Auxiliar de Depósito Auxiliar de Depósito + Aux…" at bounding box center [321, 72] width 298 height 10
click at [172, 67] on select "[Selecione...] ASG ASG + ASG ++ Auxiliar de Depósito Auxiliar de Depósito + Aux…" at bounding box center [321, 72] width 298 height 10
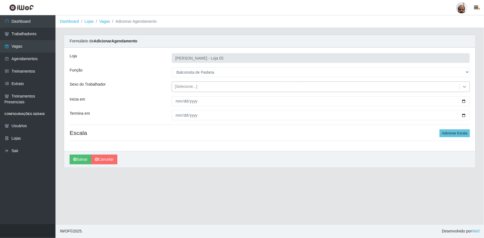
click at [463, 87] on icon at bounding box center [465, 87] width 6 height 6
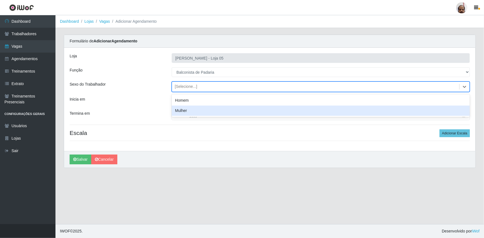
click at [217, 112] on div "Mulher" at bounding box center [321, 111] width 298 height 10
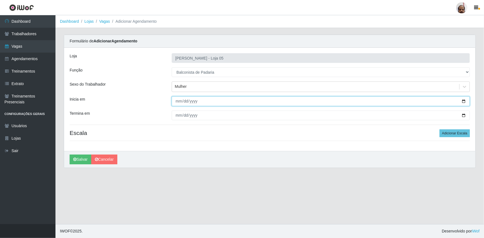
click at [178, 102] on input "Inicia em" at bounding box center [321, 102] width 298 height 10
click at [467, 102] on input "Inicia em" at bounding box center [321, 102] width 298 height 10
click at [464, 102] on input "Inicia em" at bounding box center [321, 102] width 298 height 10
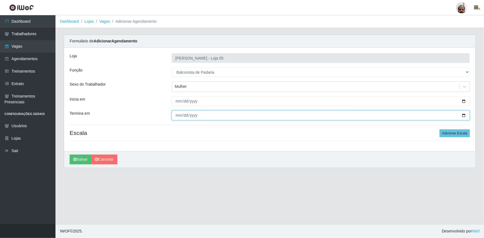
click at [466, 115] on input "Termina em" at bounding box center [321, 116] width 298 height 10
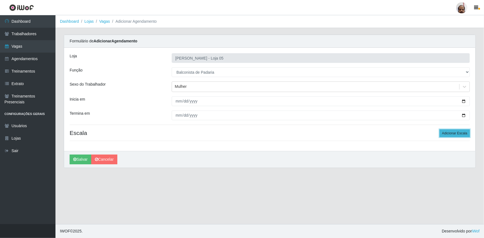
click at [458, 135] on button "Adicionar Escala" at bounding box center [455, 134] width 30 height 8
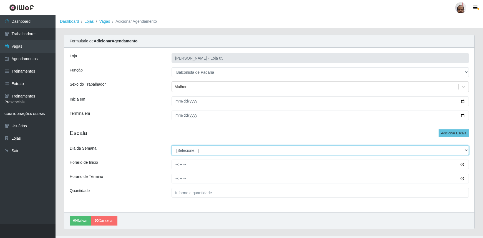
drag, startPoint x: 466, startPoint y: 151, endPoint x: 446, endPoint y: 154, distance: 19.7
click at [466, 150] on select "[Selecione...] Segunda Terça Quarta Quinta Sexta Sábado Domingo" at bounding box center [320, 151] width 297 height 10
click at [172, 146] on select "[Selecione...] Segunda Terça Quarta Quinta Sexta Sábado Domingo" at bounding box center [320, 151] width 297 height 10
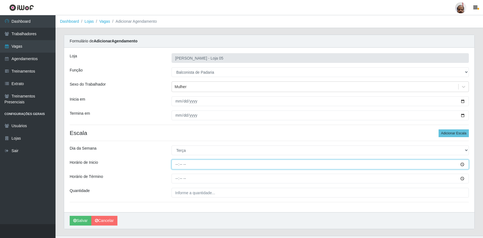
drag, startPoint x: 176, startPoint y: 164, endPoint x: 186, endPoint y: 164, distance: 9.4
click at [176, 163] on input "Horário de Inicio" at bounding box center [320, 165] width 297 height 10
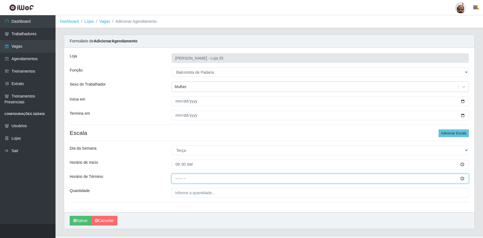
click at [175, 179] on input "Horário de Término" at bounding box center [320, 179] width 297 height 10
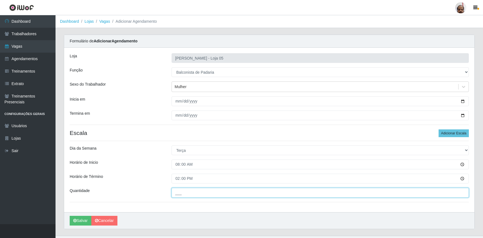
click at [195, 190] on input "___" at bounding box center [320, 193] width 297 height 10
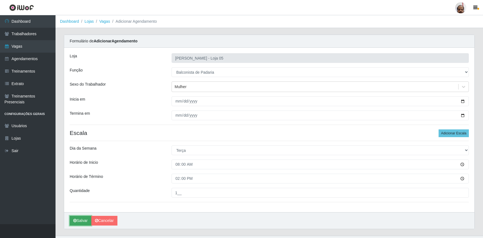
click at [79, 222] on button "Salvar" at bounding box center [81, 221] width 22 height 10
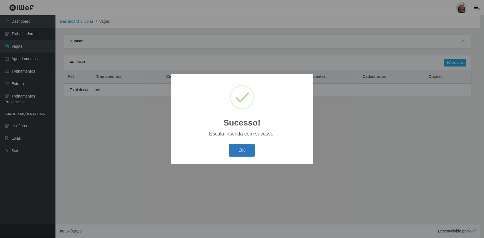
click at [247, 153] on button "OK" at bounding box center [242, 150] width 26 height 13
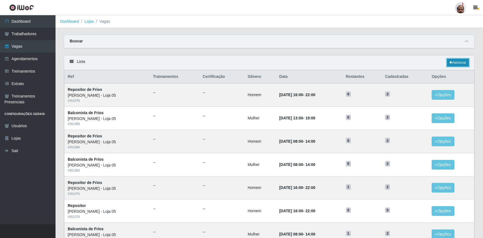
click at [465, 61] on link "Adicionar" at bounding box center [458, 63] width 22 height 8
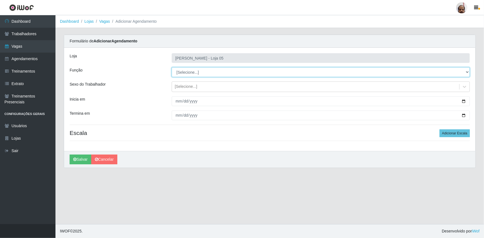
click at [459, 76] on select "[Selecione...] ASG ASG + ASG ++ Auxiliar de Depósito Auxiliar de Depósito + Aux…" at bounding box center [321, 72] width 298 height 10
click at [172, 67] on select "[Selecione...] ASG ASG + ASG ++ Auxiliar de Depósito Auxiliar de Depósito + Aux…" at bounding box center [321, 72] width 298 height 10
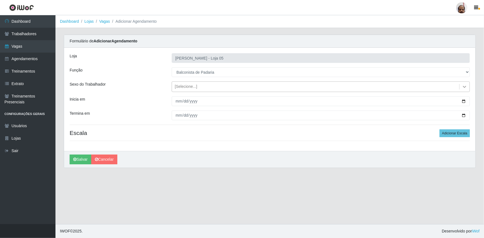
click at [464, 87] on icon at bounding box center [465, 87] width 6 height 6
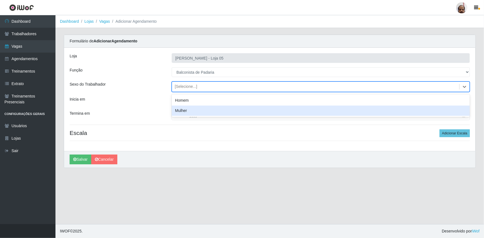
click at [198, 114] on div "Mulher" at bounding box center [321, 111] width 298 height 10
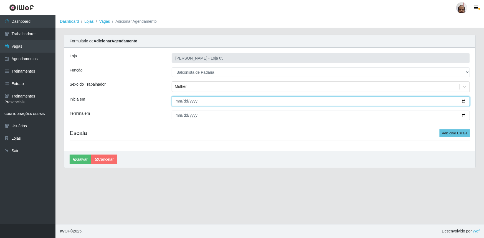
click at [463, 101] on input "Inicia em" at bounding box center [321, 102] width 298 height 10
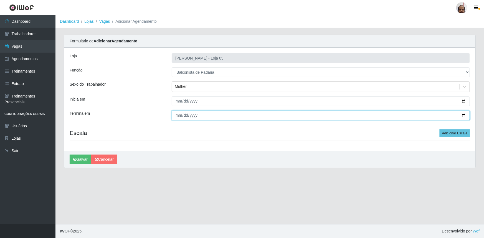
click at [462, 117] on input "Termina em" at bounding box center [321, 116] width 298 height 10
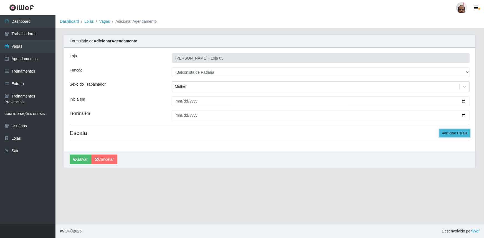
click at [453, 133] on button "Adicionar Escala" at bounding box center [455, 134] width 30 height 8
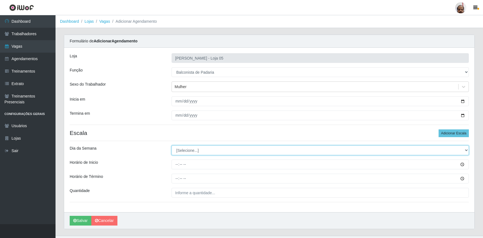
click at [468, 150] on select "[Selecione...] Segunda Terça Quarta Quinta Sexta Sábado Domingo" at bounding box center [320, 151] width 297 height 10
click at [172, 146] on select "[Selecione...] Segunda Terça Quarta Quinta Sexta Sábado Domingo" at bounding box center [320, 151] width 297 height 10
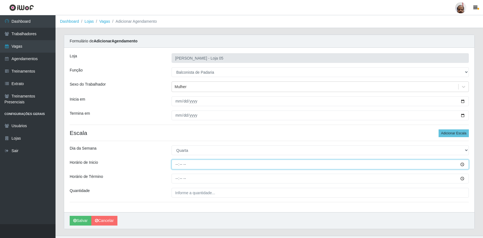
click at [176, 166] on input "Horário de Inicio" at bounding box center [320, 165] width 297 height 10
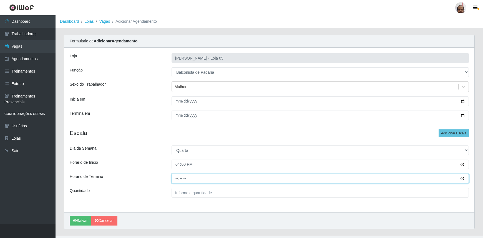
click at [173, 181] on input "Horário de Término" at bounding box center [320, 179] width 297 height 10
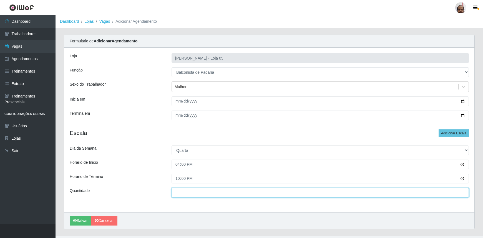
click at [177, 189] on input "___" at bounding box center [320, 193] width 297 height 10
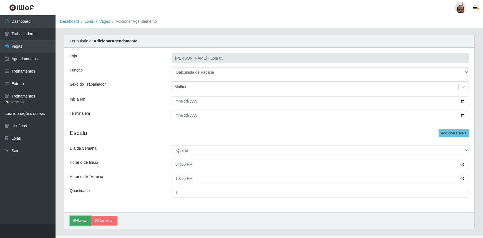
click at [82, 219] on button "Salvar" at bounding box center [81, 221] width 22 height 10
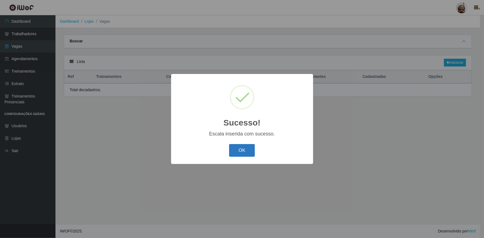
click at [241, 152] on button "OK" at bounding box center [242, 150] width 26 height 13
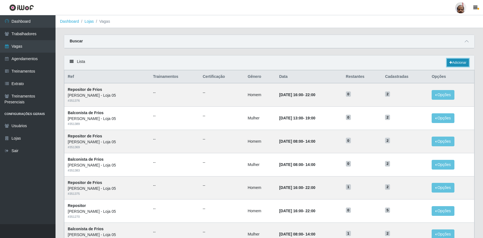
click at [457, 63] on link "Adicionar" at bounding box center [458, 63] width 22 height 8
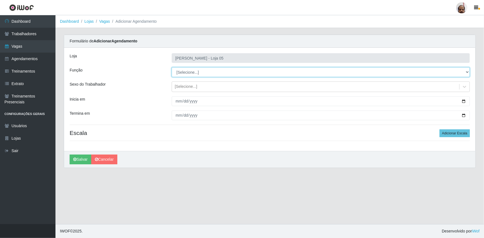
drag, startPoint x: 468, startPoint y: 73, endPoint x: 463, endPoint y: 75, distance: 5.5
click at [468, 73] on select "[Selecione...] ASG ASG + ASG ++ Auxiliar de Depósito Auxiliar de Depósito + Aux…" at bounding box center [321, 72] width 298 height 10
click at [172, 67] on select "[Selecione...] ASG ASG + ASG ++ Auxiliar de Depósito Auxiliar de Depósito + Aux…" at bounding box center [321, 72] width 298 height 10
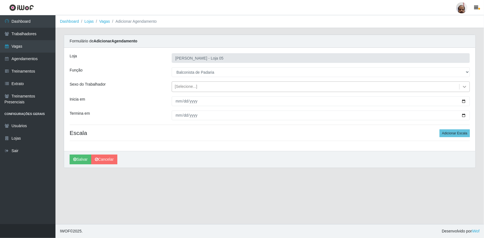
click at [468, 88] on icon at bounding box center [465, 87] width 6 height 6
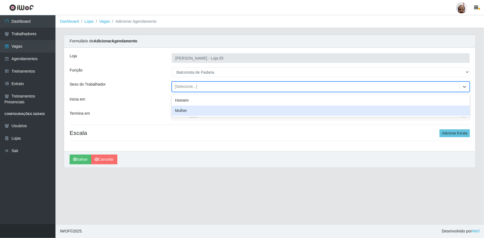
click at [187, 109] on div "Mulher" at bounding box center [321, 111] width 298 height 10
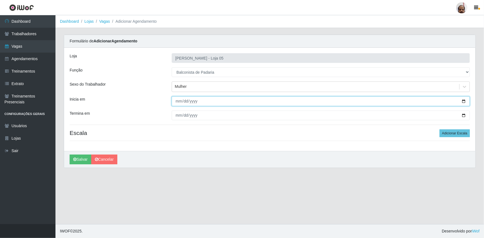
click at [461, 102] on input "Inicia em" at bounding box center [321, 102] width 298 height 10
click at [463, 102] on input "Inicia em" at bounding box center [321, 102] width 298 height 10
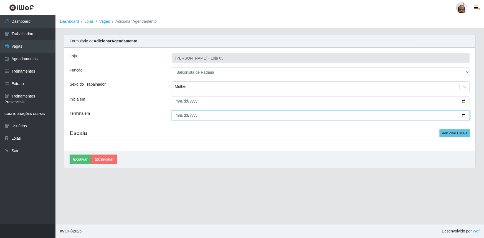
click at [464, 115] on input "Termina em" at bounding box center [321, 116] width 298 height 10
click at [464, 115] on input "[DATE]" at bounding box center [321, 116] width 298 height 10
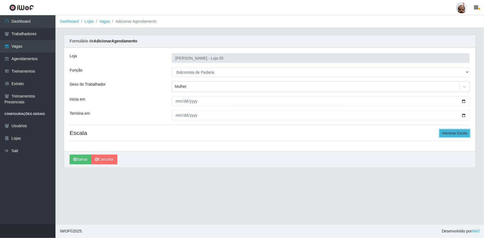
click at [462, 133] on button "Adicionar Escala" at bounding box center [455, 134] width 30 height 8
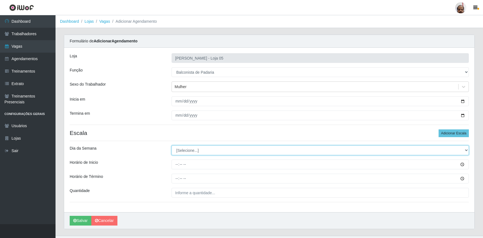
drag, startPoint x: 466, startPoint y: 150, endPoint x: 429, endPoint y: 154, distance: 36.8
click at [466, 150] on select "[Selecione...] Segunda Terça Quarta Quinta Sexta Sábado Domingo" at bounding box center [320, 151] width 297 height 10
click at [172, 146] on select "[Selecione...] Segunda Terça Quarta Quinta Sexta Sábado Domingo" at bounding box center [320, 151] width 297 height 10
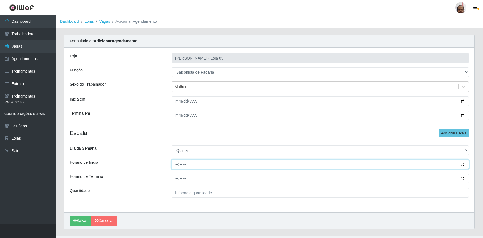
click at [175, 166] on input "Horário de Inicio" at bounding box center [320, 165] width 297 height 10
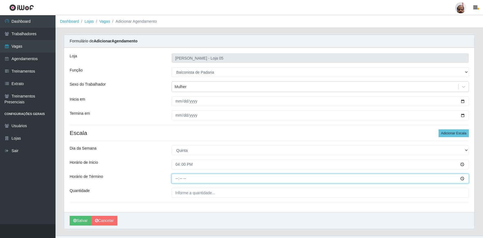
click at [178, 179] on input "Horário de Término" at bounding box center [320, 179] width 297 height 10
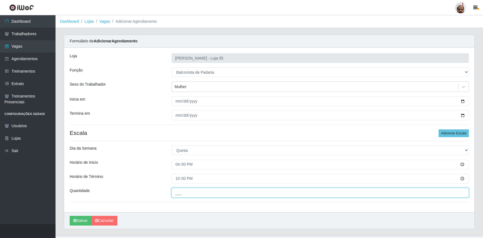
click at [178, 197] on input "___" at bounding box center [320, 193] width 297 height 10
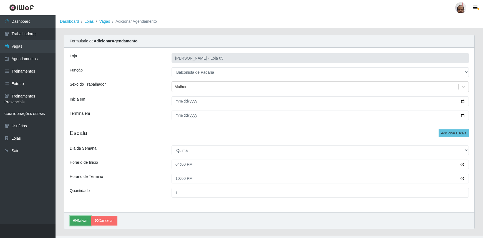
click at [79, 223] on button "Salvar" at bounding box center [81, 221] width 22 height 10
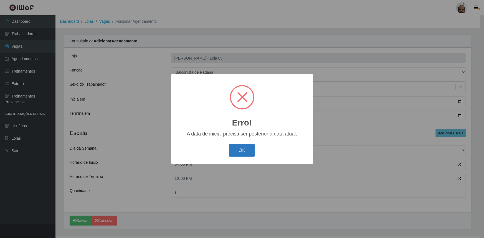
click at [245, 153] on button "OK" at bounding box center [242, 150] width 26 height 13
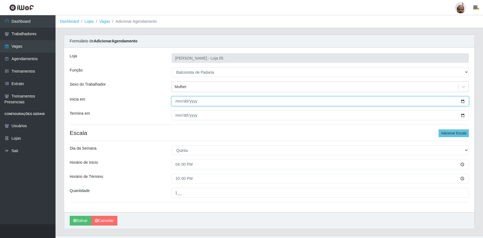
click at [463, 101] on input "[DATE]" at bounding box center [320, 102] width 297 height 10
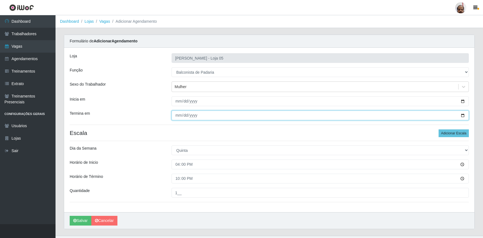
click at [465, 115] on input "[DATE]" at bounding box center [320, 116] width 297 height 10
click at [464, 116] on input "[DATE]" at bounding box center [320, 116] width 297 height 10
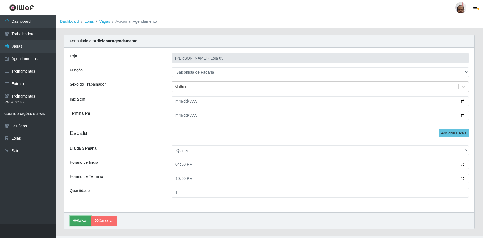
click at [83, 220] on button "Salvar" at bounding box center [81, 221] width 22 height 10
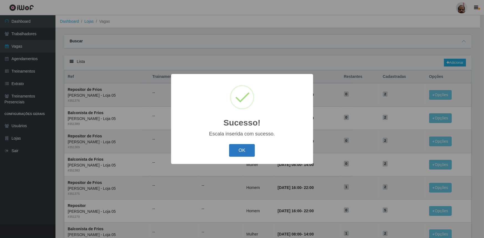
click at [254, 150] on button "OK" at bounding box center [242, 150] width 26 height 13
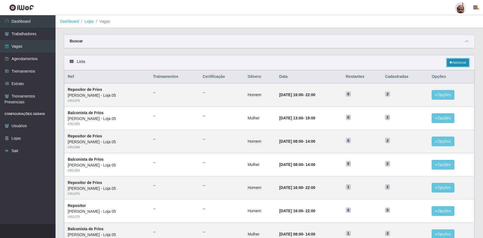
click at [457, 59] on link "Adicionar" at bounding box center [458, 63] width 22 height 8
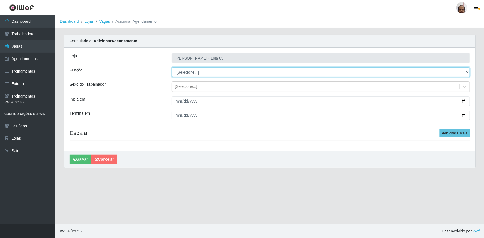
click at [468, 72] on select "[Selecione...] ASG ASG + ASG ++ Auxiliar de Depósito Auxiliar de Depósito + Aux…" at bounding box center [321, 72] width 298 height 10
click at [172, 67] on select "[Selecione...] ASG ASG + ASG ++ Auxiliar de Depósito Auxiliar de Depósito + Aux…" at bounding box center [321, 72] width 298 height 10
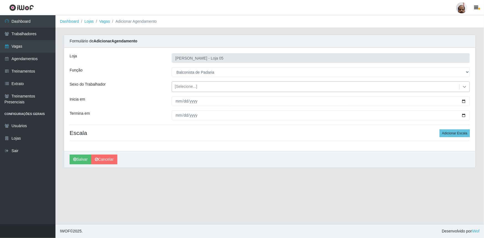
click at [464, 87] on icon at bounding box center [465, 87] width 6 height 6
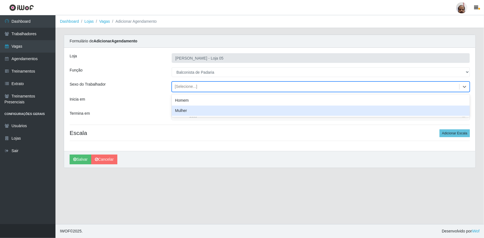
click at [217, 110] on div "Mulher" at bounding box center [321, 111] width 298 height 10
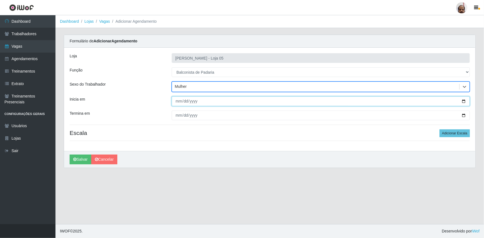
click at [465, 102] on input "Inicia em" at bounding box center [321, 102] width 298 height 10
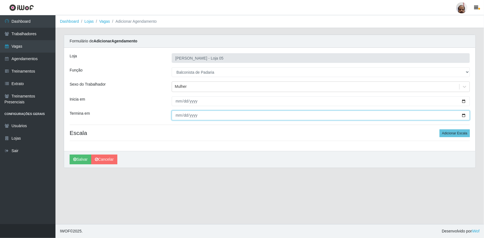
click at [466, 114] on input "Termina em" at bounding box center [321, 116] width 298 height 10
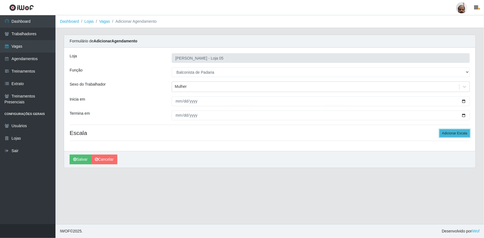
click at [467, 134] on button "Adicionar Escala" at bounding box center [455, 134] width 30 height 8
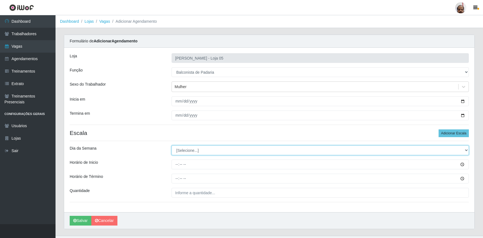
click at [467, 150] on select "[Selecione...] Segunda Terça Quarta Quinta Sexta Sábado Domingo" at bounding box center [320, 151] width 297 height 10
click at [172, 146] on select "[Selecione...] Segunda Terça Quarta Quinta Sexta Sábado Domingo" at bounding box center [320, 151] width 297 height 10
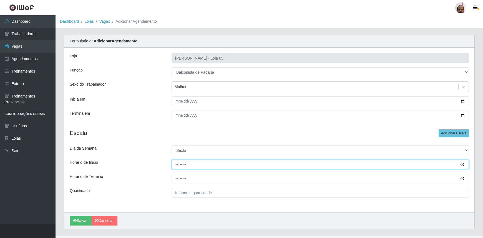
click at [177, 163] on input "Horário de Inicio" at bounding box center [320, 165] width 297 height 10
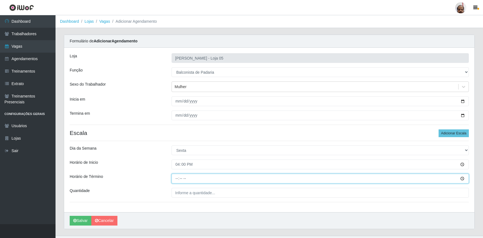
click at [179, 179] on input "Horário de Término" at bounding box center [320, 179] width 297 height 10
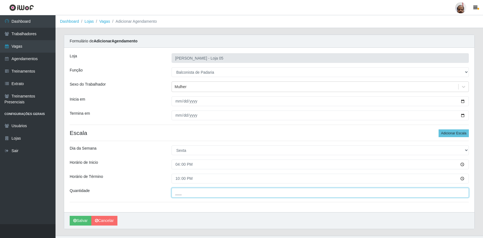
click at [177, 190] on input "___" at bounding box center [320, 193] width 297 height 10
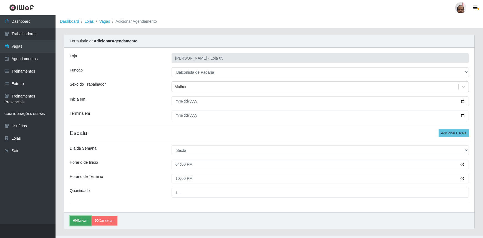
drag, startPoint x: 87, startPoint y: 221, endPoint x: 99, endPoint y: 228, distance: 13.3
click at [87, 222] on button "Salvar" at bounding box center [81, 221] width 22 height 10
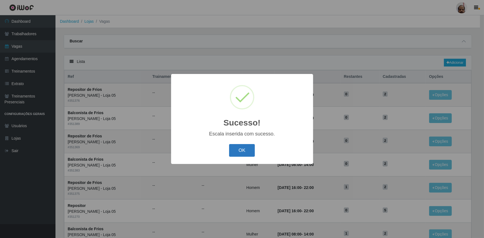
click at [239, 152] on button "OK" at bounding box center [242, 150] width 26 height 13
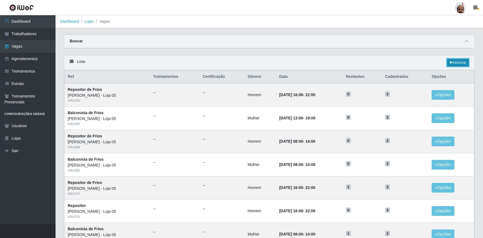
click at [461, 59] on link "Adicionar" at bounding box center [458, 63] width 22 height 8
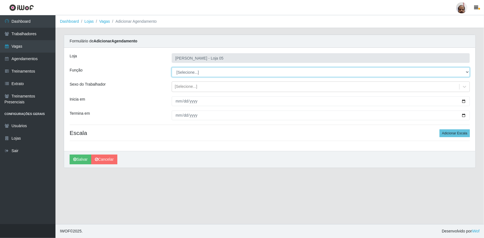
drag, startPoint x: 466, startPoint y: 72, endPoint x: 462, endPoint y: 76, distance: 5.7
click at [466, 72] on select "[Selecione...] ASG ASG + ASG ++ Auxiliar de Depósito Auxiliar de Depósito + Aux…" at bounding box center [321, 72] width 298 height 10
click at [172, 67] on select "[Selecione...] ASG ASG + ASG ++ Auxiliar de Depósito Auxiliar de Depósito + Aux…" at bounding box center [321, 72] width 298 height 10
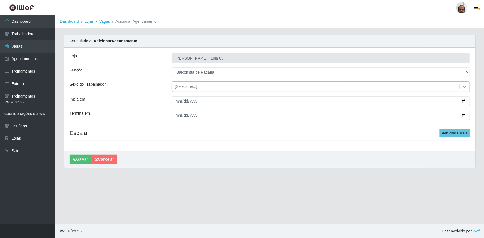
click at [464, 86] on icon at bounding box center [464, 87] width 3 height 2
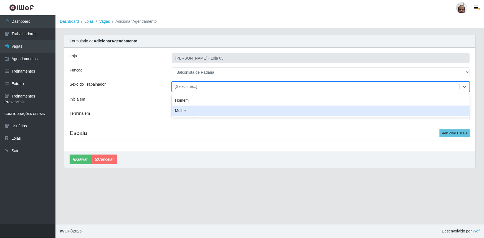
click at [180, 112] on div "Mulher" at bounding box center [321, 111] width 298 height 10
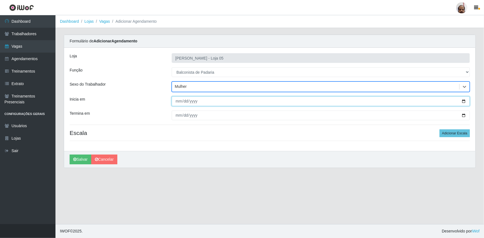
click at [463, 101] on input "Inicia em" at bounding box center [321, 102] width 298 height 10
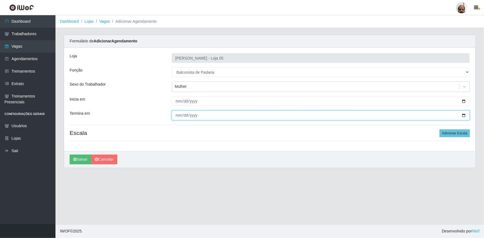
click at [463, 117] on input "Termina em" at bounding box center [321, 116] width 298 height 10
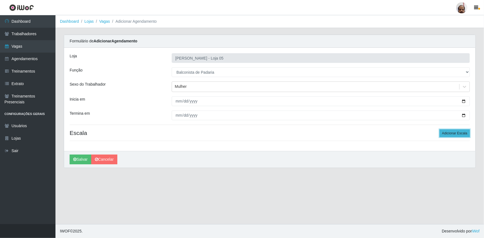
click at [447, 134] on button "Adicionar Escala" at bounding box center [455, 134] width 30 height 8
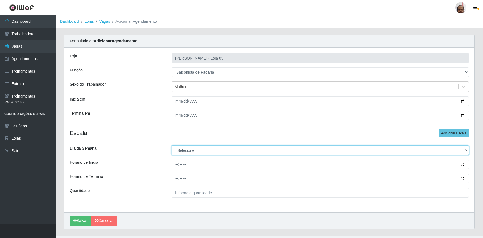
click at [466, 151] on select "[Selecione...] Segunda Terça Quarta Quinta Sexta Sábado Domingo" at bounding box center [320, 151] width 297 height 10
click at [172, 146] on select "[Selecione...] Segunda Terça Quarta Quinta Sexta Sábado Domingo" at bounding box center [320, 151] width 297 height 10
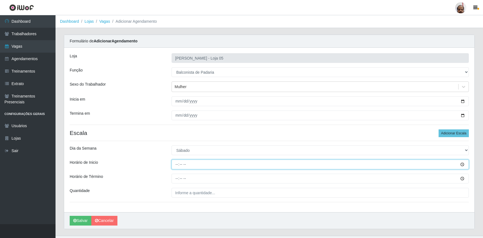
click at [175, 165] on input "Horário de Inicio" at bounding box center [320, 165] width 297 height 10
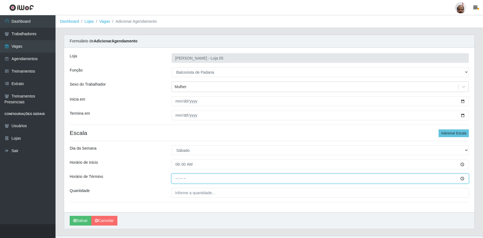
click at [177, 181] on input "Horário de Término" at bounding box center [320, 179] width 297 height 10
click at [177, 180] on input "16:00" at bounding box center [320, 179] width 297 height 10
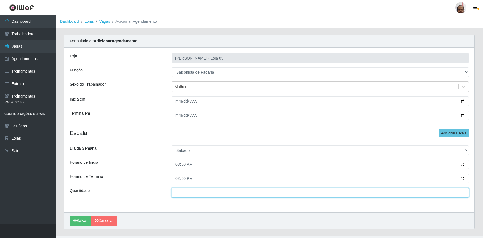
click at [172, 194] on input "___" at bounding box center [320, 193] width 297 height 10
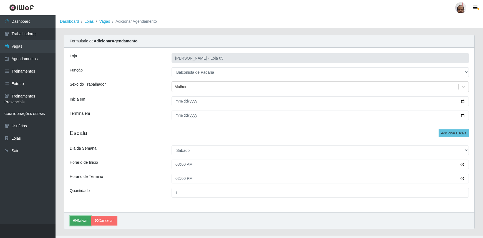
click at [85, 218] on button "Salvar" at bounding box center [81, 221] width 22 height 10
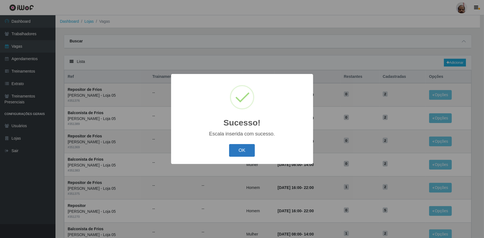
click at [247, 146] on button "OK" at bounding box center [242, 150] width 26 height 13
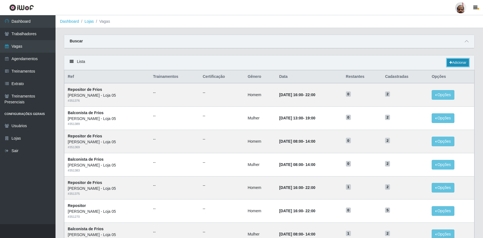
click at [459, 62] on link "Adicionar" at bounding box center [458, 63] width 22 height 8
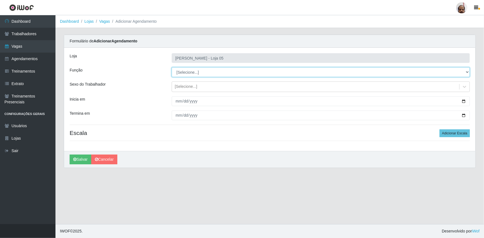
click at [469, 72] on select "[Selecione...] ASG ASG + ASG ++ Auxiliar de Depósito Auxiliar de Depósito + Aux…" at bounding box center [321, 72] width 298 height 10
click at [172, 67] on select "[Selecione...] ASG ASG + ASG ++ Auxiliar de Depósito Auxiliar de Depósito + Aux…" at bounding box center [321, 72] width 298 height 10
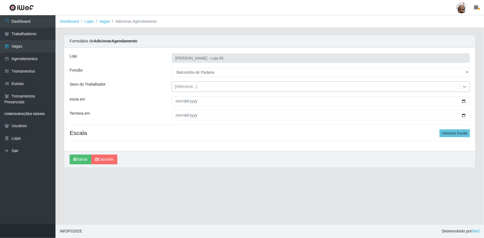
click at [466, 87] on icon at bounding box center [464, 87] width 3 height 2
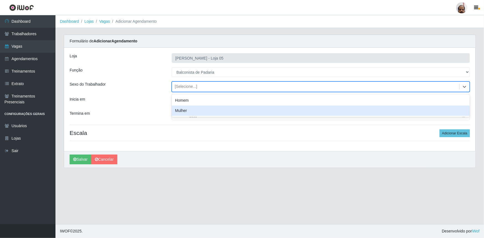
click at [204, 115] on div "Mulher" at bounding box center [321, 111] width 298 height 10
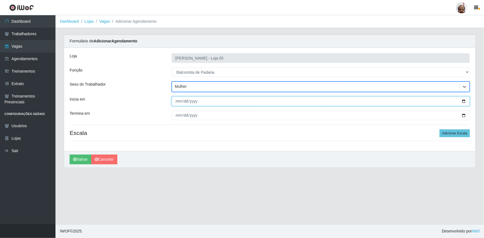
click at [461, 102] on input "Inicia em" at bounding box center [321, 102] width 298 height 10
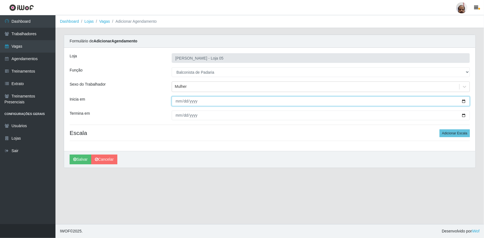
click at [465, 102] on input "Inicia em" at bounding box center [321, 102] width 298 height 10
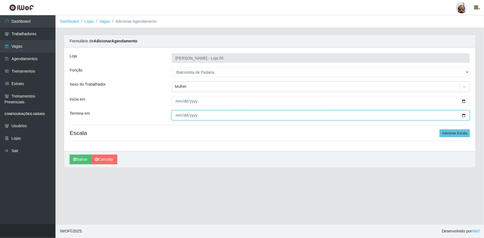
click at [466, 117] on input "Termina em" at bounding box center [321, 116] width 298 height 10
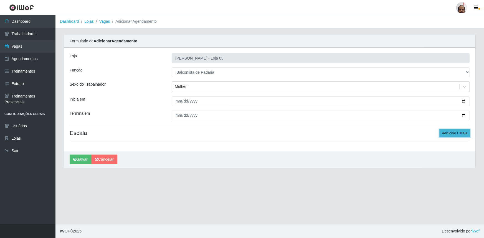
click at [447, 133] on button "Adicionar Escala" at bounding box center [455, 134] width 30 height 8
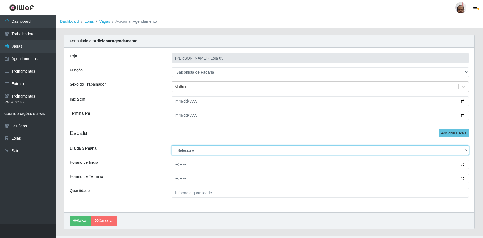
click at [466, 150] on select "[Selecione...] Segunda Terça Quarta Quinta Sexta Sábado Domingo" at bounding box center [320, 151] width 297 height 10
click at [172, 146] on select "[Selecione...] Segunda Terça Quarta Quinta Sexta Sábado Domingo" at bounding box center [320, 151] width 297 height 10
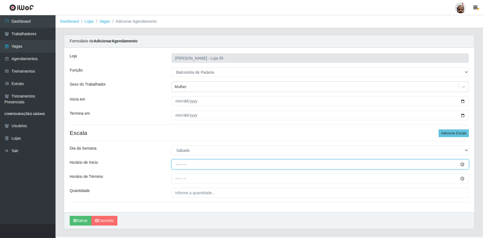
click at [175, 167] on input "Horário de Inicio" at bounding box center [320, 165] width 297 height 10
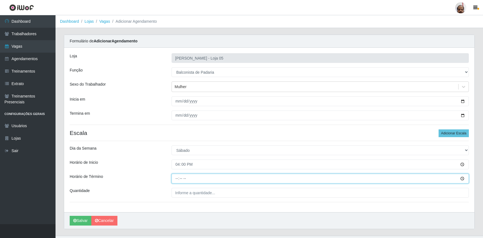
click at [177, 181] on input "Horário de Término" at bounding box center [320, 179] width 297 height 10
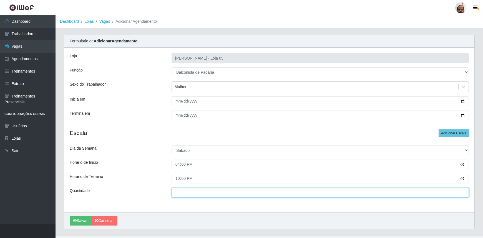
click at [176, 190] on input "___" at bounding box center [320, 193] width 297 height 10
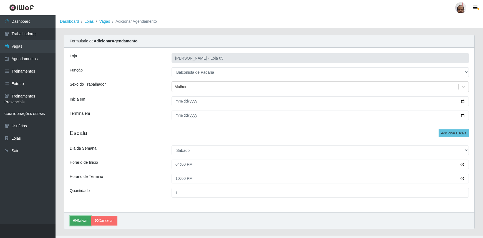
drag, startPoint x: 84, startPoint y: 221, endPoint x: 77, endPoint y: 222, distance: 6.2
click at [84, 221] on button "Salvar" at bounding box center [81, 221] width 22 height 10
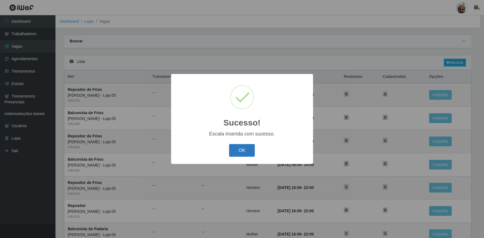
click at [250, 151] on button "OK" at bounding box center [242, 150] width 26 height 13
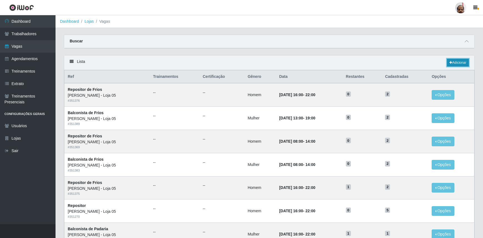
click at [455, 61] on link "Adicionar" at bounding box center [458, 63] width 22 height 8
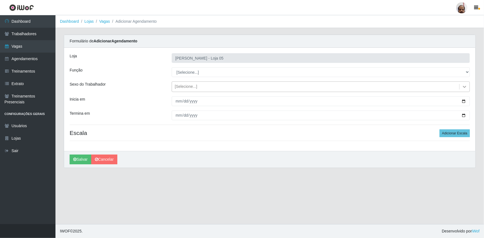
click at [466, 84] on icon at bounding box center [465, 87] width 6 height 6
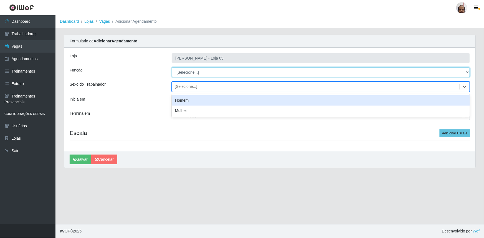
click at [444, 72] on select "[Selecione...] ASG ASG + ASG ++ Auxiliar de Depósito Auxiliar de Depósito + Aux…" at bounding box center [321, 72] width 298 height 10
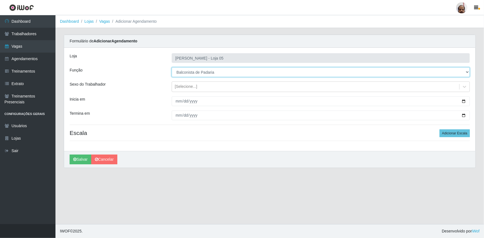
click at [172, 67] on select "[Selecione...] ASG ASG + ASG ++ Auxiliar de Depósito Auxiliar de Depósito + Aux…" at bounding box center [321, 72] width 298 height 10
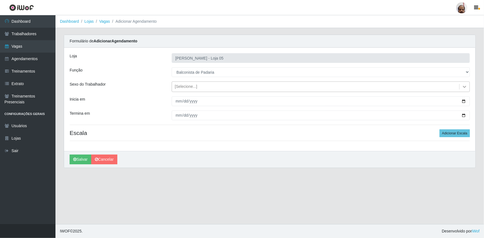
click at [465, 86] on icon at bounding box center [465, 87] width 6 height 6
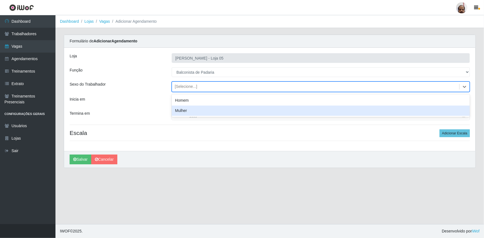
click at [178, 111] on div "Mulher" at bounding box center [321, 111] width 298 height 10
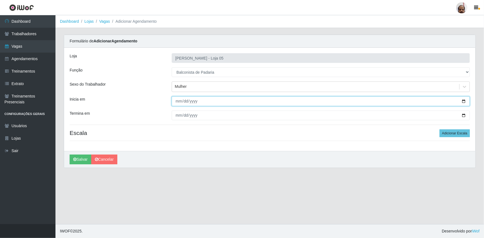
click at [465, 104] on input "Inicia em" at bounding box center [321, 102] width 298 height 10
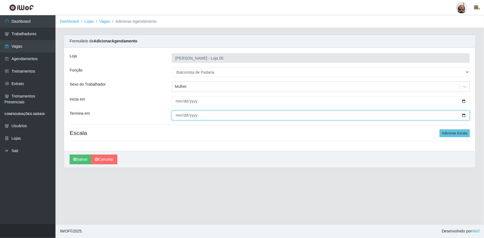
click at [466, 114] on input "Termina em" at bounding box center [321, 116] width 298 height 10
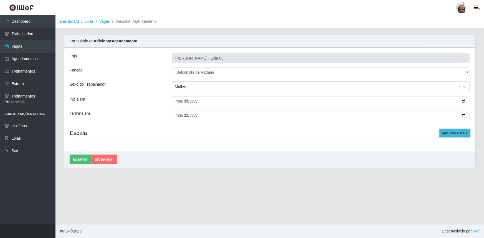
click at [454, 131] on button "Adicionar Escala" at bounding box center [455, 134] width 30 height 8
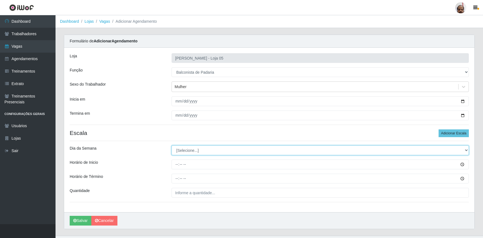
click at [468, 151] on select "[Selecione...] Segunda Terça Quarta Quinta Sexta Sábado Domingo" at bounding box center [320, 151] width 297 height 10
click at [172, 146] on select "[Selecione...] Segunda Terça Quarta Quinta Sexta Sábado Domingo" at bounding box center [320, 151] width 297 height 10
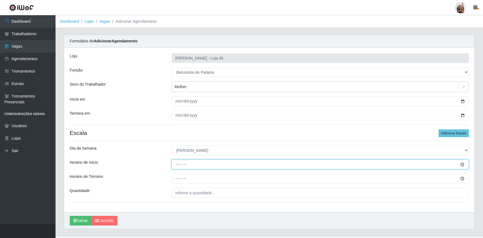
click at [177, 165] on input "Horário de Inicio" at bounding box center [320, 165] width 297 height 10
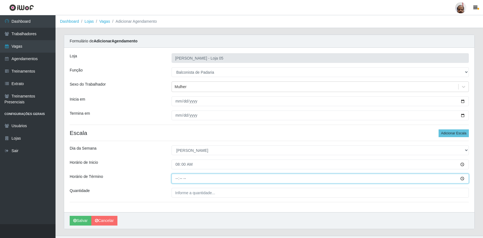
click at [173, 178] on input "Horário de Término" at bounding box center [320, 179] width 297 height 10
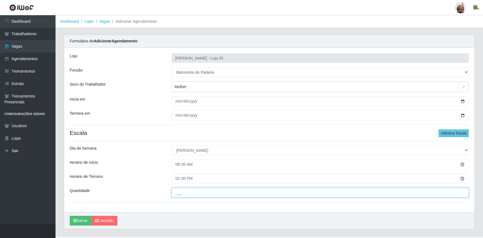
click at [179, 193] on input "___" at bounding box center [320, 193] width 297 height 10
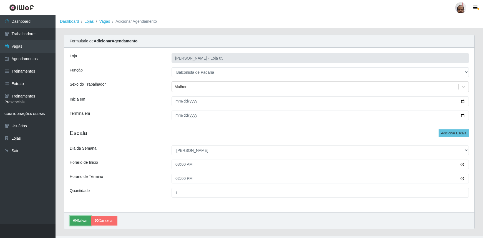
click at [83, 220] on button "Salvar" at bounding box center [81, 221] width 22 height 10
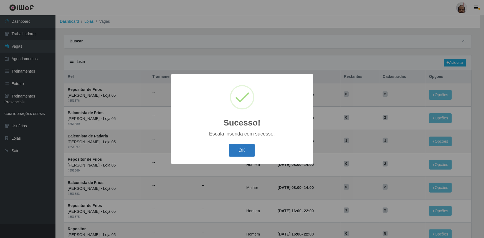
click at [251, 149] on button "OK" at bounding box center [242, 150] width 26 height 13
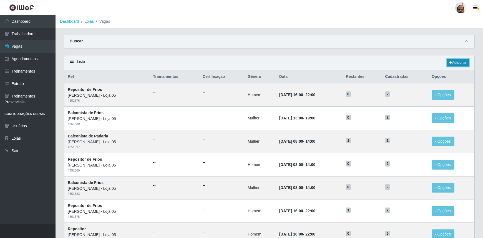
click at [464, 61] on link "Adicionar" at bounding box center [458, 63] width 22 height 8
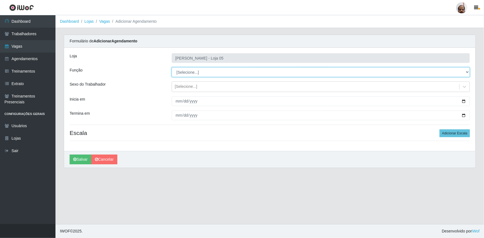
click at [470, 72] on select "[Selecione...] ASG ASG + ASG ++ Auxiliar de Depósito Auxiliar de Depósito + Aux…" at bounding box center [321, 72] width 298 height 10
click at [172, 67] on select "[Selecione...] ASG ASG + ASG ++ Auxiliar de Depósito Auxiliar de Depósito + Aux…" at bounding box center [321, 72] width 298 height 10
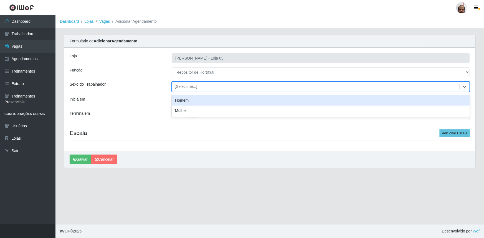
drag, startPoint x: 466, startPoint y: 85, endPoint x: 427, endPoint y: 108, distance: 44.7
click at [466, 85] on icon at bounding box center [465, 87] width 6 height 6
click at [181, 103] on div "Homem" at bounding box center [321, 100] width 298 height 10
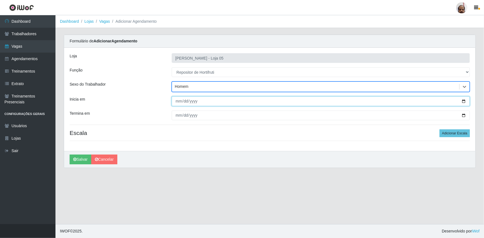
click at [461, 101] on input "Inicia em" at bounding box center [321, 102] width 298 height 10
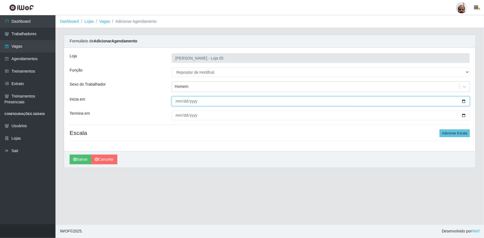
click at [466, 100] on input "Inicia em" at bounding box center [321, 102] width 298 height 10
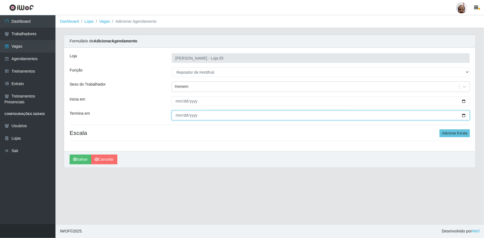
click at [467, 116] on input "Termina em" at bounding box center [321, 116] width 298 height 10
click at [462, 116] on input "Termina em" at bounding box center [321, 116] width 298 height 10
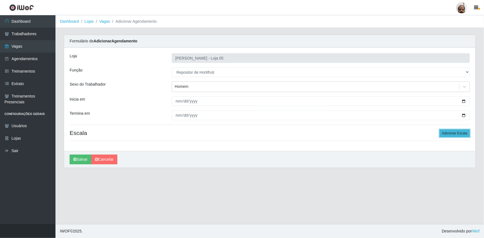
click at [460, 136] on button "Adicionar Escala" at bounding box center [455, 134] width 30 height 8
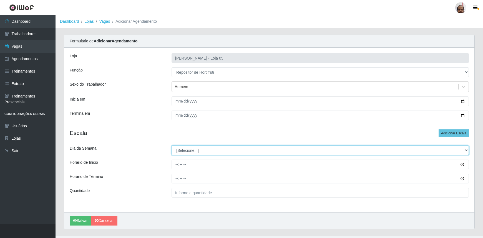
click at [466, 150] on select "[Selecione...] Segunda Terça Quarta Quinta Sexta Sábado Domingo" at bounding box center [320, 151] width 297 height 10
click at [172, 146] on select "[Selecione...] Segunda Terça Quarta Quinta Sexta Sábado Domingo" at bounding box center [320, 151] width 297 height 10
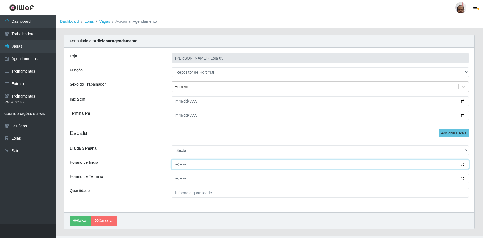
click at [175, 164] on input "Horário de Inicio" at bounding box center [320, 165] width 297 height 10
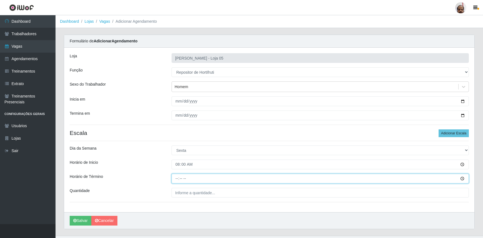
click at [174, 181] on input "Horário de Término" at bounding box center [320, 179] width 297 height 10
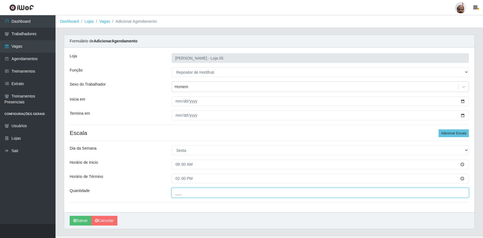
click at [193, 189] on input "___" at bounding box center [320, 193] width 297 height 10
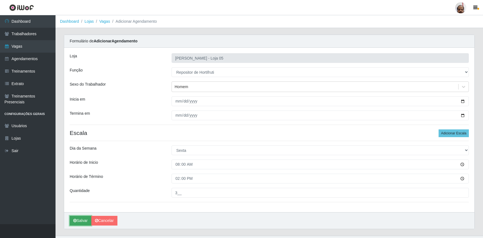
click at [78, 223] on button "Salvar" at bounding box center [81, 221] width 22 height 10
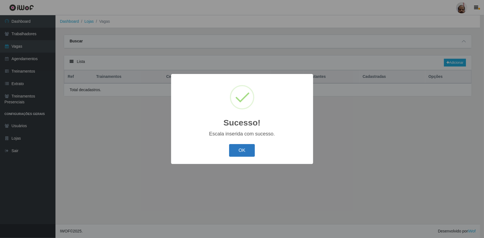
click at [249, 155] on button "OK" at bounding box center [242, 150] width 26 height 13
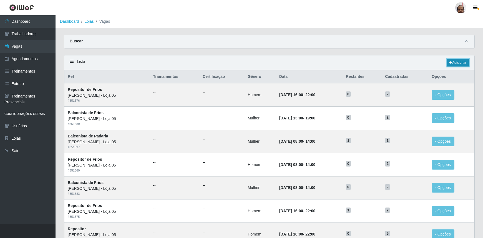
click at [453, 62] on link "Adicionar" at bounding box center [458, 63] width 22 height 8
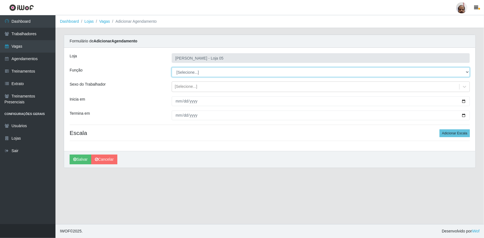
drag, startPoint x: 467, startPoint y: 72, endPoint x: 460, endPoint y: 74, distance: 7.8
click at [467, 72] on select "[Selecione...] ASG ASG + ASG ++ Auxiliar de Depósito Auxiliar de Depósito + Aux…" at bounding box center [321, 72] width 298 height 10
click at [172, 67] on select "[Selecione...] ASG ASG + ASG ++ Auxiliar de Depósito Auxiliar de Depósito + Aux…" at bounding box center [321, 72] width 298 height 10
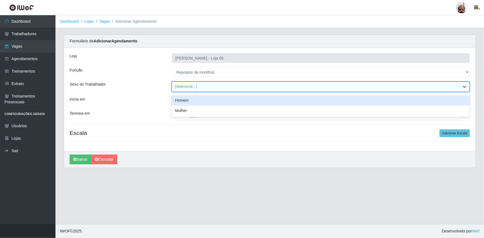
click at [464, 86] on icon at bounding box center [464, 87] width 3 height 2
click at [183, 101] on div "Homem" at bounding box center [321, 100] width 298 height 10
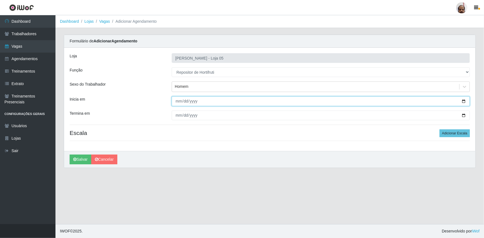
click at [464, 102] on input "Inicia em" at bounding box center [321, 102] width 298 height 10
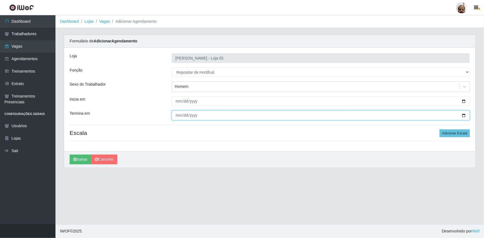
drag, startPoint x: 462, startPoint y: 115, endPoint x: 373, endPoint y: 136, distance: 91.6
click at [462, 115] on input "Termina em" at bounding box center [321, 116] width 298 height 10
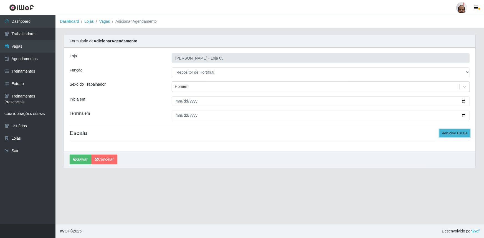
click at [454, 134] on button "Adicionar Escala" at bounding box center [455, 134] width 30 height 8
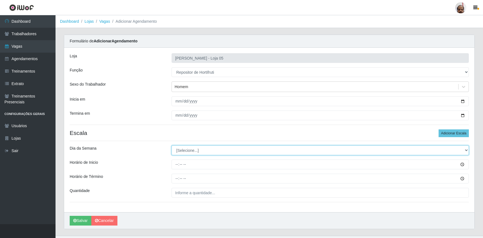
drag, startPoint x: 467, startPoint y: 150, endPoint x: 461, endPoint y: 155, distance: 7.7
click at [467, 150] on select "[Selecione...] Segunda Terça Quarta Quinta Sexta Sábado Domingo" at bounding box center [320, 151] width 297 height 10
click at [172, 146] on select "[Selecione...] Segunda Terça Quarta Quinta Sexta Sábado Domingo" at bounding box center [320, 151] width 297 height 10
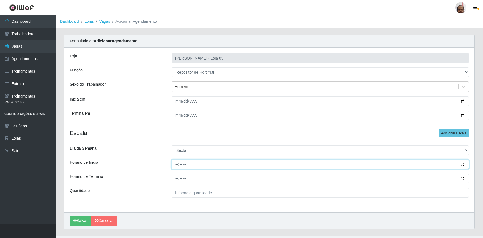
click at [175, 165] on input "Horário de Inicio" at bounding box center [320, 165] width 297 height 10
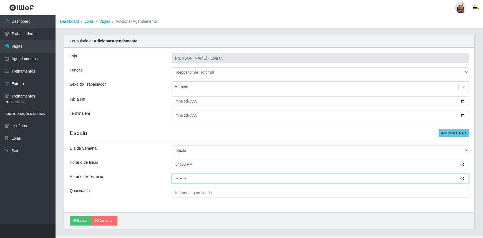
click at [173, 177] on input "Horário de Término" at bounding box center [320, 179] width 297 height 10
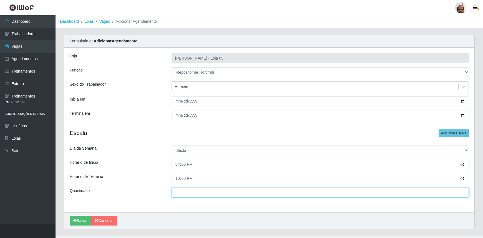
click at [175, 189] on input "___" at bounding box center [320, 193] width 297 height 10
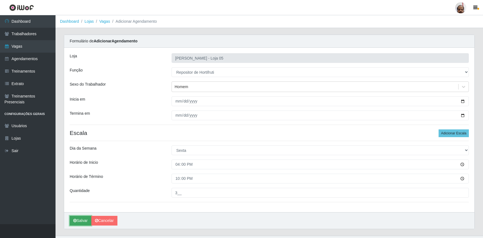
click at [84, 221] on button "Salvar" at bounding box center [81, 221] width 22 height 10
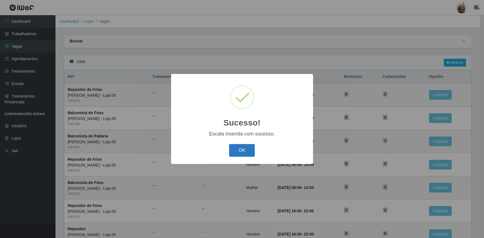
click at [238, 150] on button "OK" at bounding box center [242, 150] width 26 height 13
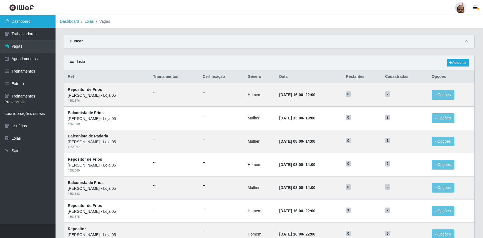
click at [19, 23] on link "Dashboard" at bounding box center [28, 21] width 56 height 12
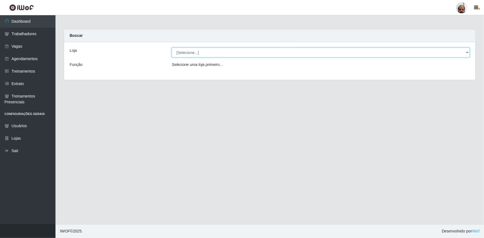
click at [467, 54] on select "[Selecione...] Mar Vermelho - Loja 05" at bounding box center [321, 53] width 298 height 10
click at [172, 48] on select "[Selecione...] Mar Vermelho - Loja 05" at bounding box center [321, 53] width 298 height 10
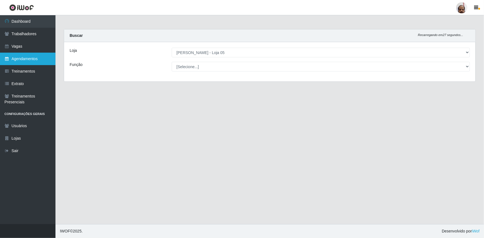
click at [38, 59] on link "Agendamentos" at bounding box center [28, 59] width 56 height 12
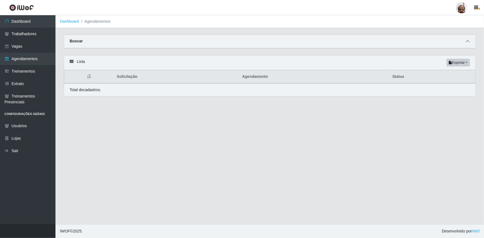
click at [468, 42] on icon at bounding box center [468, 41] width 4 height 4
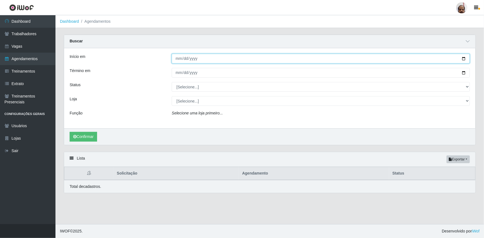
click at [466, 60] on input "Início em" at bounding box center [321, 59] width 298 height 10
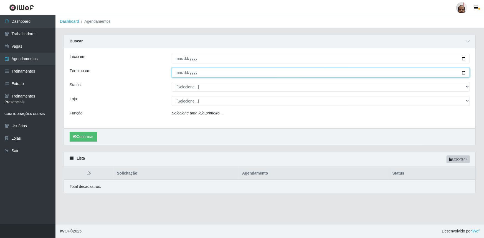
click at [468, 74] on input "Término em" at bounding box center [321, 73] width 298 height 10
click at [464, 73] on input "Término em" at bounding box center [321, 73] width 298 height 10
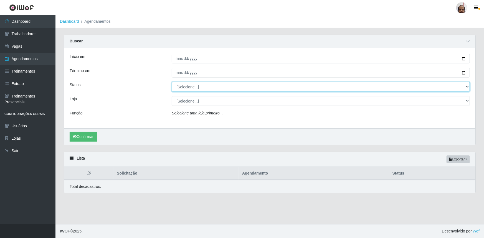
drag, startPoint x: 466, startPoint y: 88, endPoint x: 445, endPoint y: 91, distance: 20.7
click at [466, 88] on select "[Selecione...] AGENDADO AGUARDANDO LIBERAR EM ANDAMENTO EM REVISÃO FINALIZADO C…" at bounding box center [321, 87] width 298 height 10
click at [172, 82] on select "[Selecione...] AGENDADO AGUARDANDO LIBERAR EM ANDAMENTO EM REVISÃO FINALIZADO C…" at bounding box center [321, 87] width 298 height 10
drag, startPoint x: 466, startPoint y: 101, endPoint x: 461, endPoint y: 105, distance: 6.7
click at [466, 101] on select "[Selecione...] Mar Vermelho - Loja 05" at bounding box center [321, 101] width 298 height 10
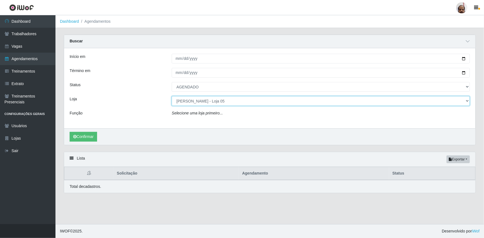
click at [172, 96] on select "[Selecione...] Mar Vermelho - Loja 05" at bounding box center [321, 101] width 298 height 10
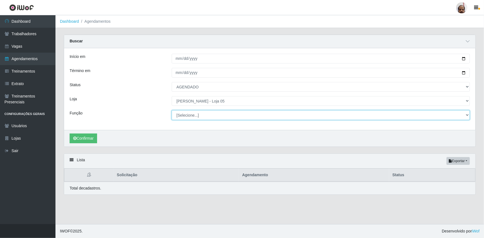
drag, startPoint x: 467, startPoint y: 118, endPoint x: 446, endPoint y: 127, distance: 23.5
click at [467, 118] on select "[Selecione...] ASG ASG + ASG ++ Auxiliar de Depósito Auxiliar de Depósito + Aux…" at bounding box center [321, 115] width 298 height 10
click at [172, 110] on select "[Selecione...] ASG ASG + ASG ++ Auxiliar de Depósito Auxiliar de Depósito + Aux…" at bounding box center [321, 115] width 298 height 10
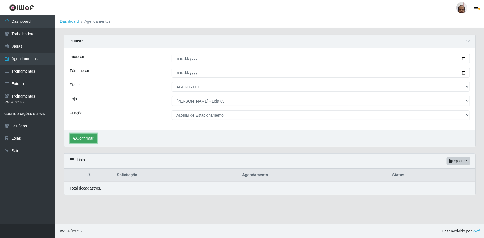
drag, startPoint x: 89, startPoint y: 137, endPoint x: 83, endPoint y: 143, distance: 8.3
click at [89, 137] on button "Confirmar" at bounding box center [83, 139] width 27 height 10
click at [92, 140] on button "Confirmar" at bounding box center [83, 139] width 27 height 10
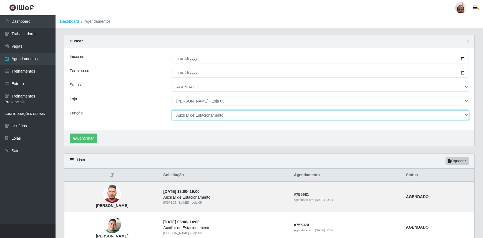
click at [391, 115] on select "[Selecione...] ASG ASG + ASG ++ Auxiliar de Depósito Auxiliar de Depósito + Aux…" at bounding box center [320, 115] width 297 height 10
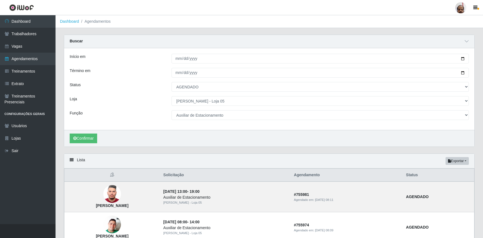
drag, startPoint x: 395, startPoint y: 116, endPoint x: 475, endPoint y: 117, distance: 80.8
click at [475, 117] on div "Carregando... Buscar Início em [DATE] Término em [DATE] Status [Selecione...] A…" at bounding box center [269, 94] width 419 height 119
click at [223, 36] on div "Buscar" at bounding box center [269, 41] width 410 height 13
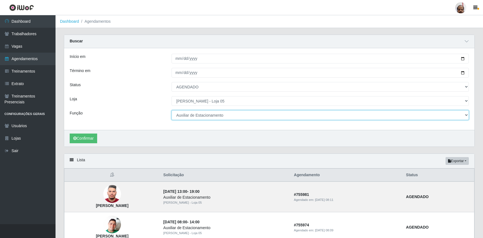
click at [465, 116] on select "[Selecione...] ASG ASG + ASG ++ Auxiliar de Depósito Auxiliar de Depósito + Aux…" at bounding box center [320, 115] width 297 height 10
click at [172, 110] on select "[Selecione...] ASG ASG + ASG ++ Auxiliar de Depósito Auxiliar de Depósito + Aux…" at bounding box center [320, 115] width 297 height 10
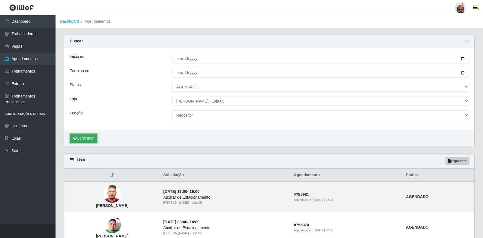
click at [90, 138] on button "Confirmar" at bounding box center [83, 139] width 27 height 10
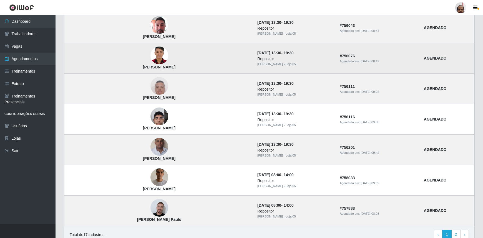
scroll to position [439, 0]
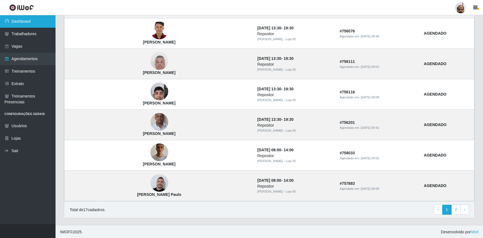
click at [23, 19] on link "Dashboard" at bounding box center [28, 21] width 56 height 12
